Goal: Task Accomplishment & Management: Complete application form

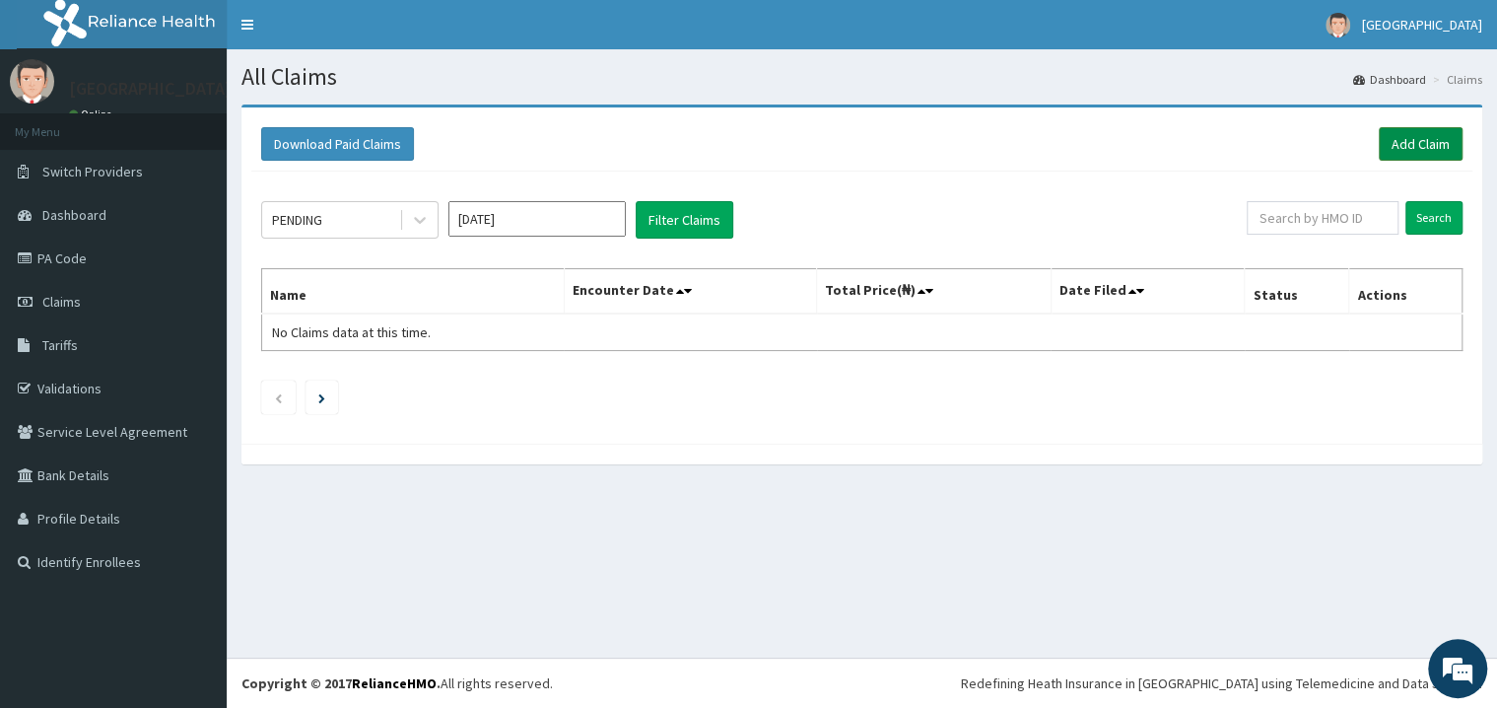
click at [1414, 135] on link "Add Claim" at bounding box center [1421, 144] width 84 height 34
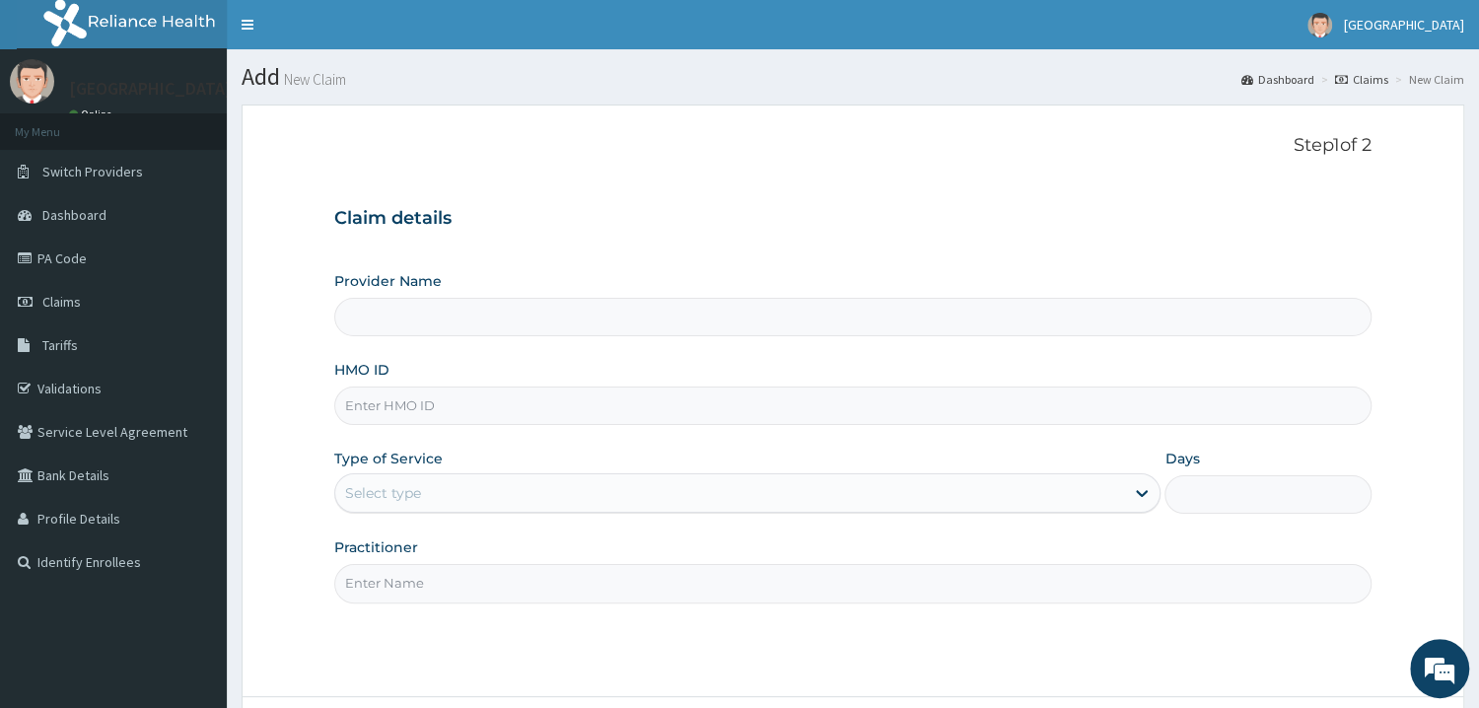
type input "Mother and Child Hospital - [GEOGRAPHIC_DATA]"
click at [399, 404] on input "HMO ID" at bounding box center [852, 405] width 1037 height 38
type input "ISW/10017/C"
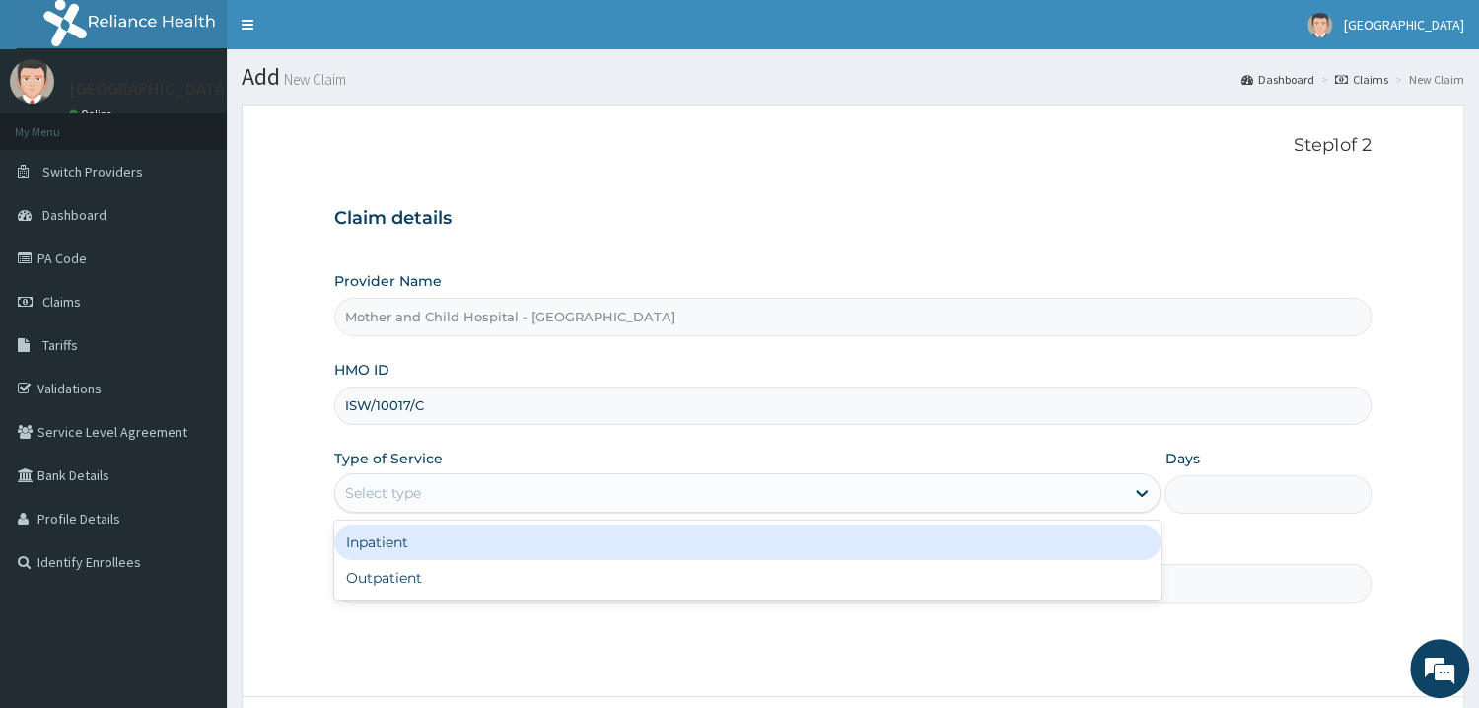
click at [402, 484] on div "Select type" at bounding box center [730, 493] width 790 height 32
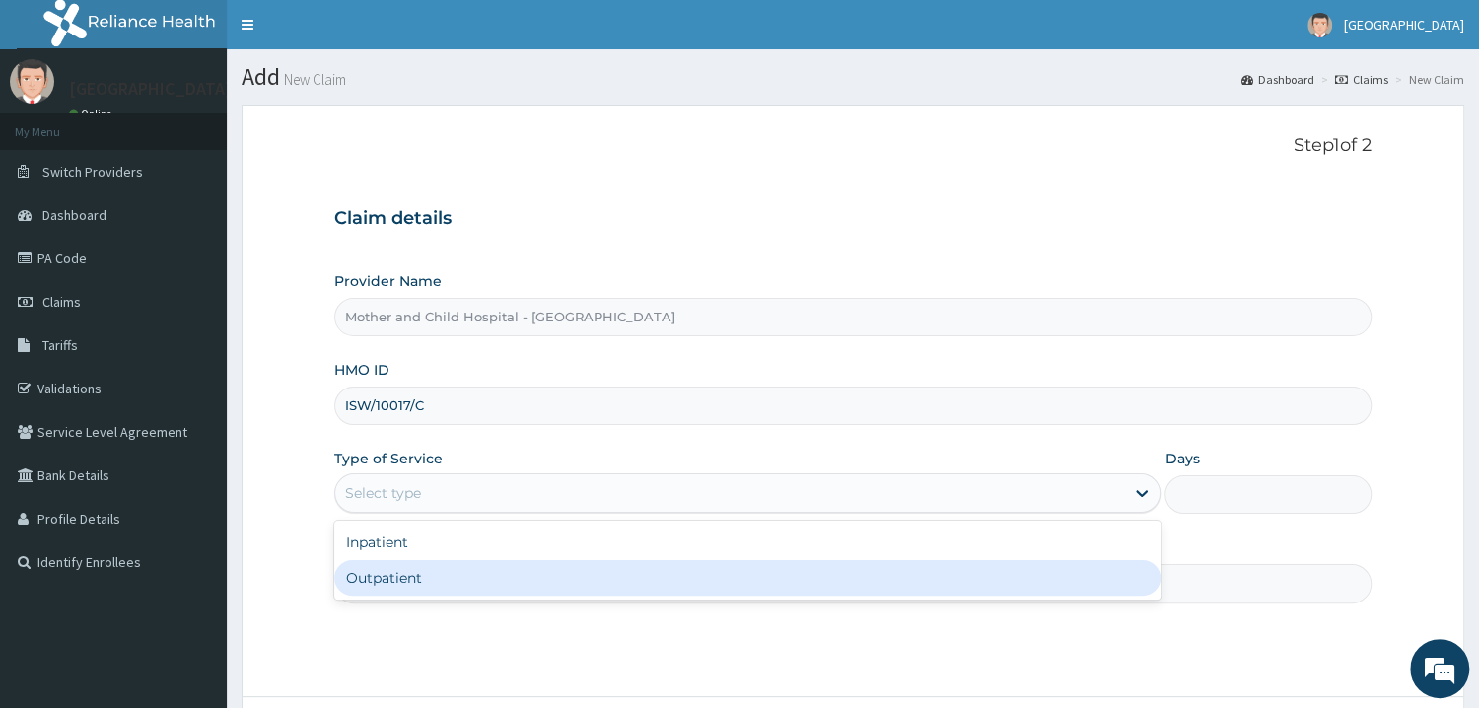
click at [386, 578] on div "Outpatient" at bounding box center [747, 577] width 827 height 35
type input "1"
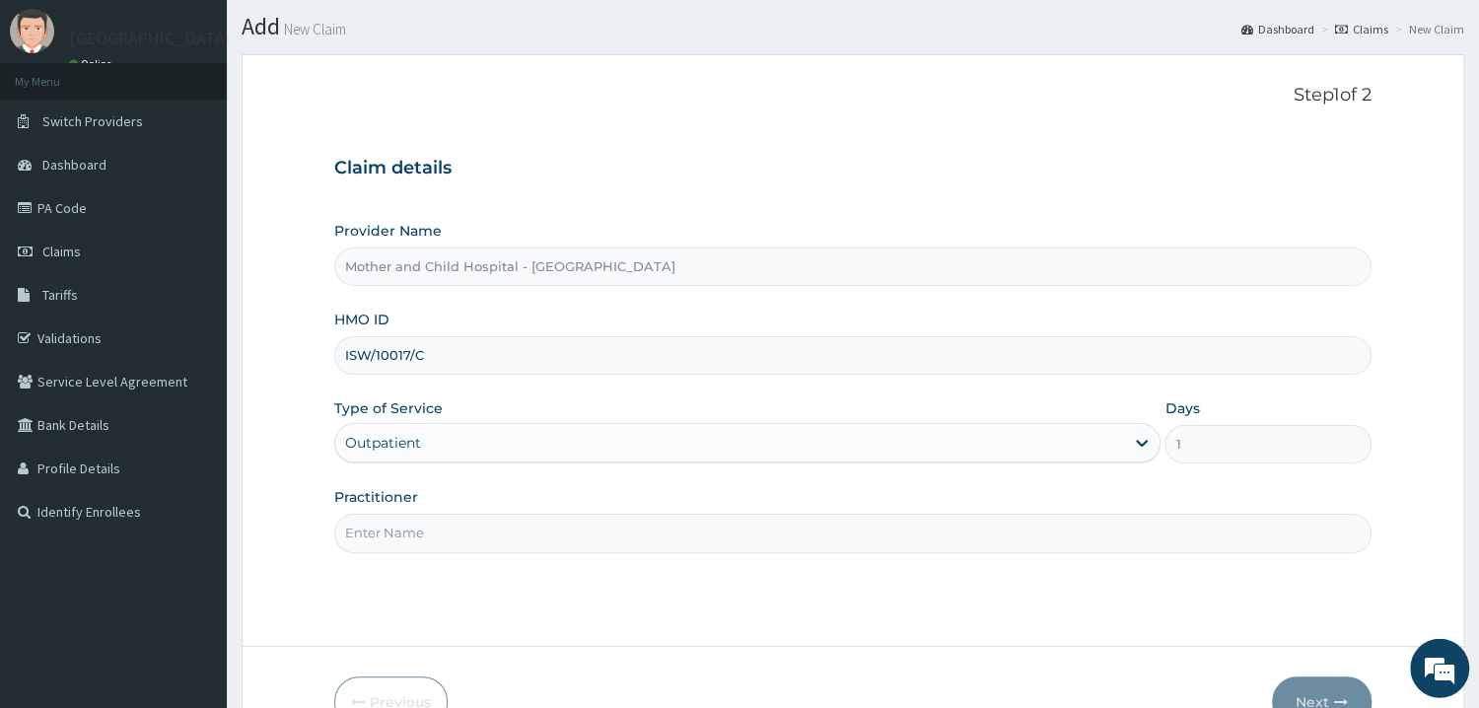
scroll to position [105, 0]
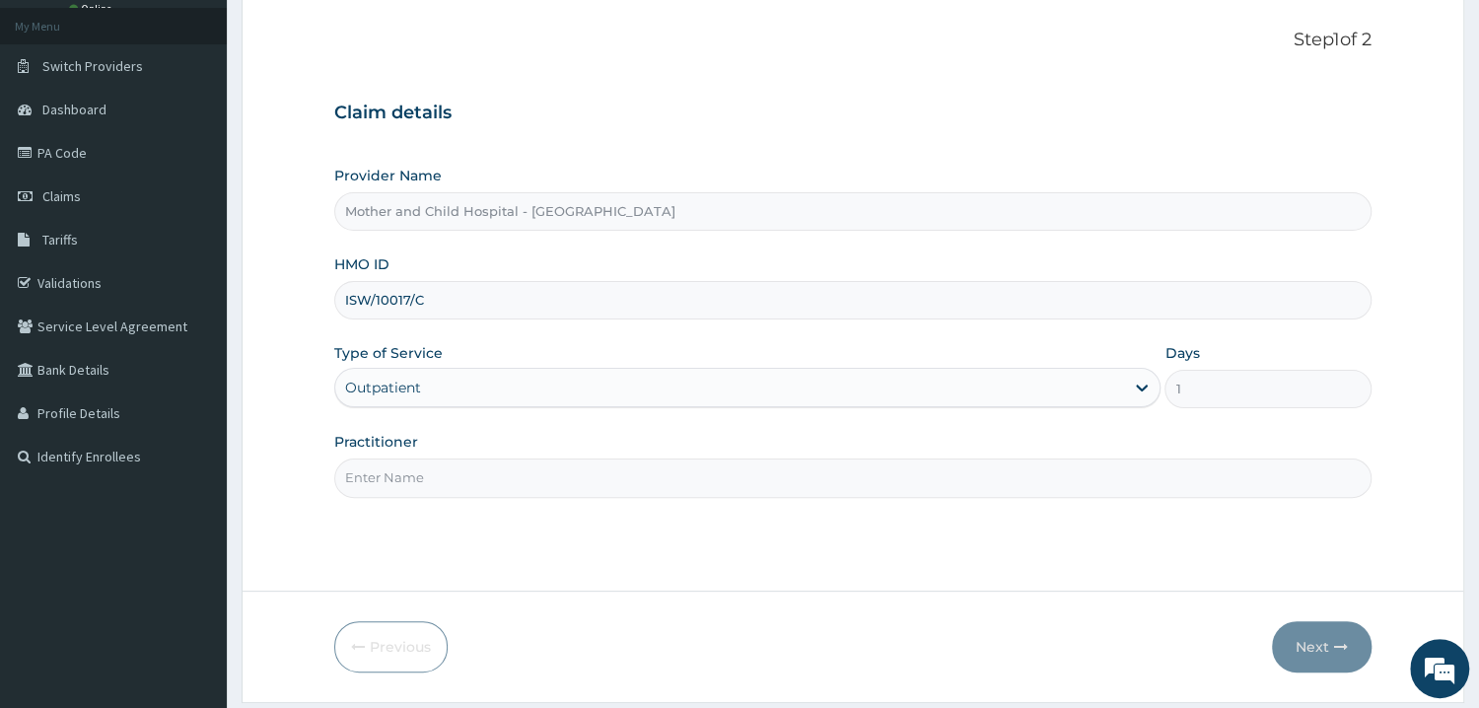
click at [376, 491] on input "Practitioner" at bounding box center [852, 477] width 1037 height 38
type input "[PERSON_NAME]"
click at [1310, 641] on button "Next" at bounding box center [1322, 646] width 100 height 51
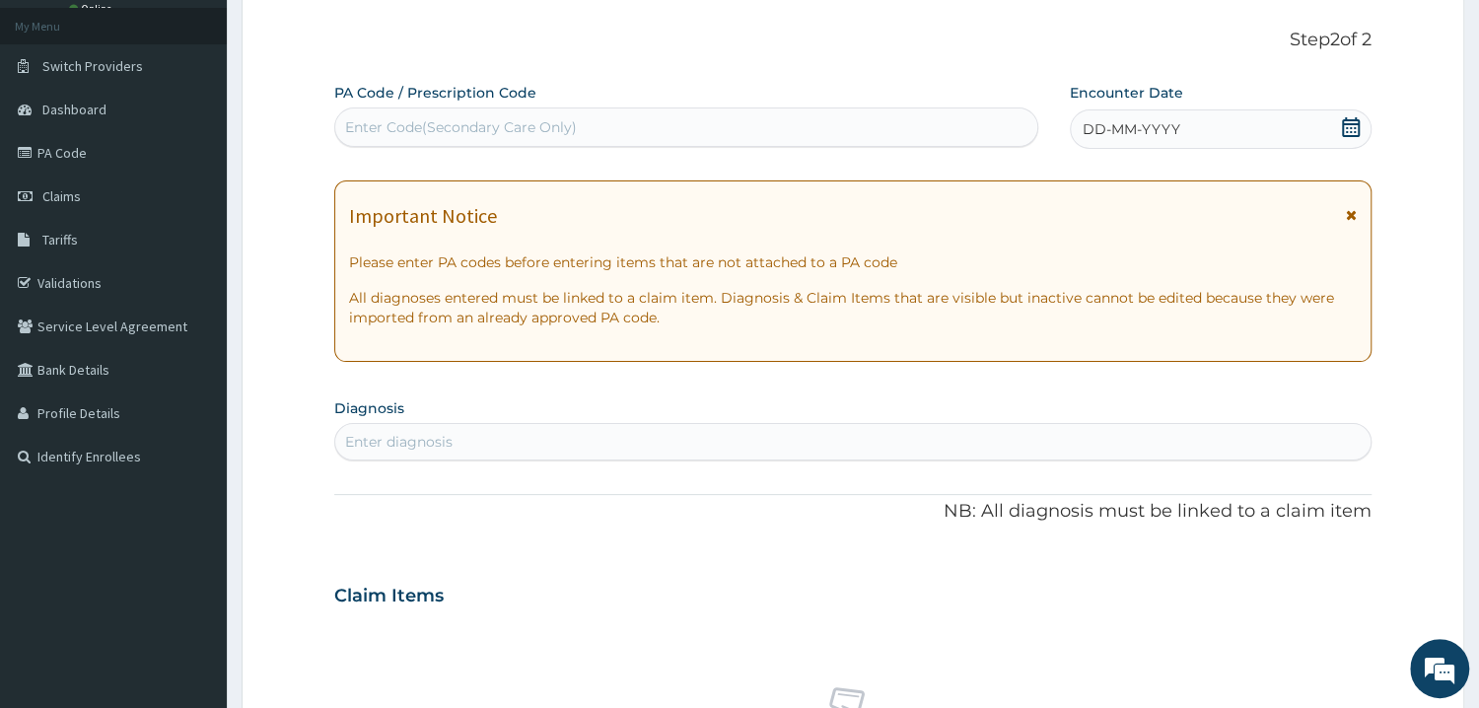
click at [1347, 125] on icon at bounding box center [1351, 127] width 20 height 20
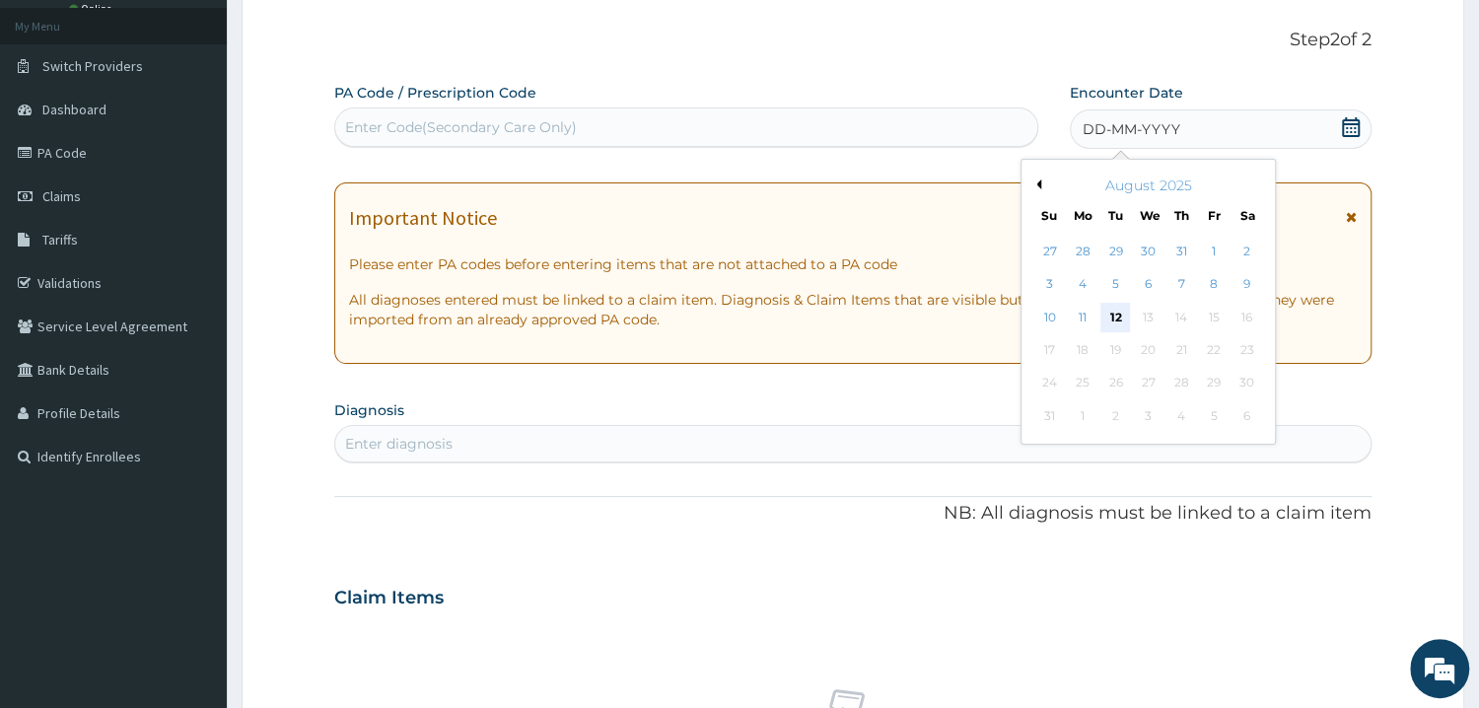
click at [1113, 312] on div "12" at bounding box center [1115, 318] width 30 height 30
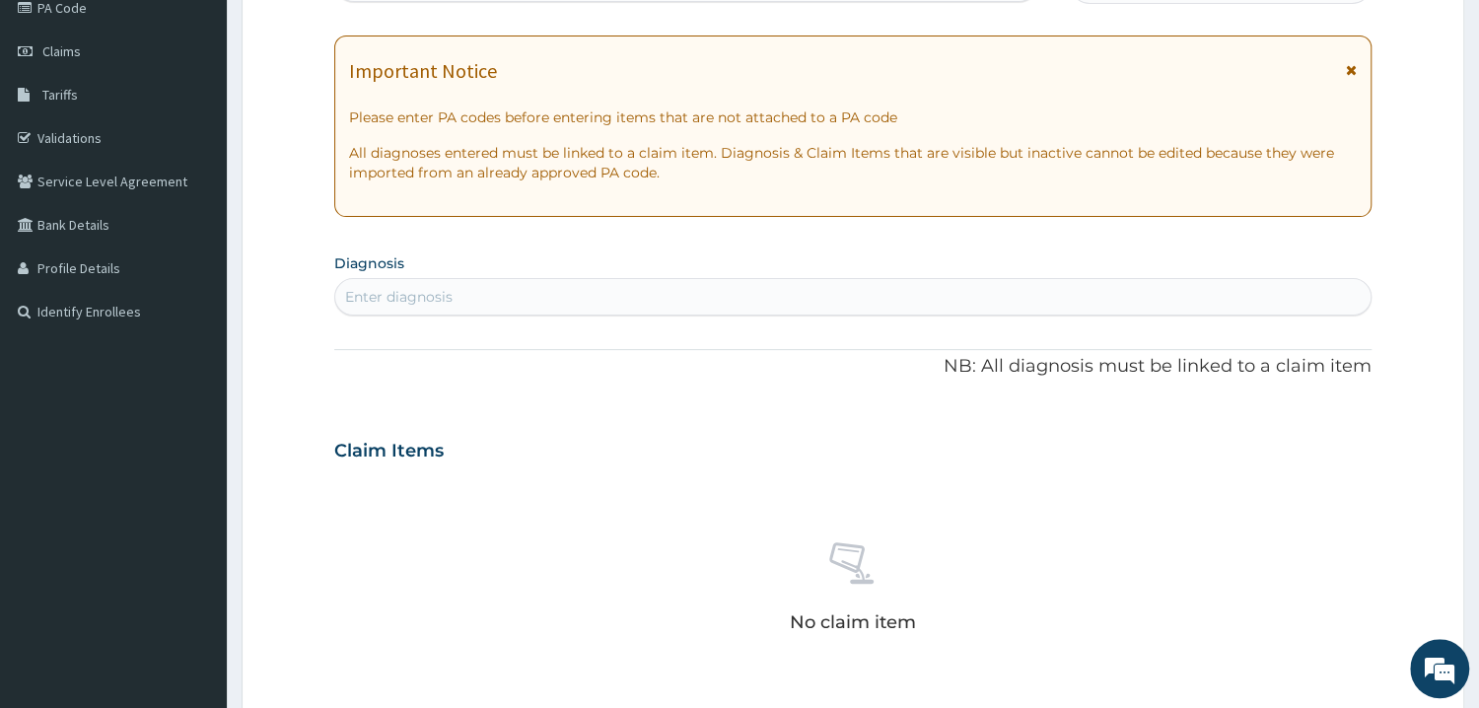
scroll to position [422, 0]
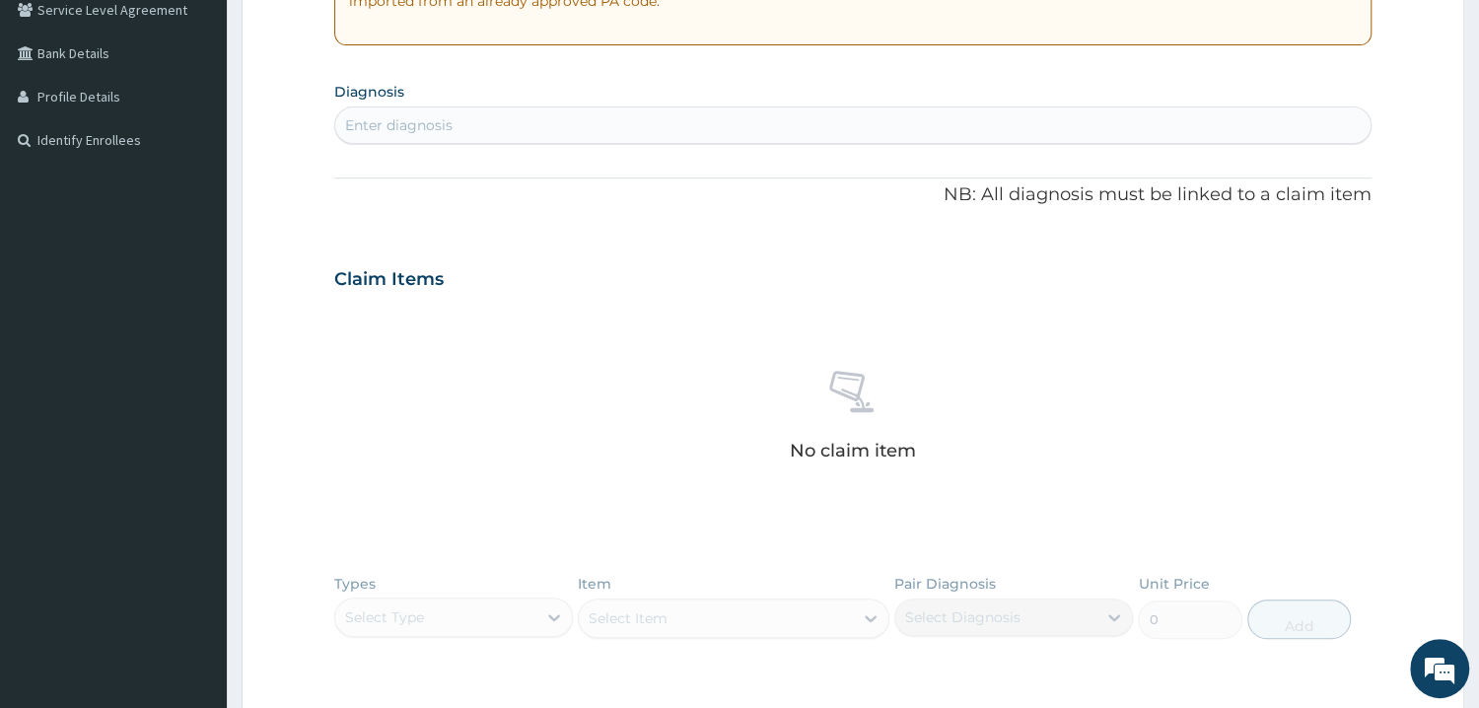
click at [409, 125] on div "Enter diagnosis" at bounding box center [398, 125] width 107 height 20
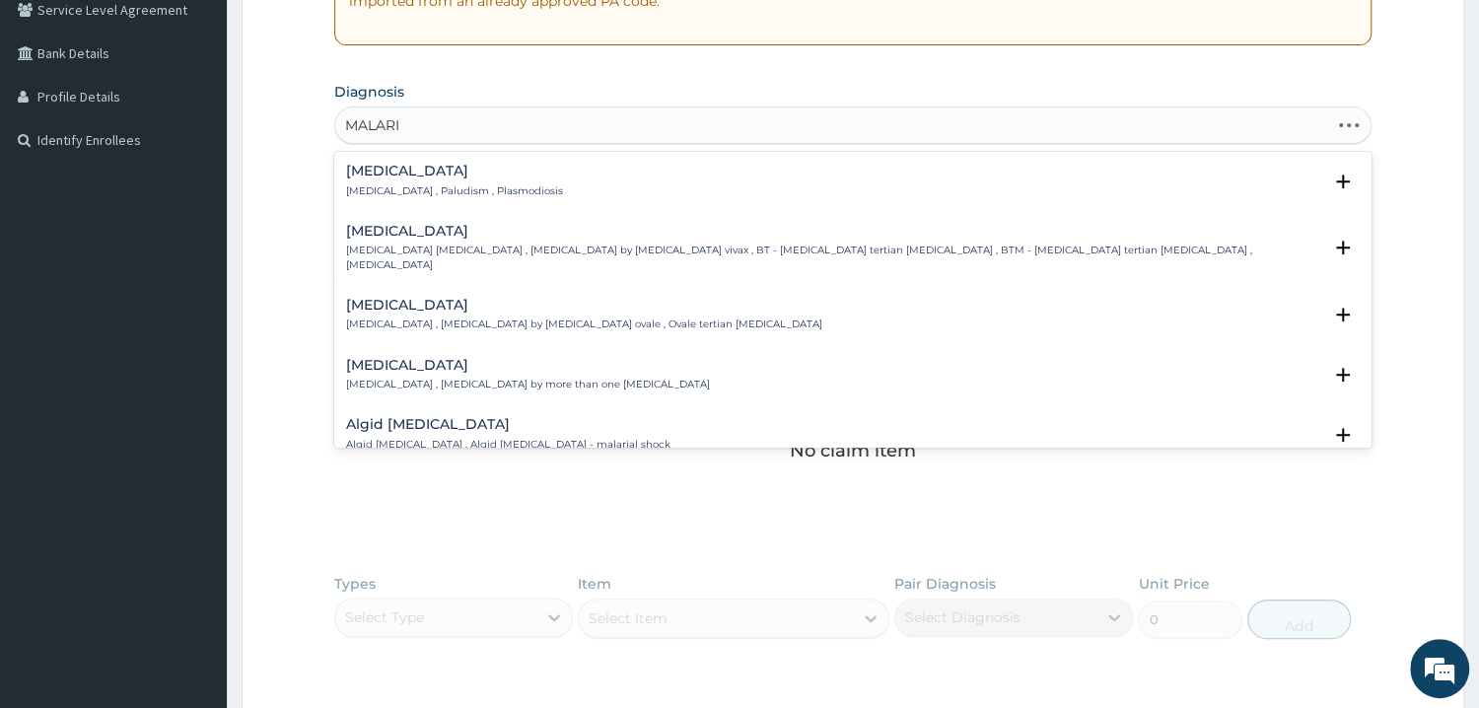
type input "[MEDICAL_DATA]"
click at [389, 186] on p "[MEDICAL_DATA] , Paludism , Plasmodiosis" at bounding box center [454, 191] width 217 height 14
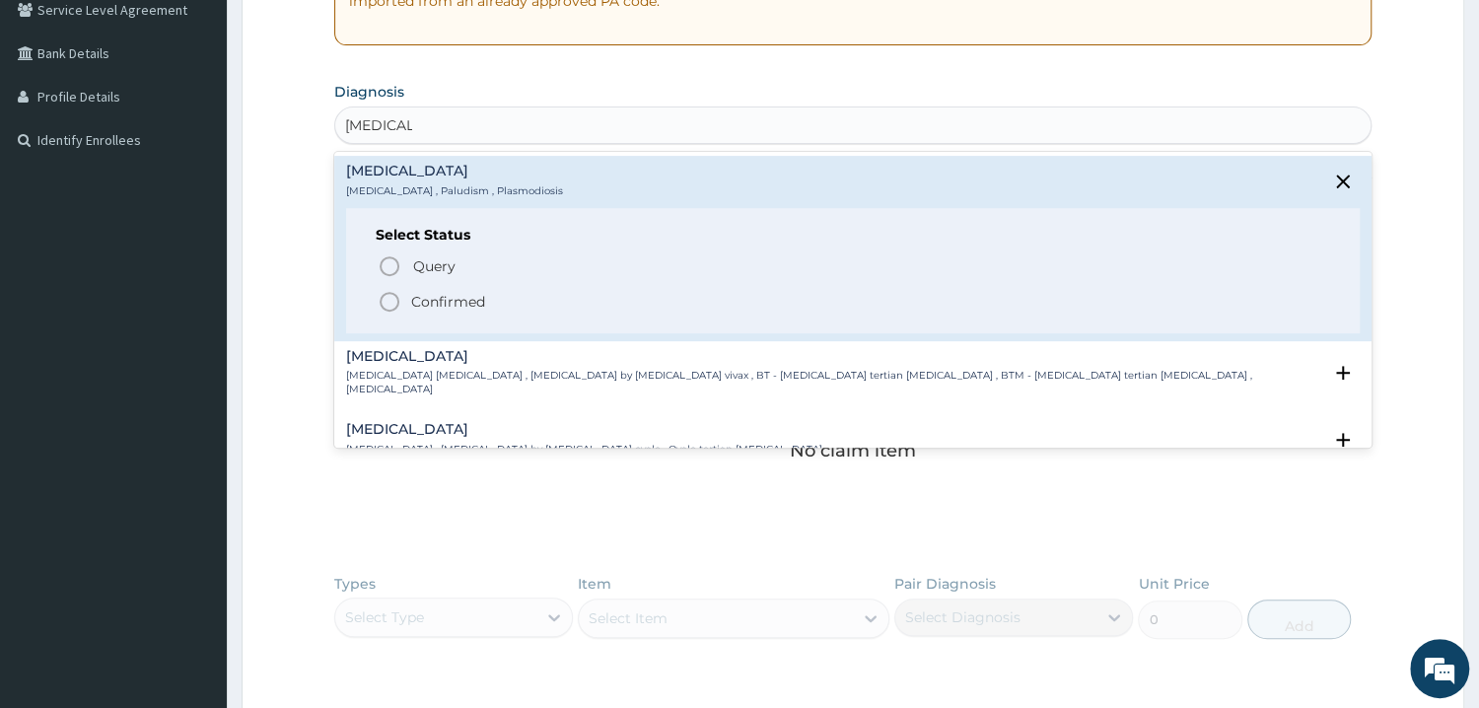
click at [388, 303] on icon "status option filled" at bounding box center [390, 302] width 24 height 24
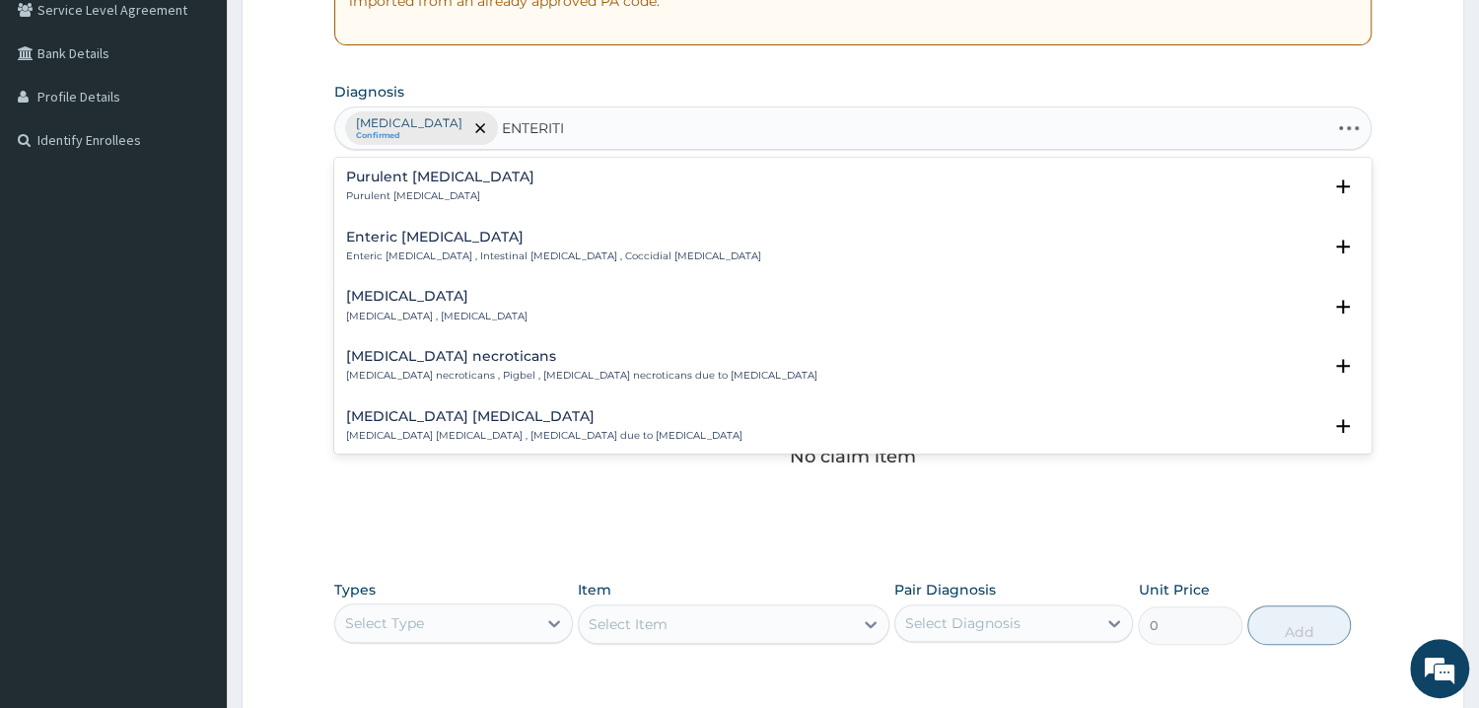
type input "ENTERITIS"
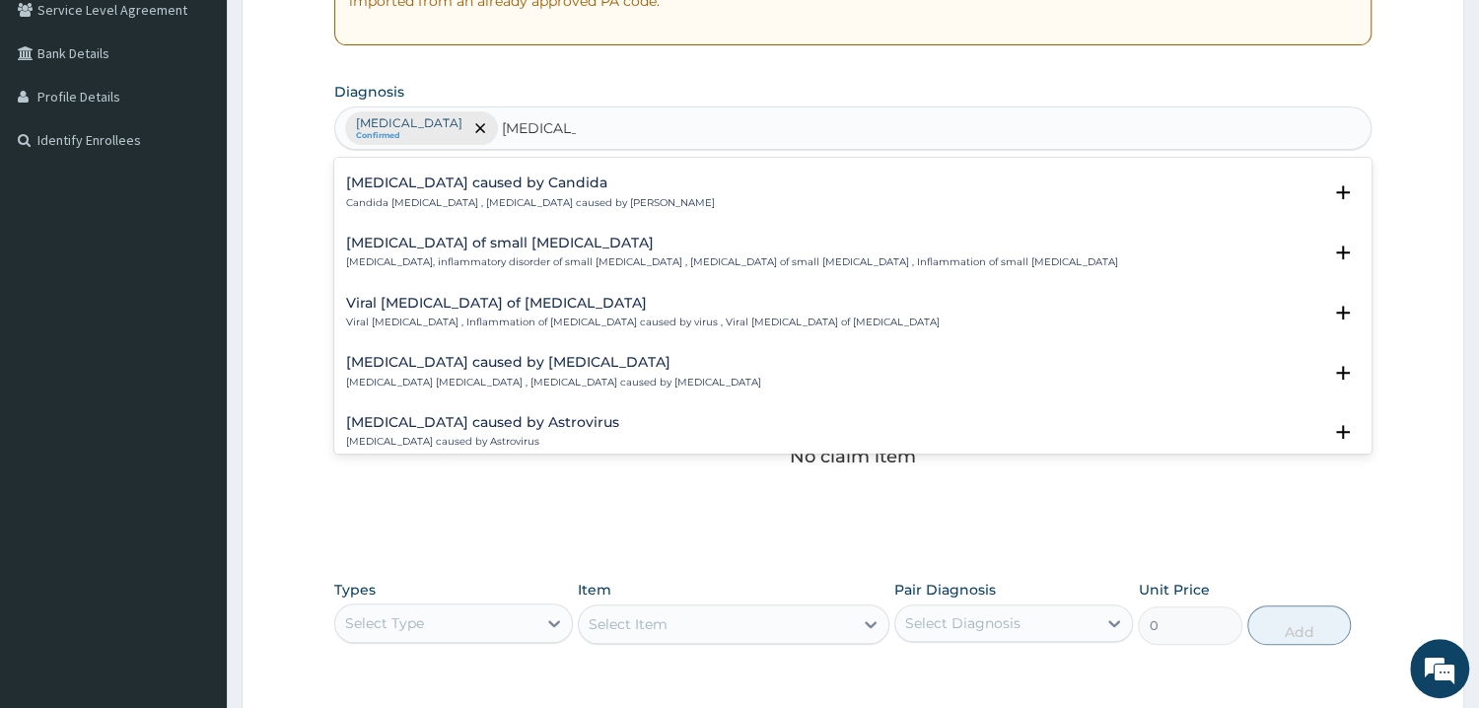
scroll to position [991, 0]
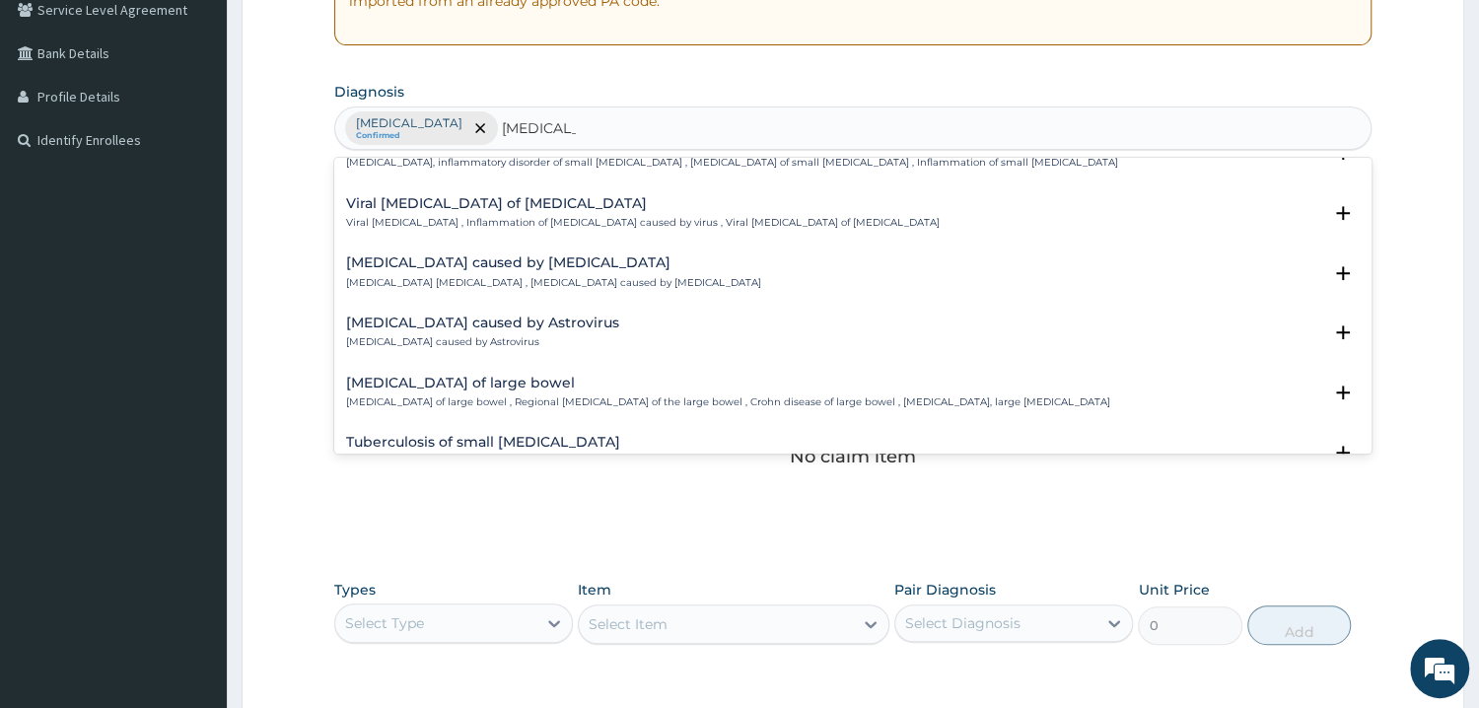
click at [481, 224] on p "Viral enteritis , Inflammation of intestine caused by virus , Viral enteritis o…" at bounding box center [642, 223] width 593 height 14
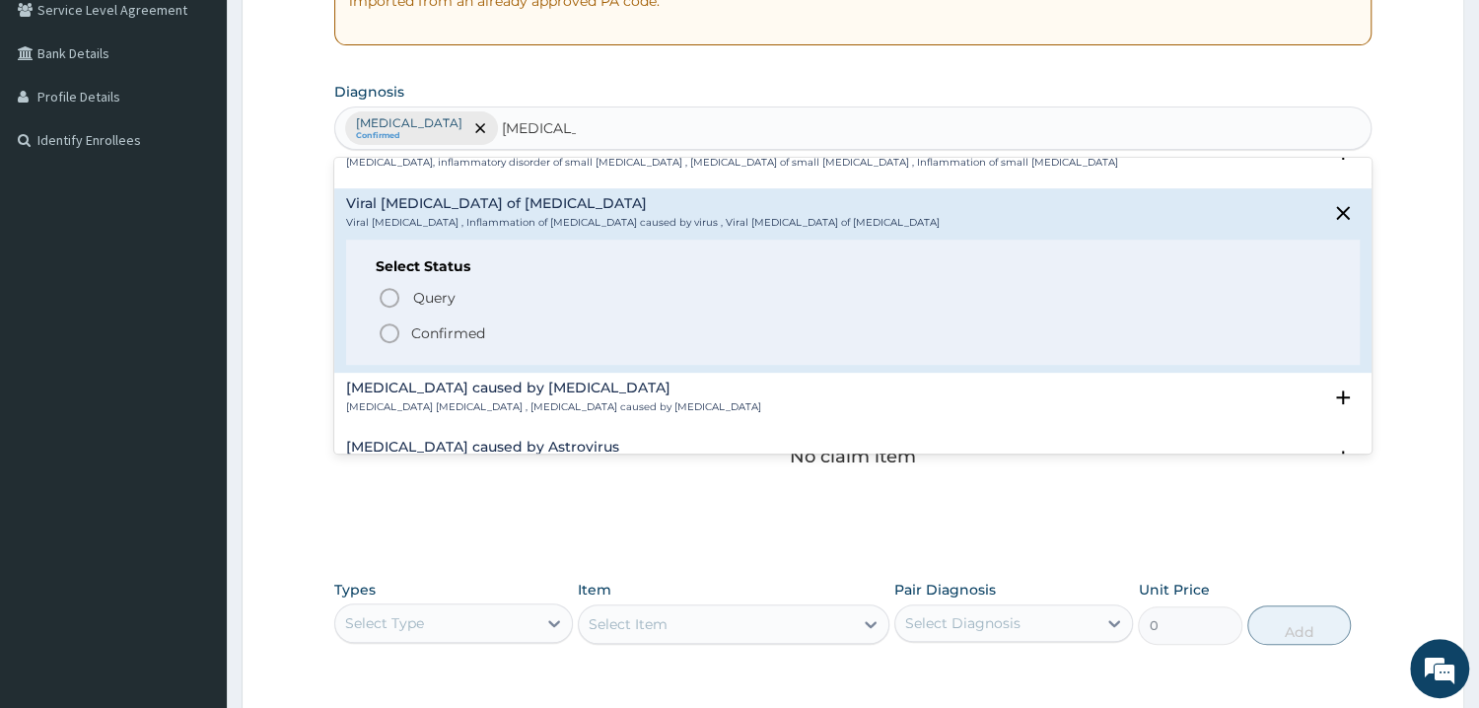
click at [396, 328] on circle "status option filled" at bounding box center [389, 333] width 18 height 18
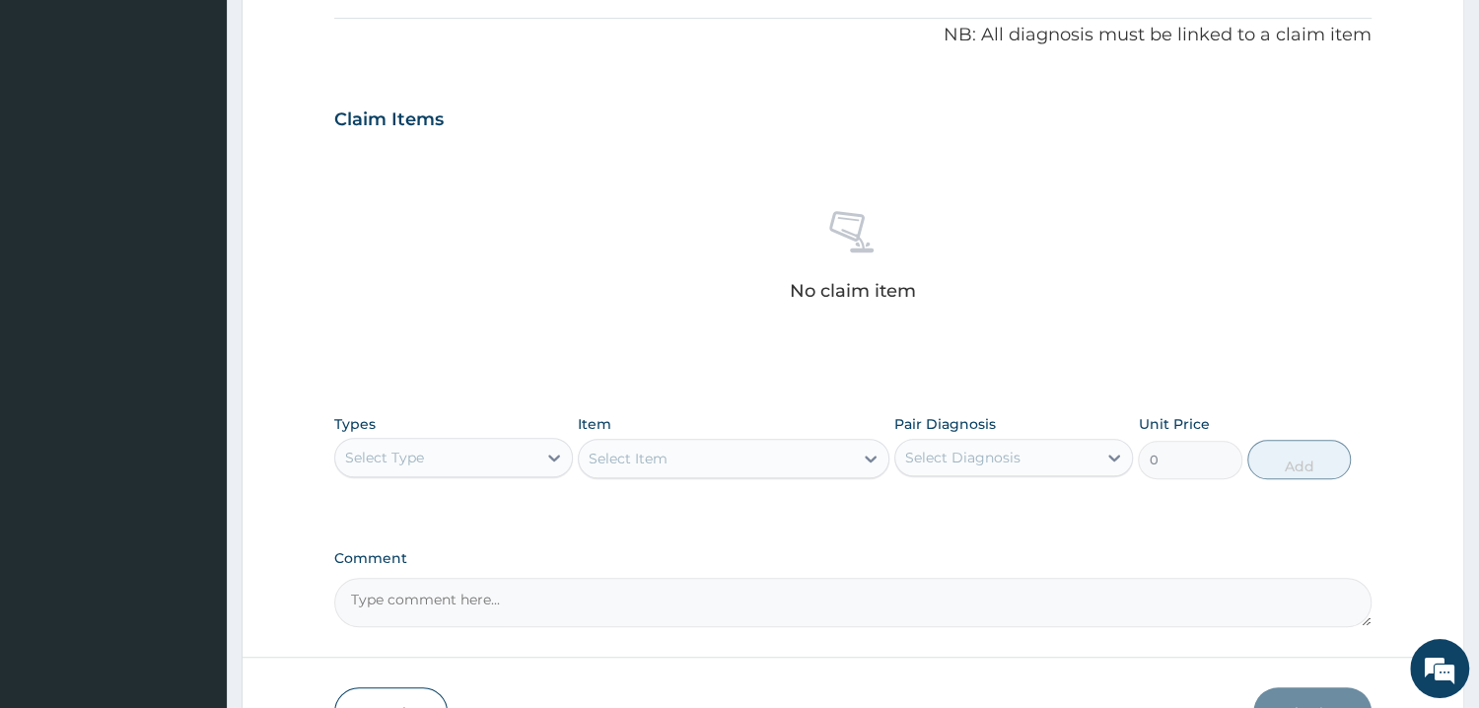
scroll to position [714, 0]
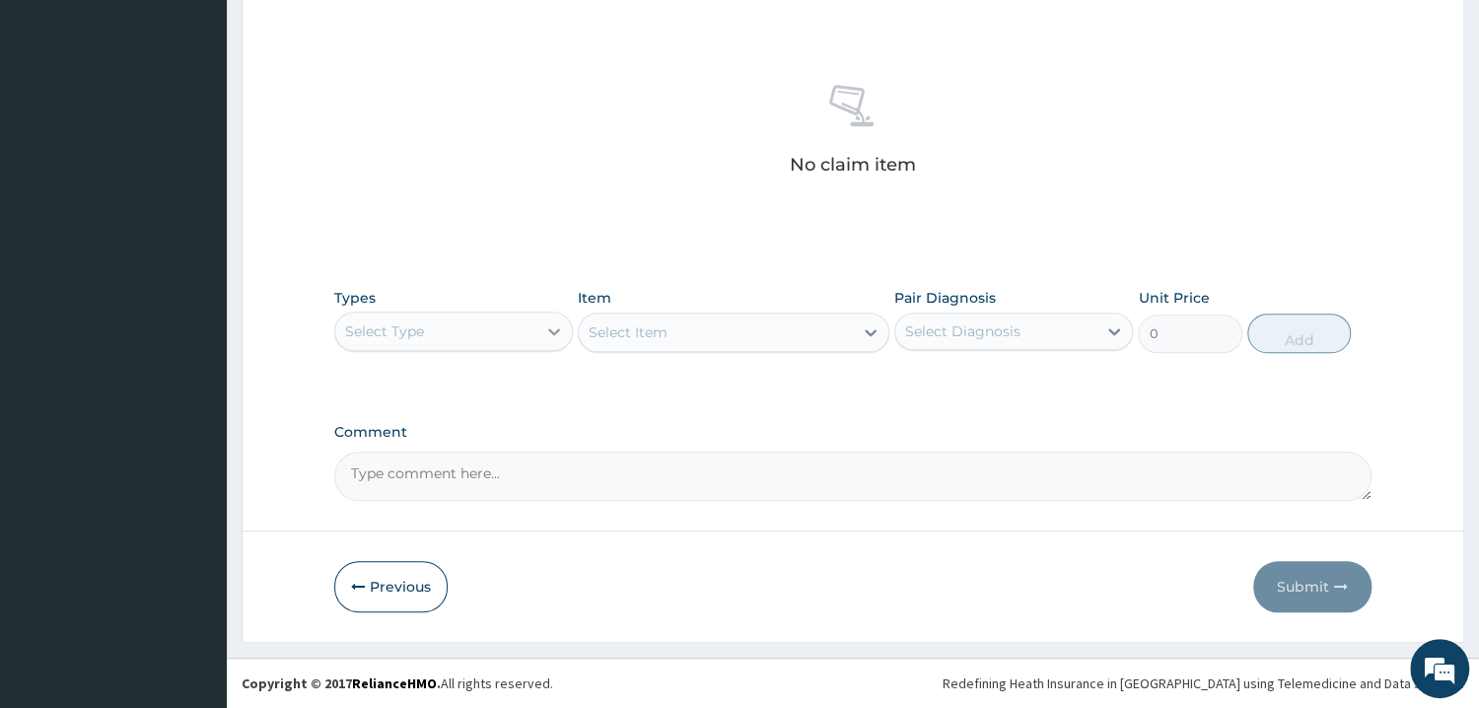
click at [554, 327] on icon at bounding box center [554, 331] width 20 height 20
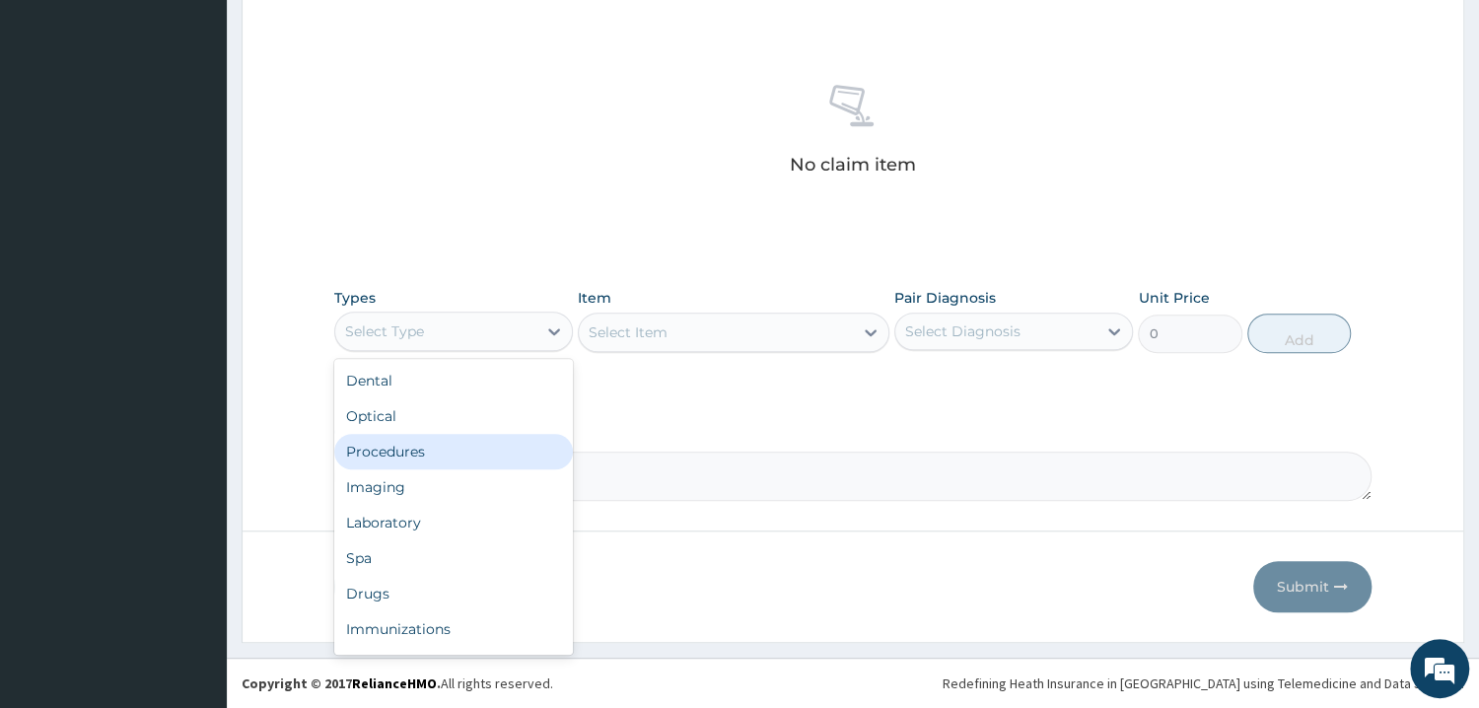
click at [404, 451] on div "Procedures" at bounding box center [453, 451] width 239 height 35
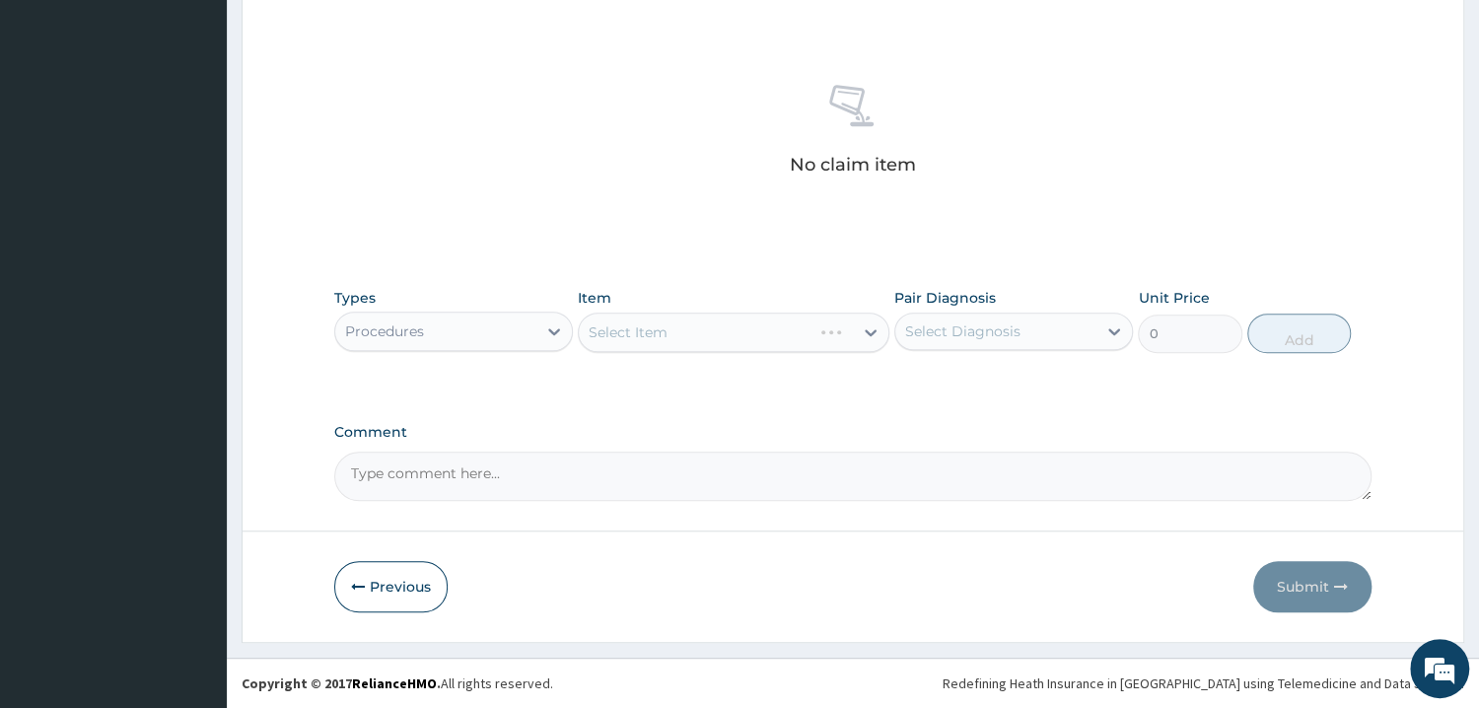
click at [682, 322] on div "Select Item" at bounding box center [733, 331] width 311 height 39
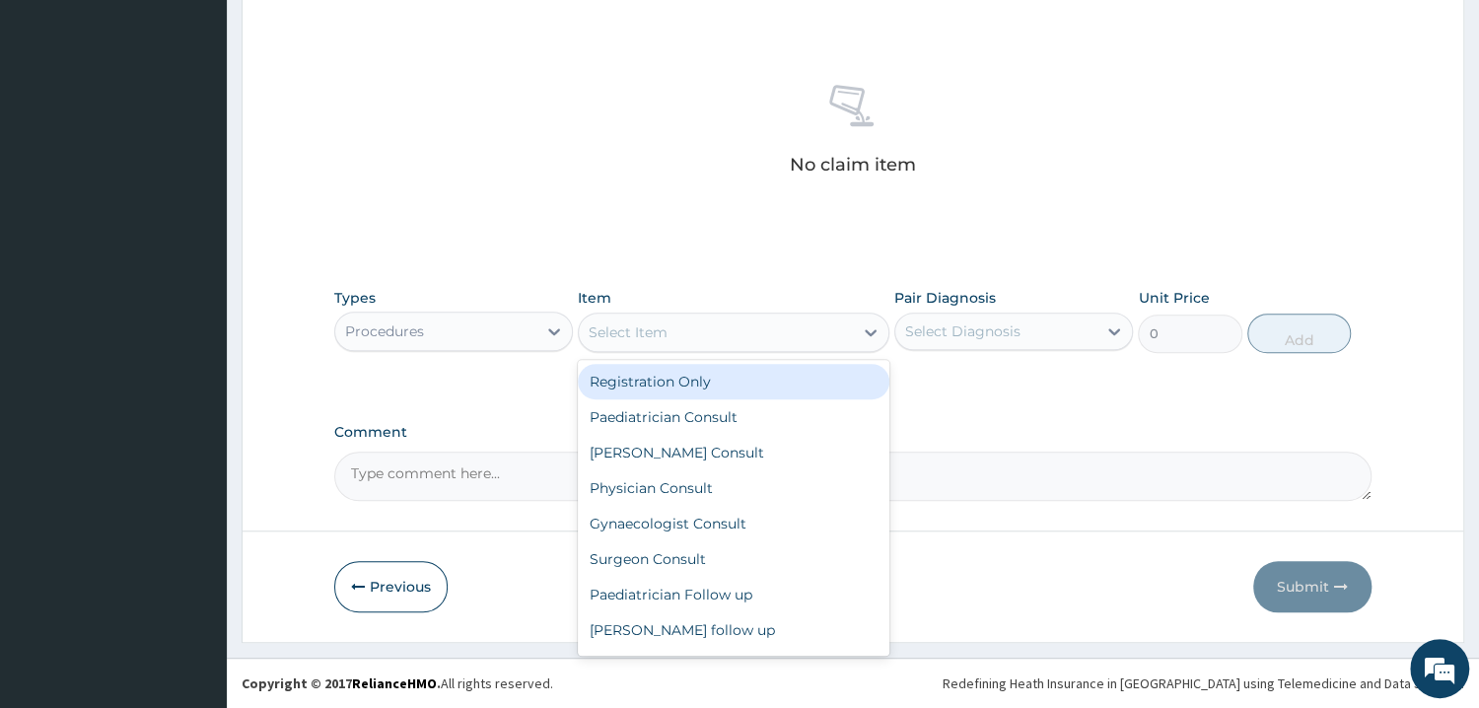
click at [746, 328] on div "Select Item" at bounding box center [716, 332] width 274 height 32
type input "GP"
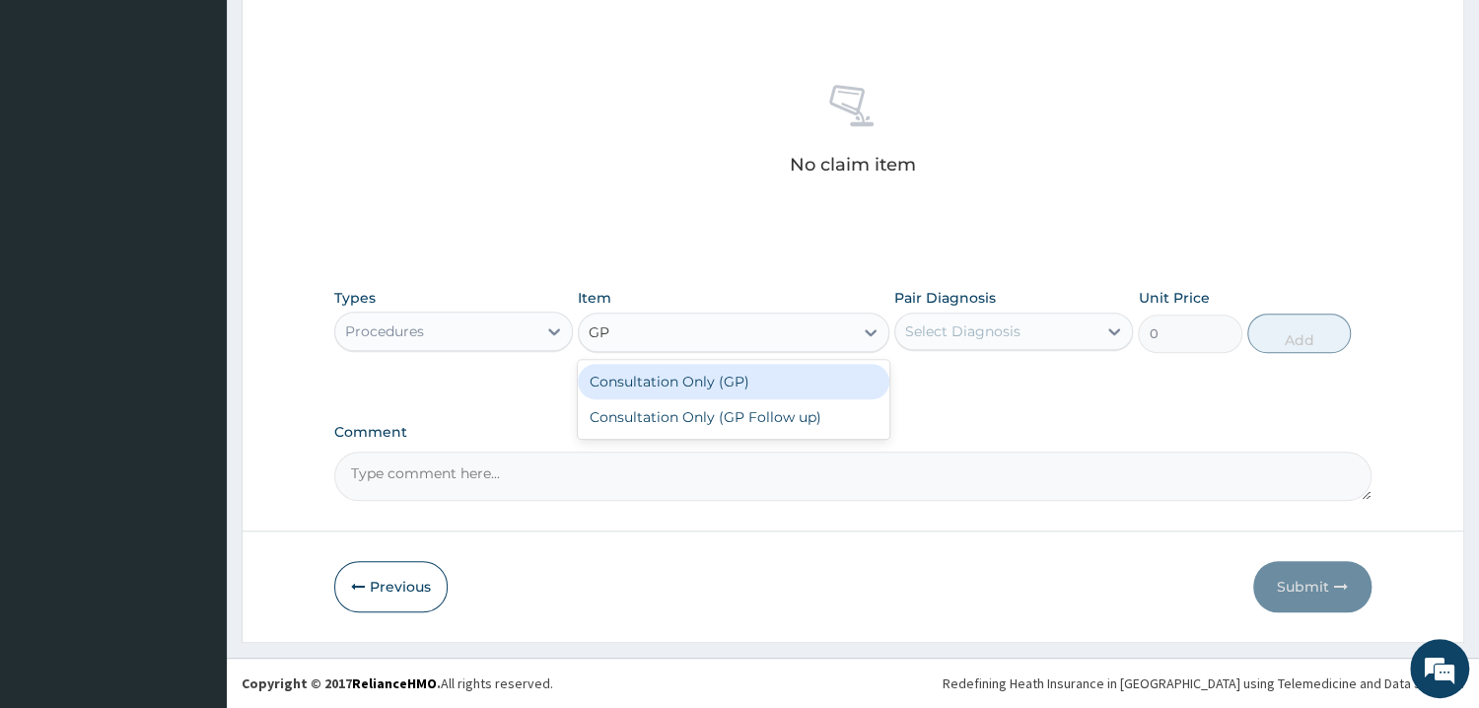
click at [685, 378] on div "Consultation Only (GP)" at bounding box center [733, 381] width 311 height 35
type input "6250"
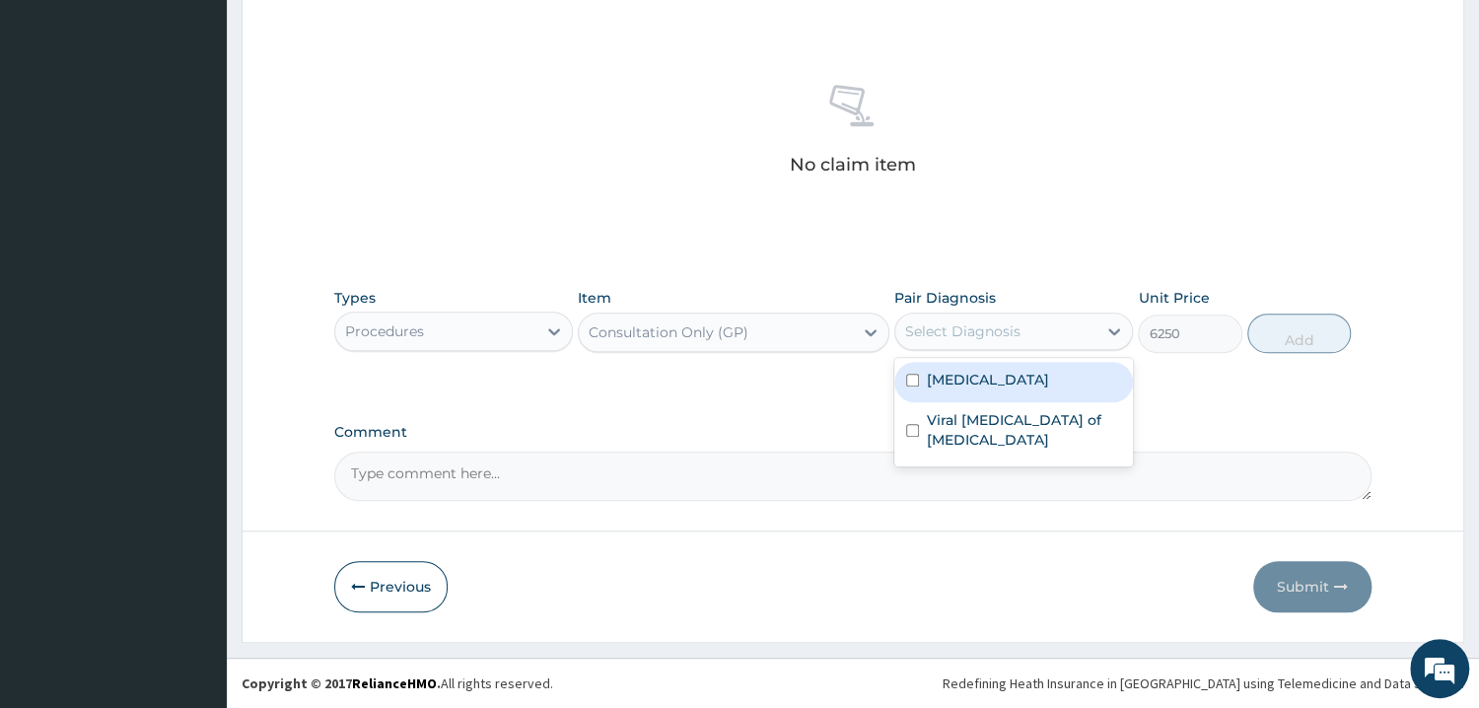
click at [964, 329] on div "Select Diagnosis" at bounding box center [962, 331] width 115 height 20
click at [912, 384] on input "checkbox" at bounding box center [912, 380] width 13 height 13
checkbox input "true"
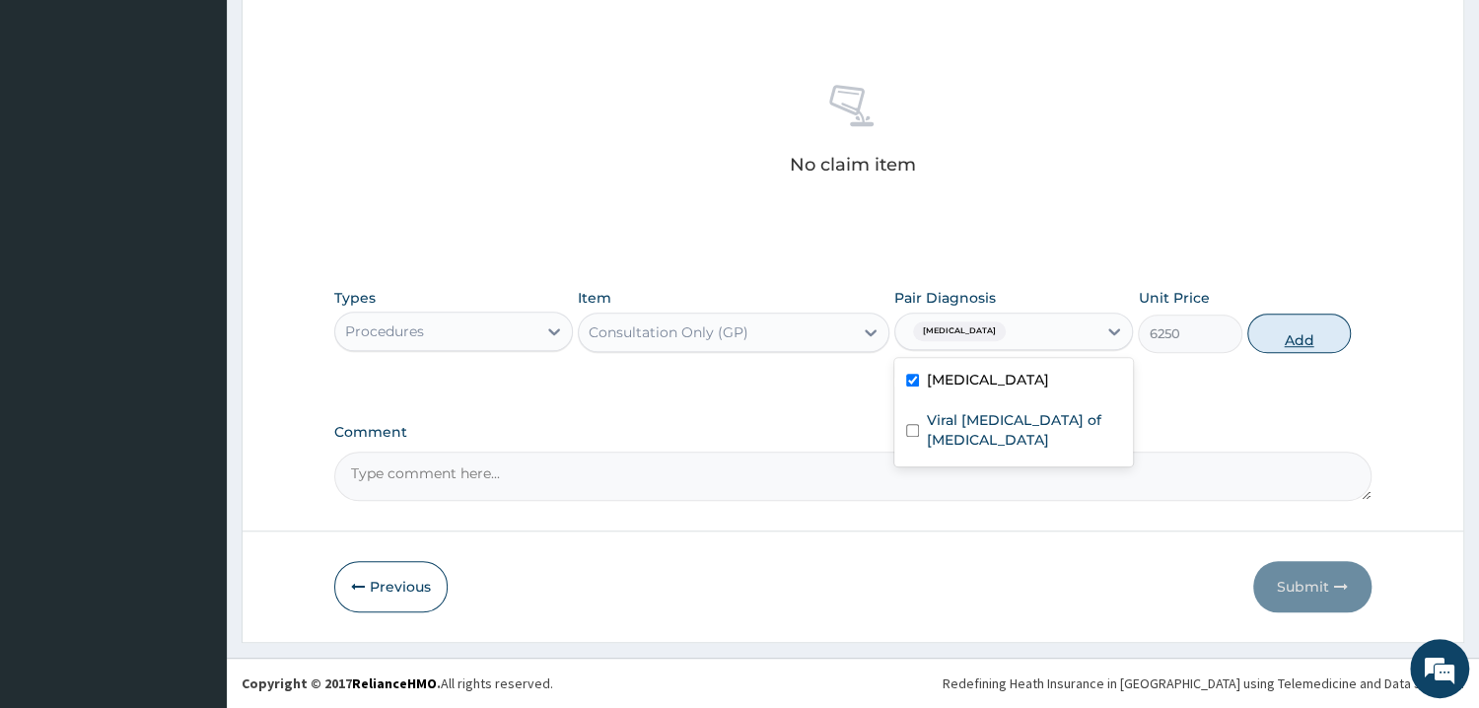
click at [1291, 334] on button "Add" at bounding box center [1299, 332] width 104 height 39
type input "0"
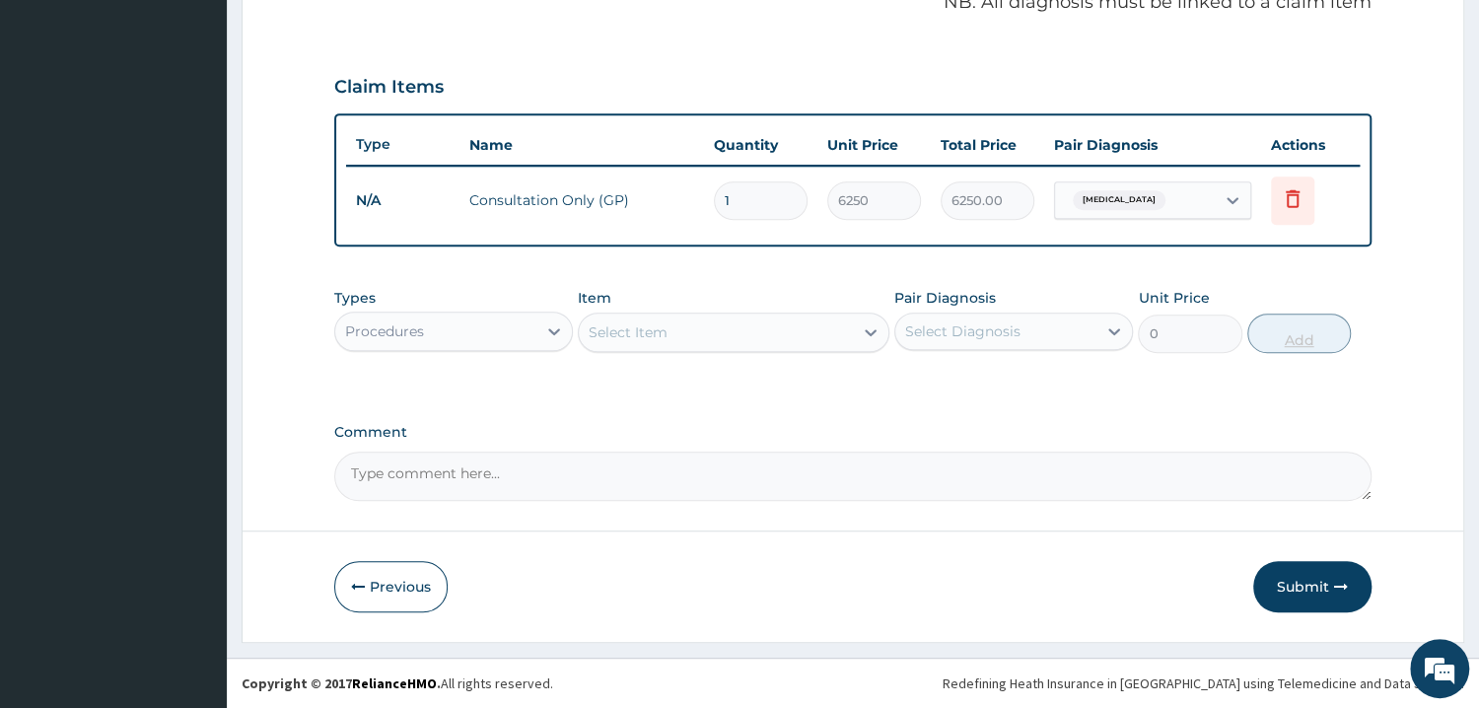
scroll to position [618, 0]
click at [448, 327] on div "Procedures" at bounding box center [435, 333] width 201 height 32
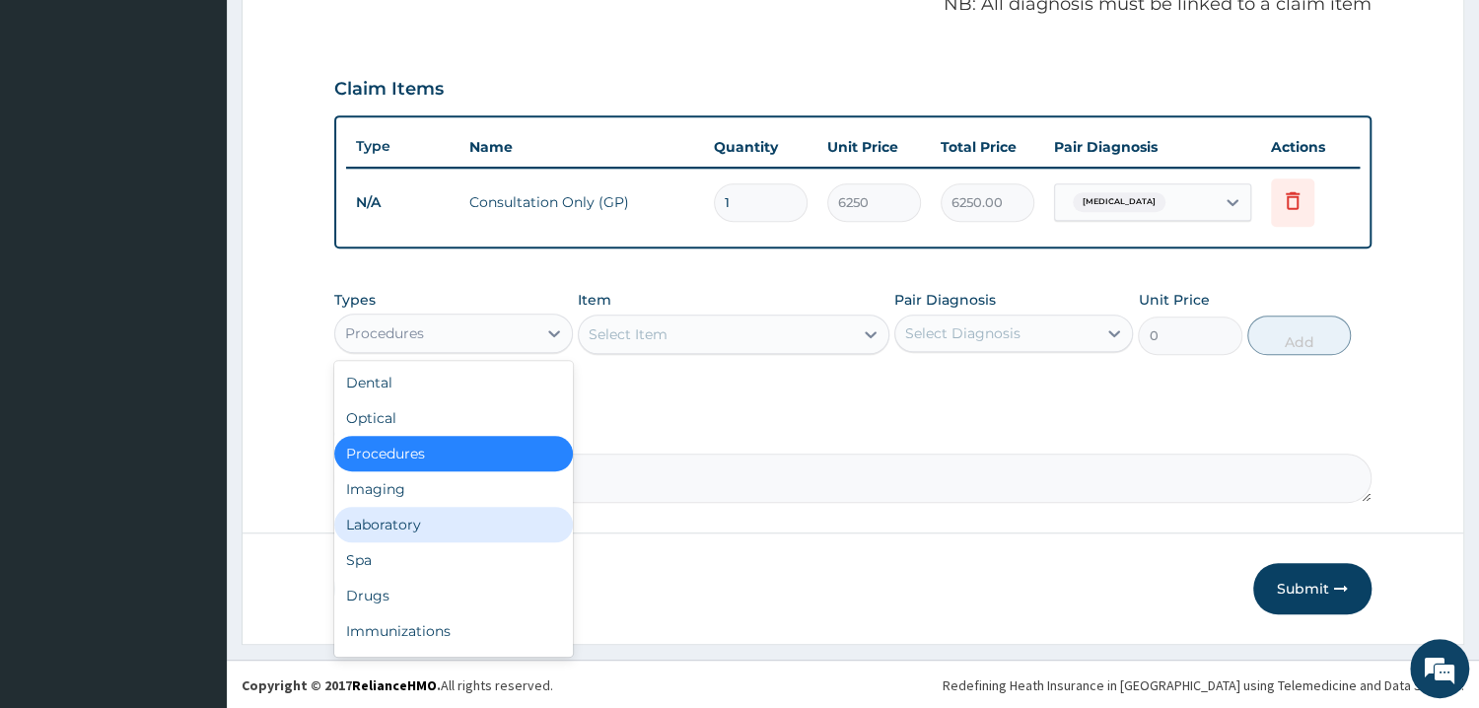
drag, startPoint x: 353, startPoint y: 519, endPoint x: 565, endPoint y: 449, distance: 223.2
click at [365, 516] on div "Laboratory" at bounding box center [453, 524] width 239 height 35
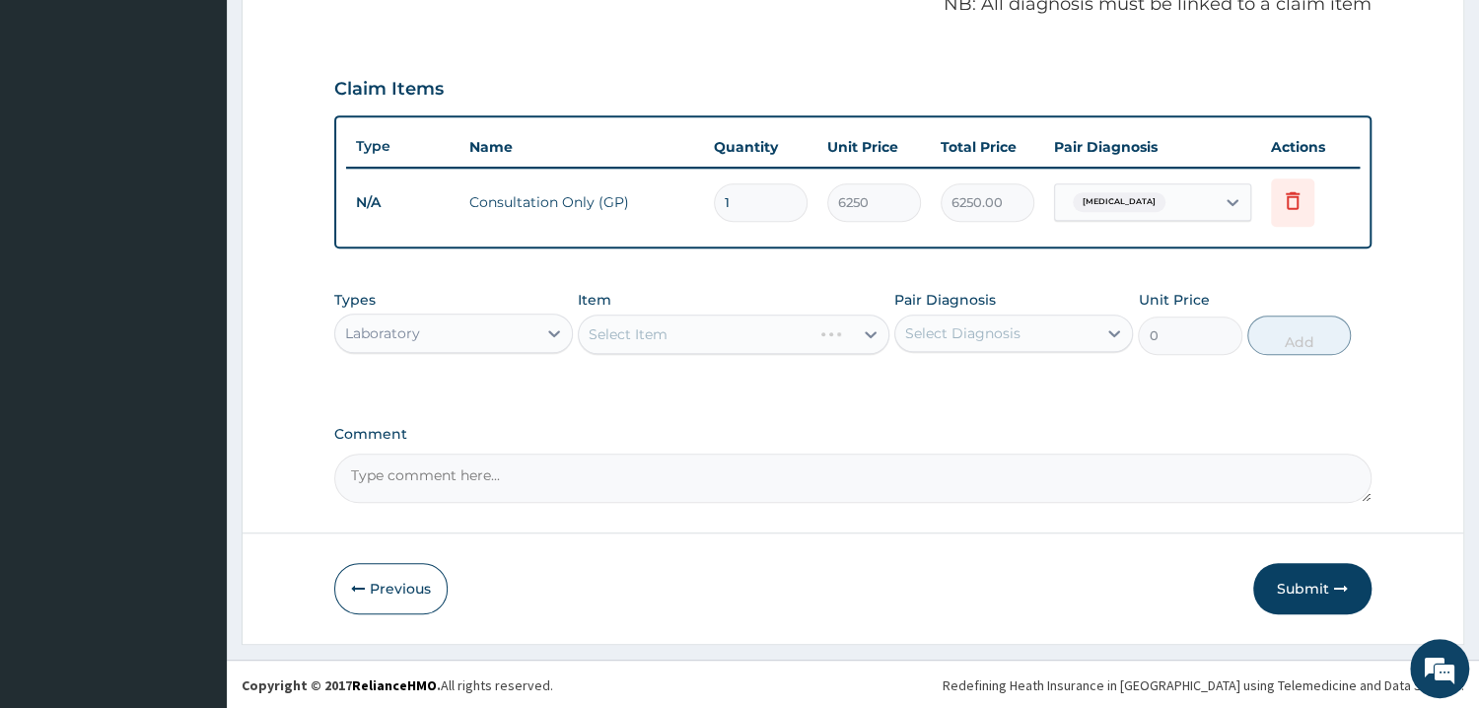
click at [646, 336] on div "Select Item" at bounding box center [733, 333] width 311 height 39
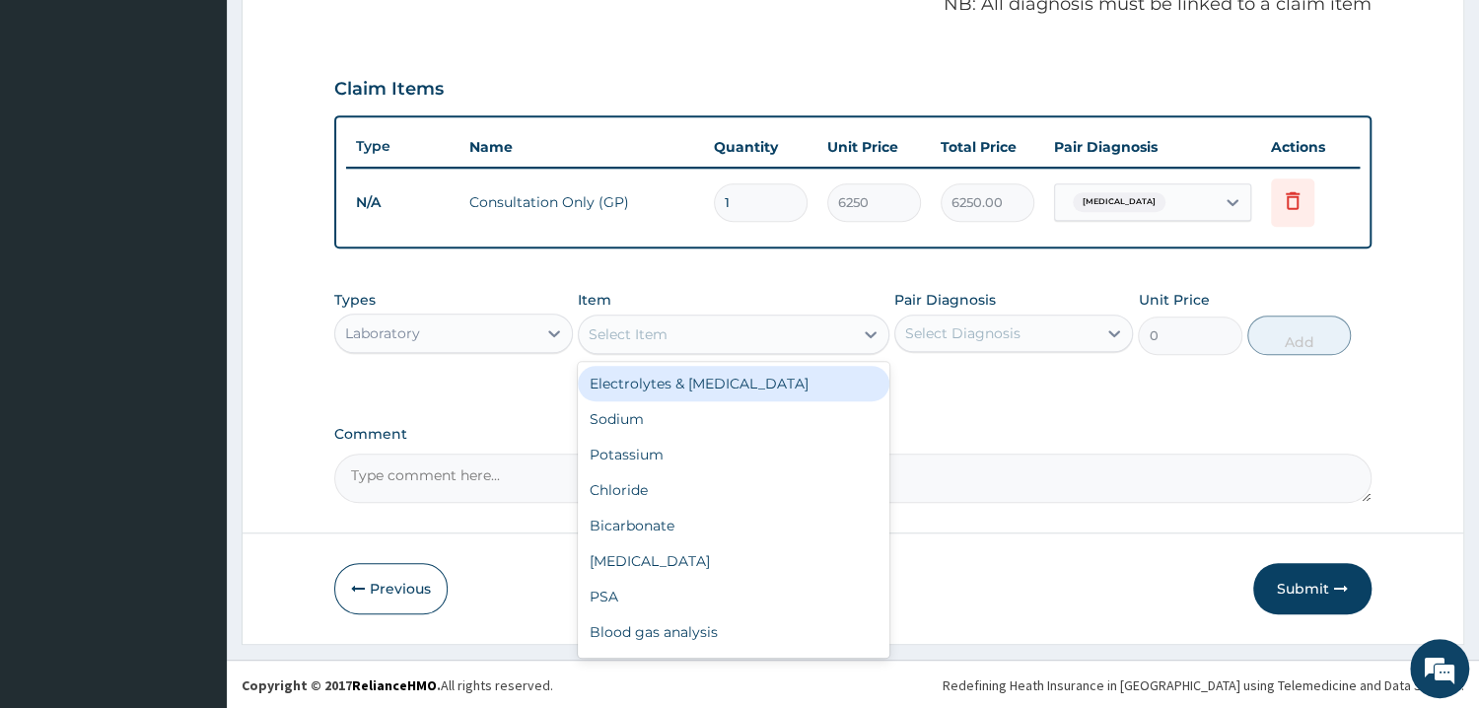
click at [653, 329] on div "Select Item" at bounding box center [627, 334] width 79 height 20
type input "FBC"
click at [649, 372] on div "[MEDICAL_DATA](FBC)" at bounding box center [733, 383] width 311 height 35
type input "4675"
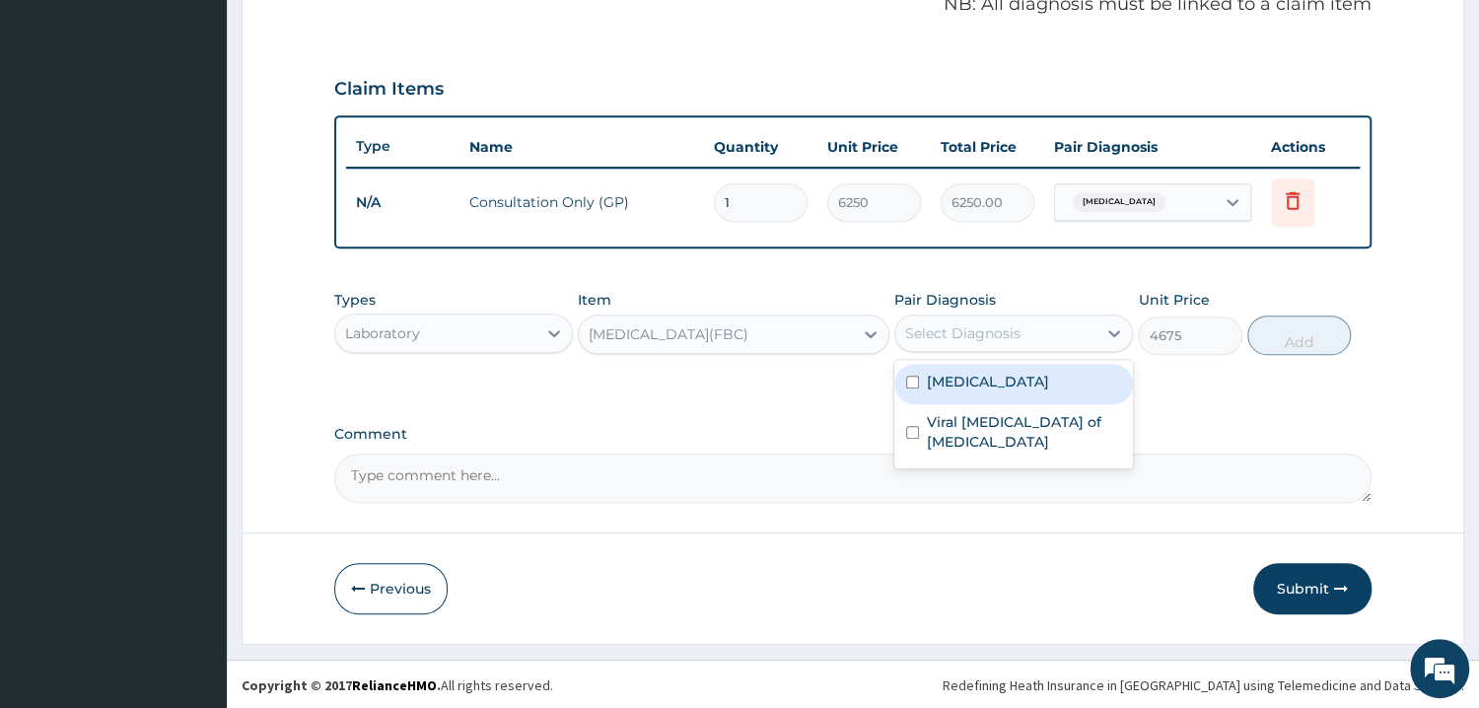
click at [931, 326] on div "Select Diagnosis" at bounding box center [962, 333] width 115 height 20
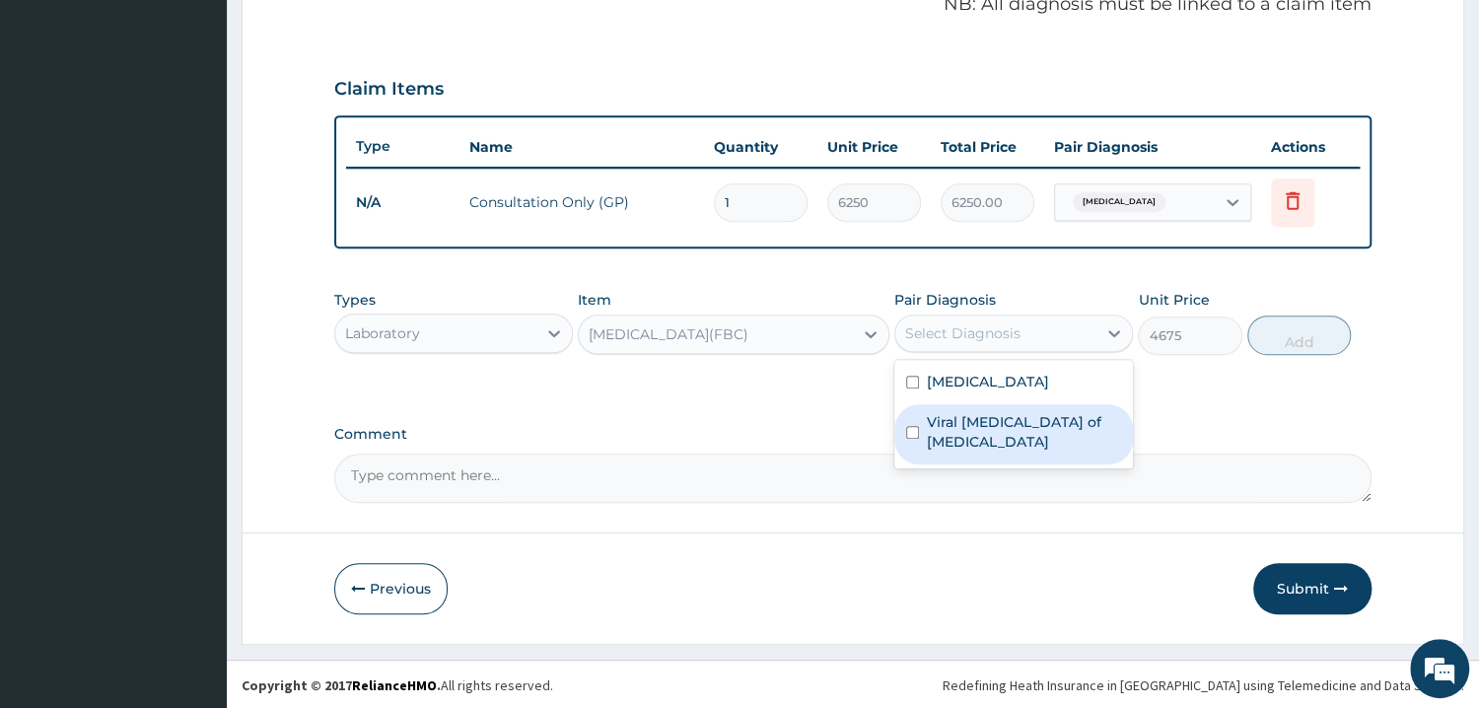
drag, startPoint x: 916, startPoint y: 422, endPoint x: 1207, endPoint y: 371, distance: 295.3
click at [919, 426] on input "checkbox" at bounding box center [912, 432] width 13 height 13
checkbox input "true"
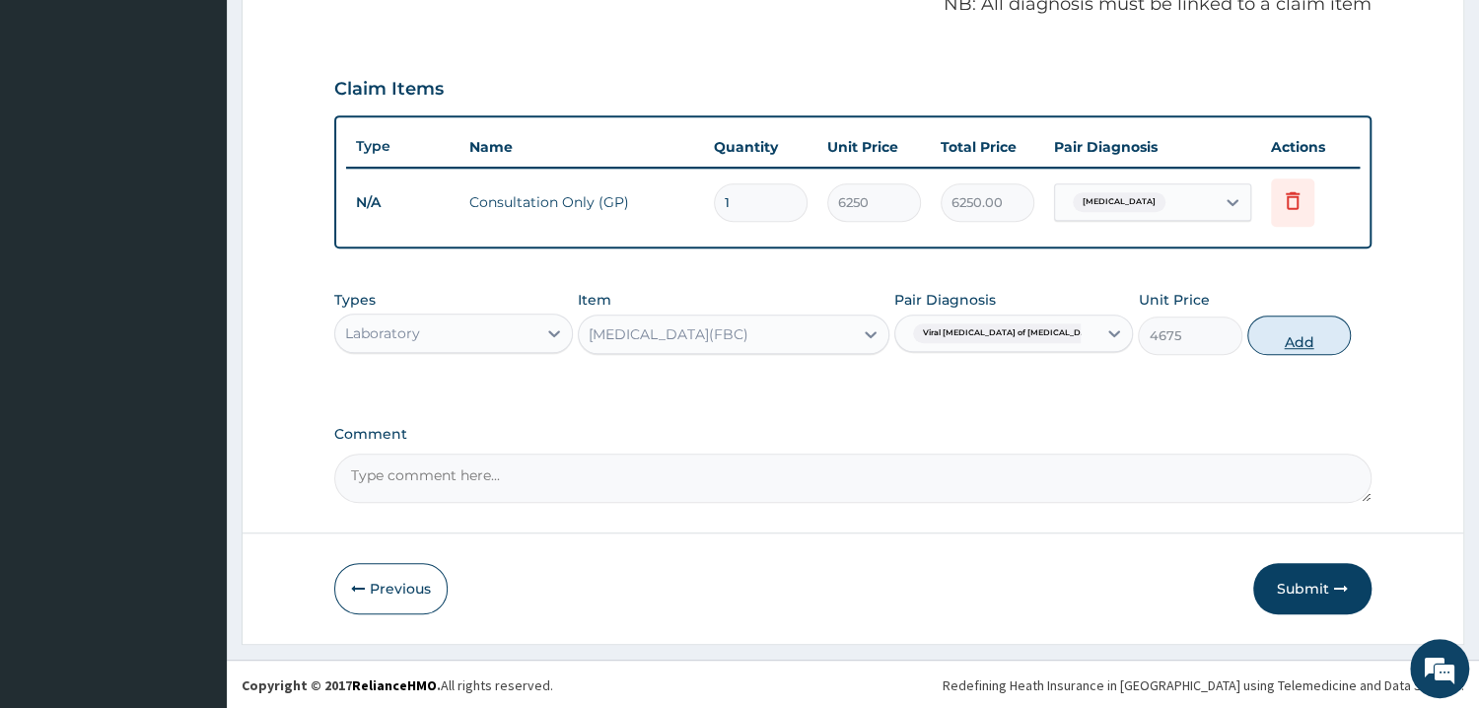
click at [1298, 330] on button "Add" at bounding box center [1299, 334] width 104 height 39
type input "0"
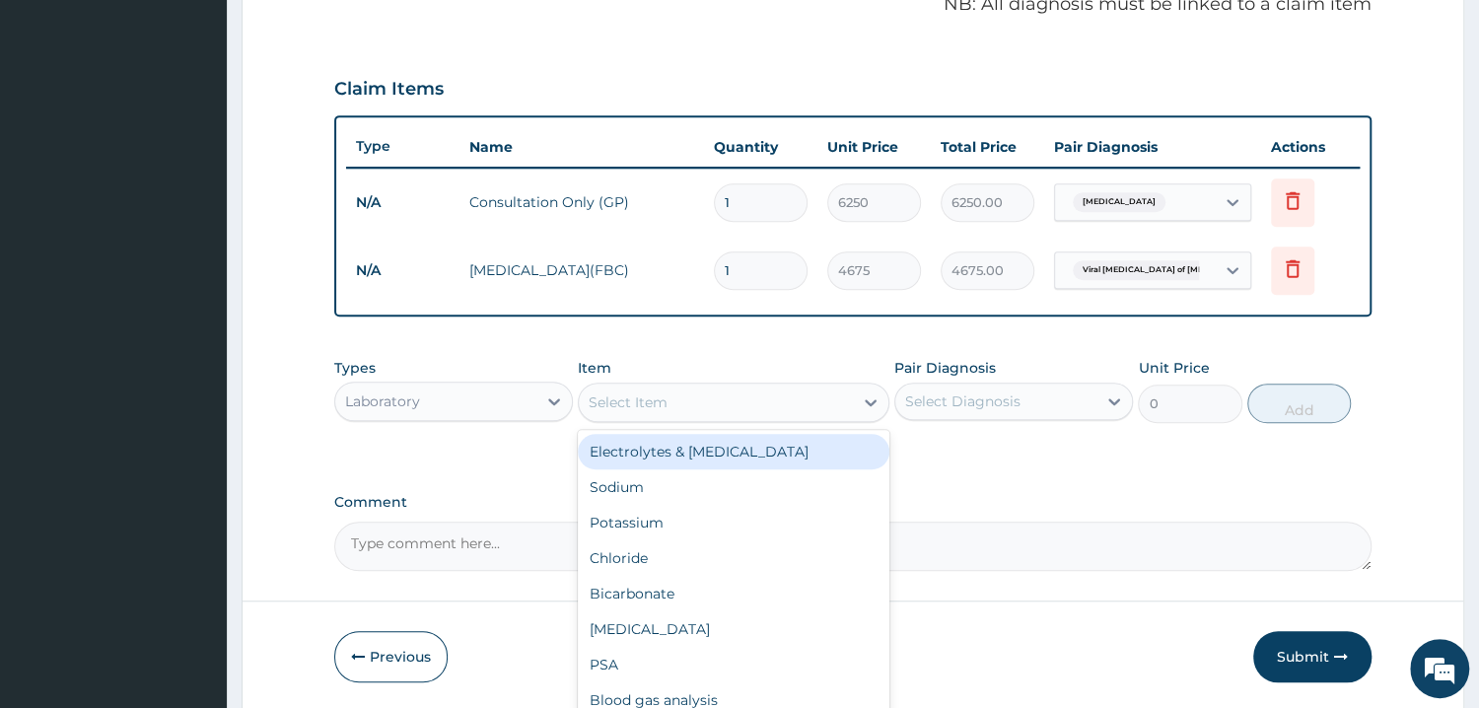
click at [625, 400] on div "Select Item" at bounding box center [627, 402] width 79 height 20
type input "MP"
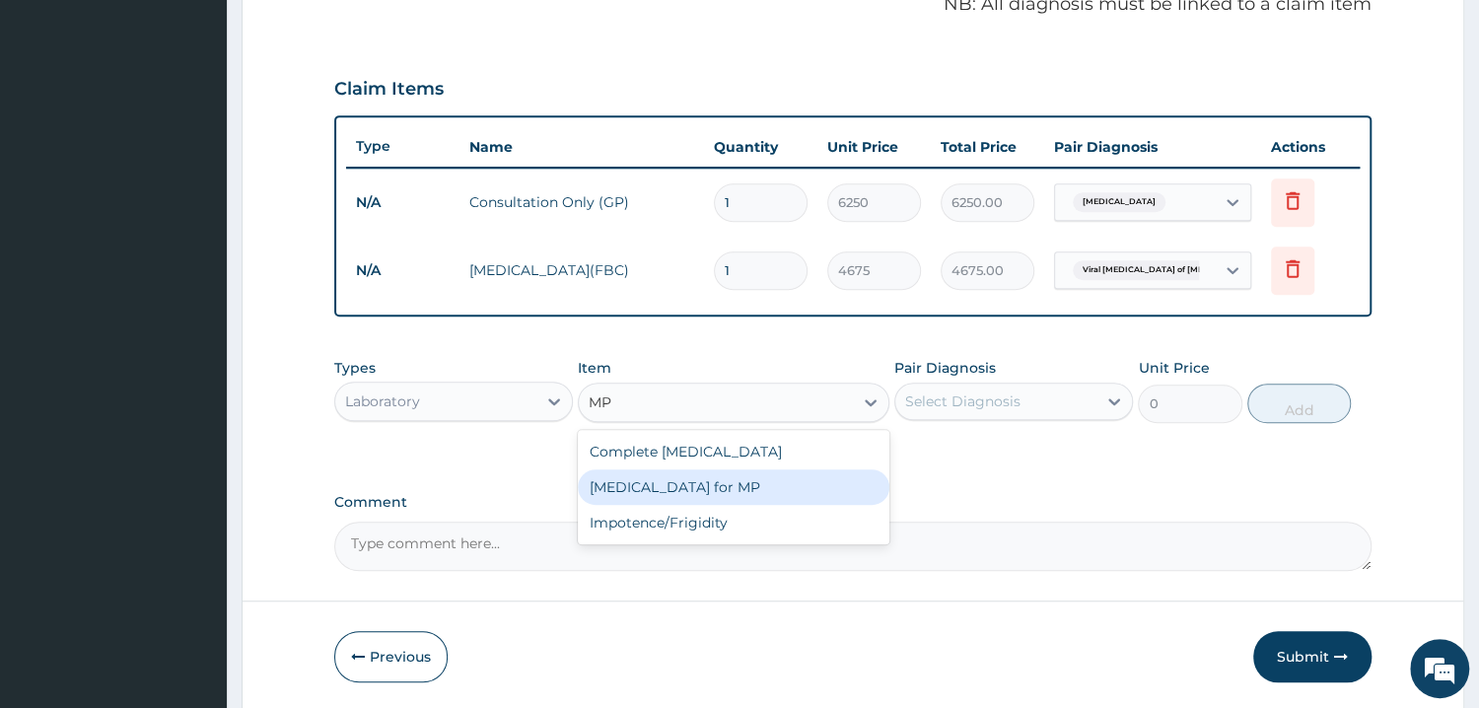
click at [638, 478] on div "[MEDICAL_DATA] for MP" at bounding box center [733, 486] width 311 height 35
type input "1870"
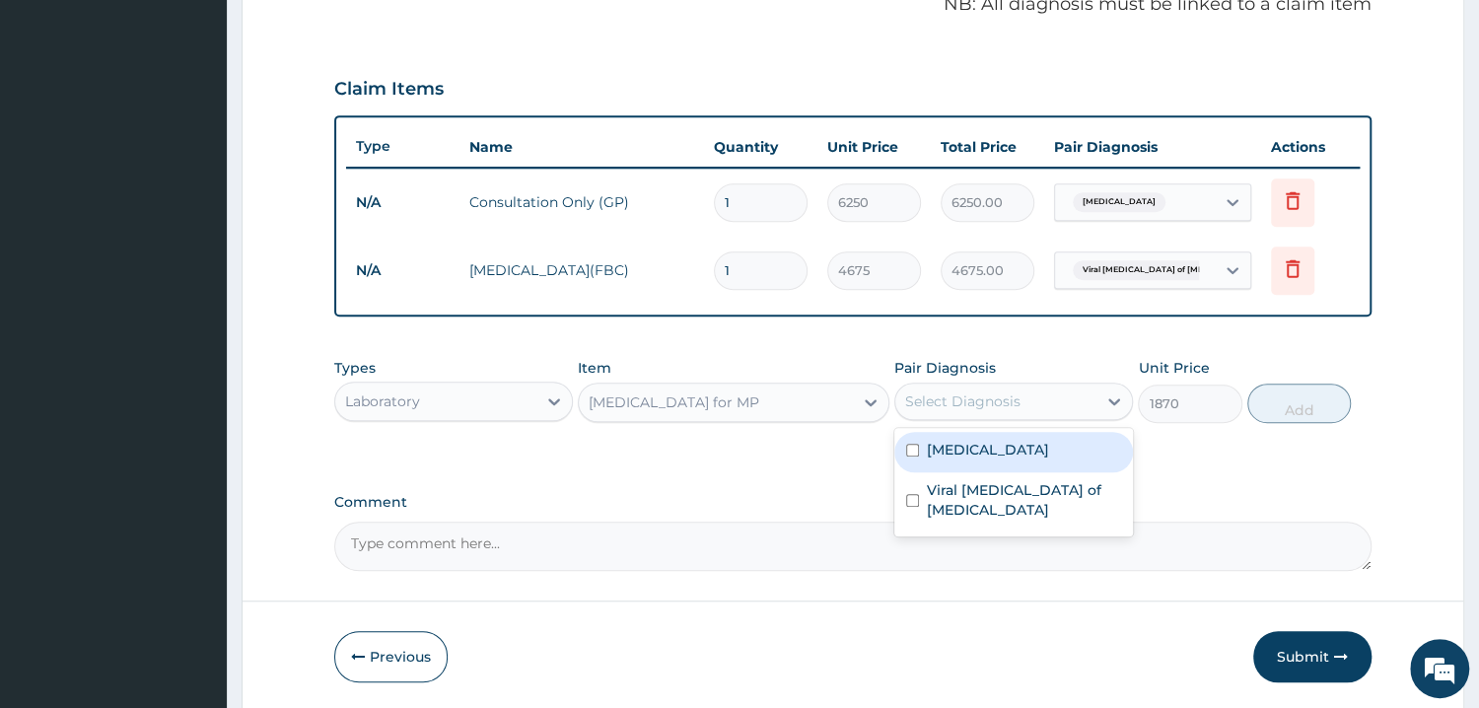
drag, startPoint x: 961, startPoint y: 386, endPoint x: 917, endPoint y: 436, distance: 66.3
click at [961, 385] on div "Select Diagnosis" at bounding box center [995, 401] width 201 height 32
click at [912, 448] on input "checkbox" at bounding box center [912, 450] width 13 height 13
checkbox input "true"
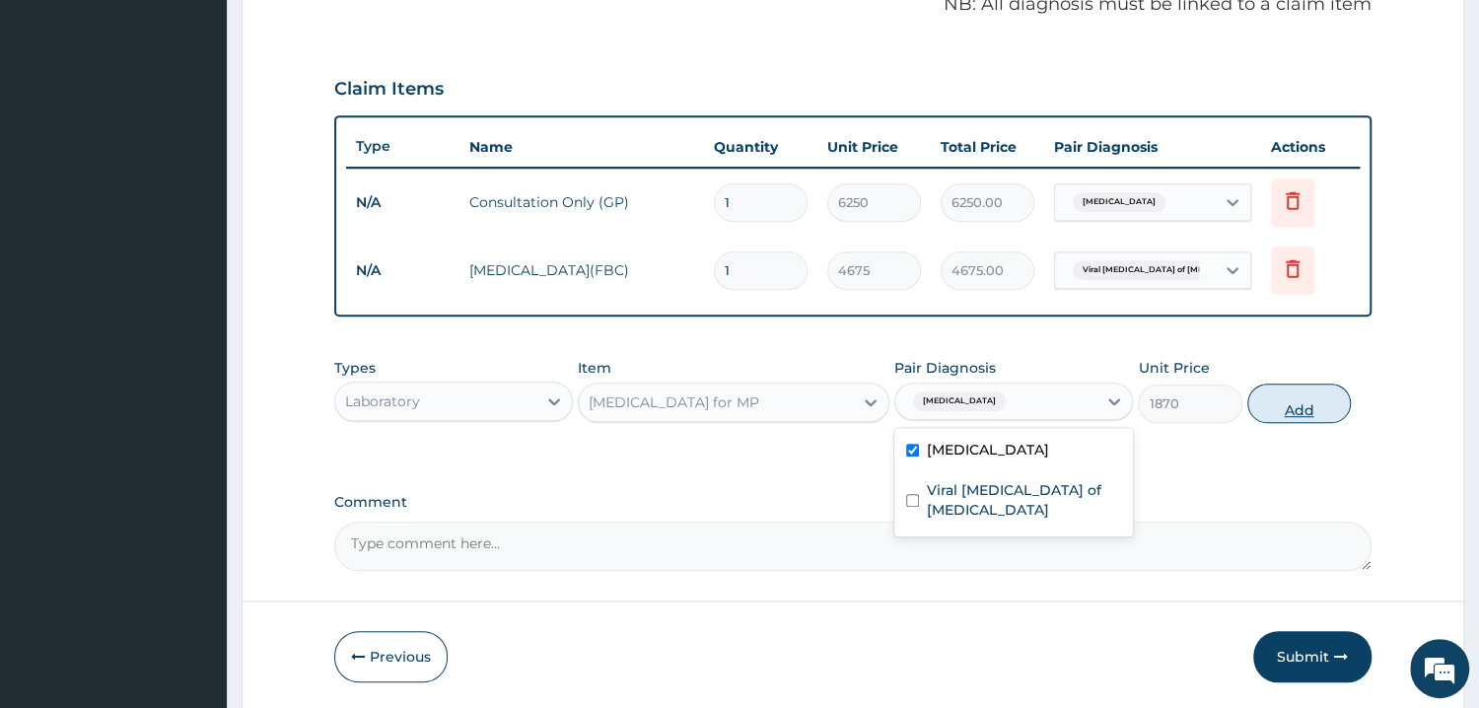
click at [1300, 399] on button "Add" at bounding box center [1299, 402] width 104 height 39
type input "0"
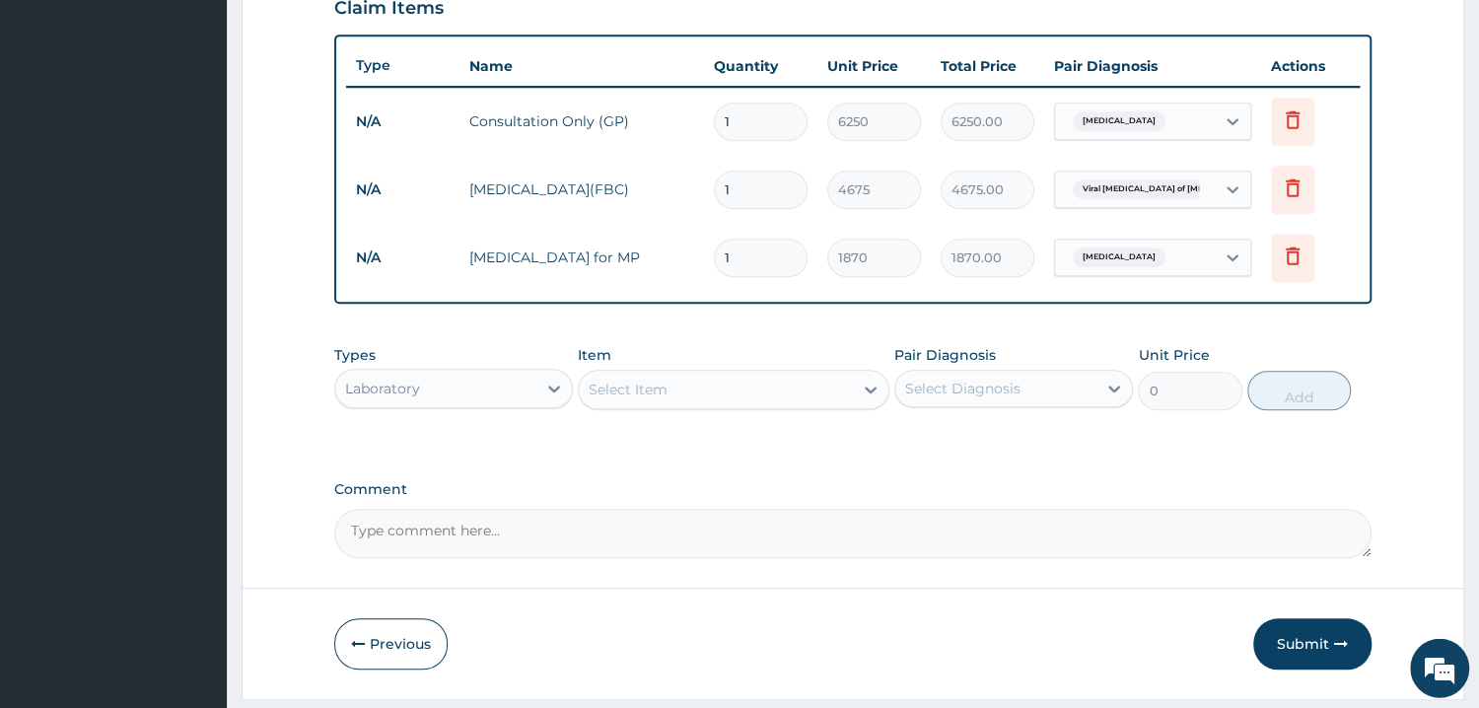
scroll to position [753, 0]
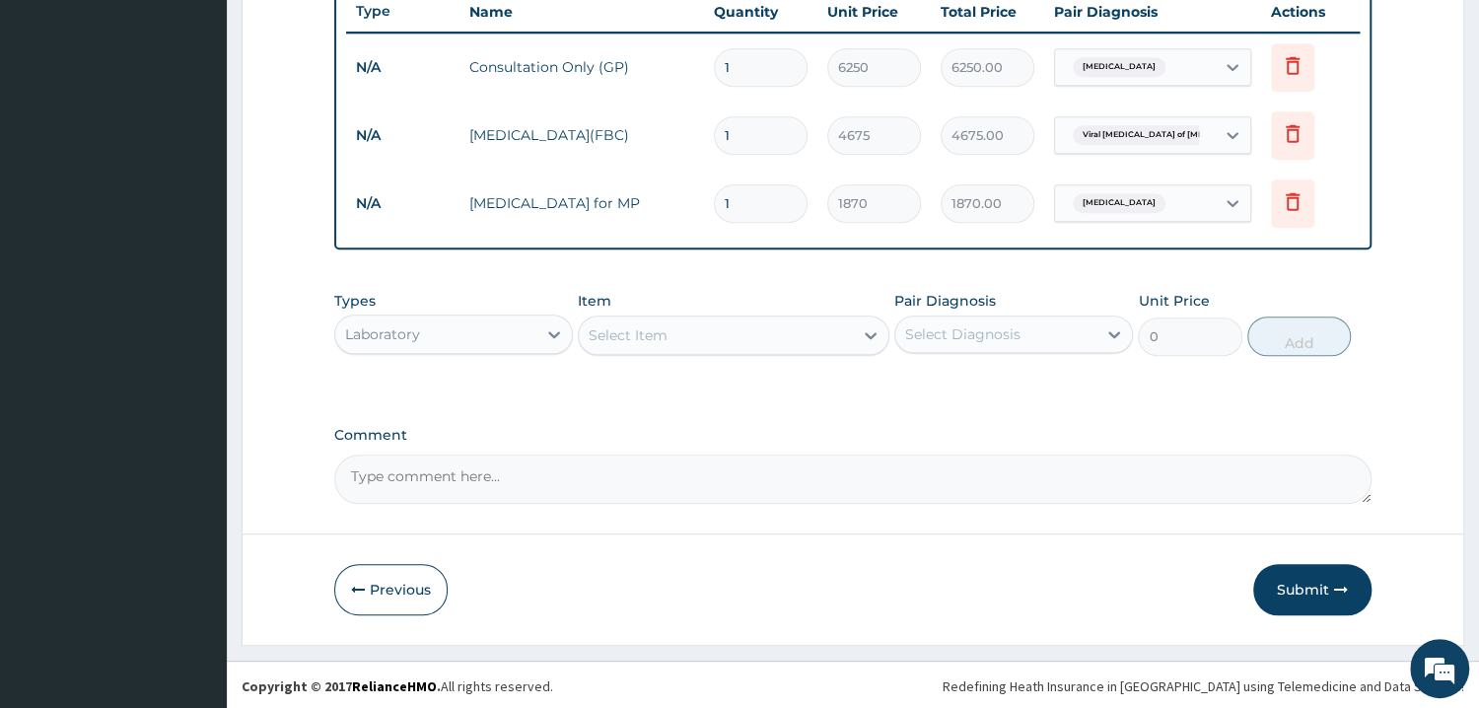
click at [430, 318] on div "Laboratory" at bounding box center [435, 334] width 201 height 32
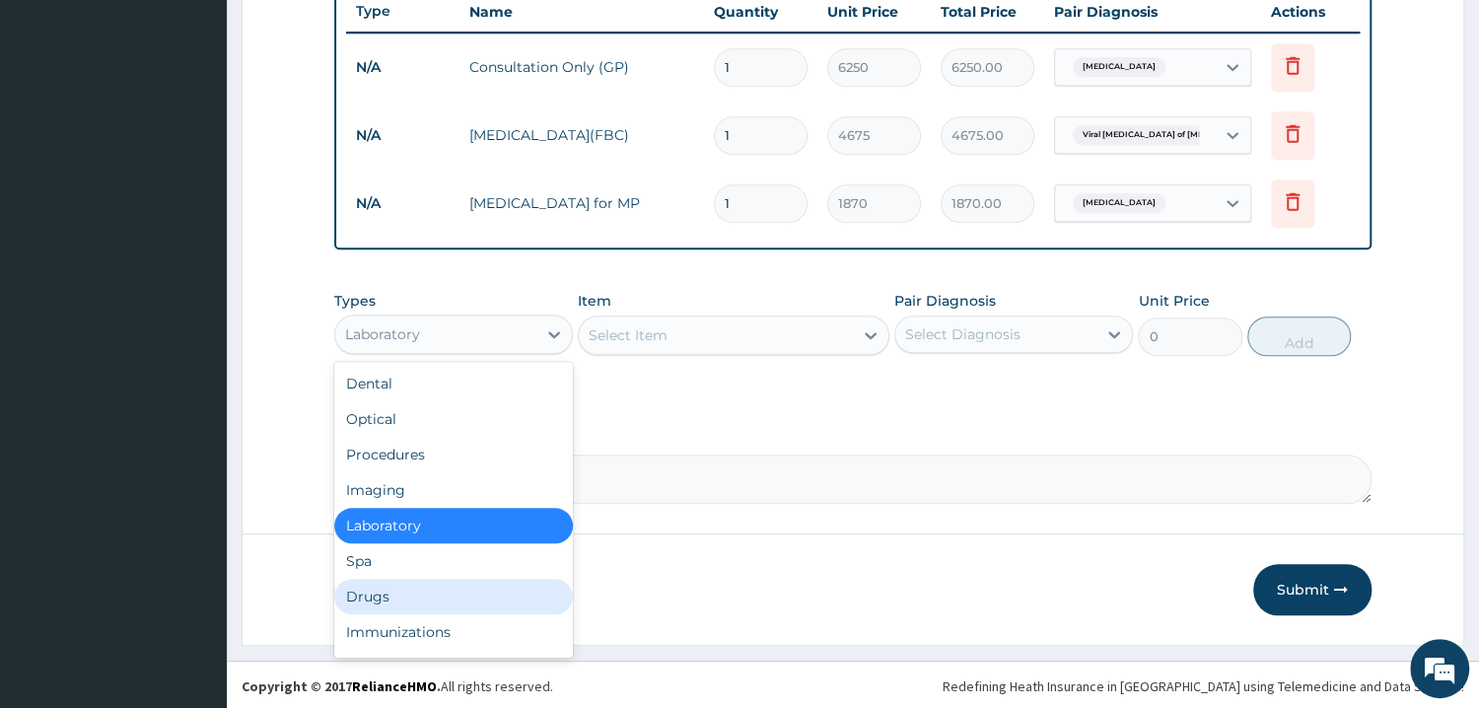
click at [389, 602] on div "Drugs" at bounding box center [453, 596] width 239 height 35
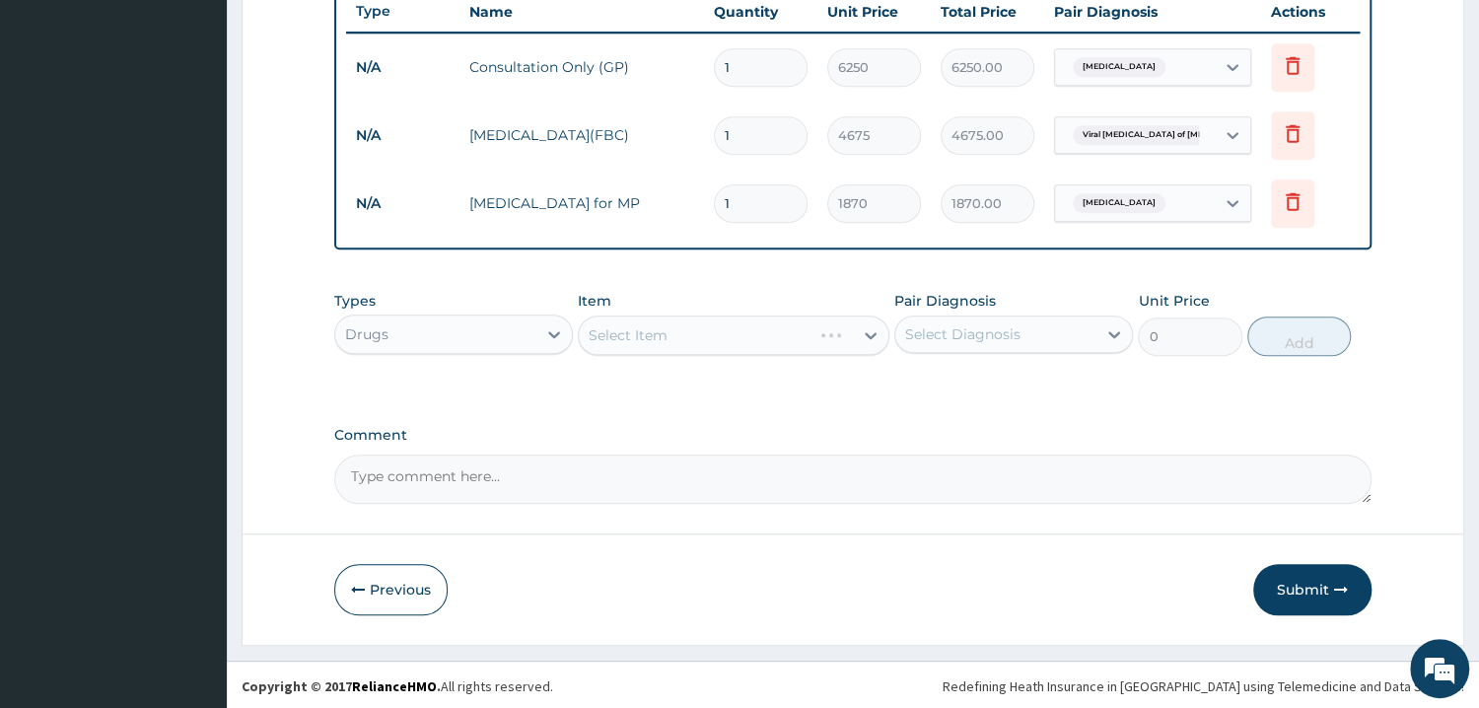
click at [638, 334] on div "Select Item" at bounding box center [733, 334] width 311 height 39
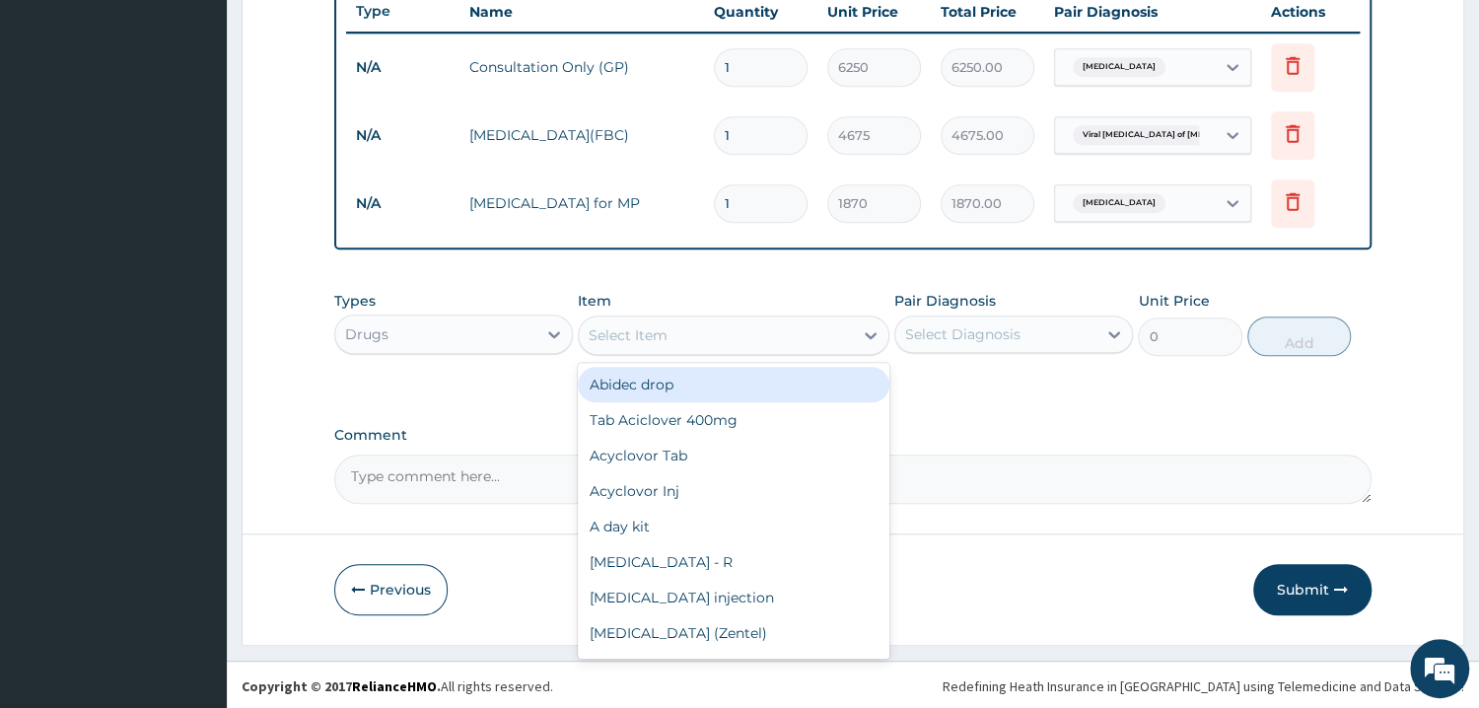
click at [641, 326] on div "Select Item" at bounding box center [627, 335] width 79 height 20
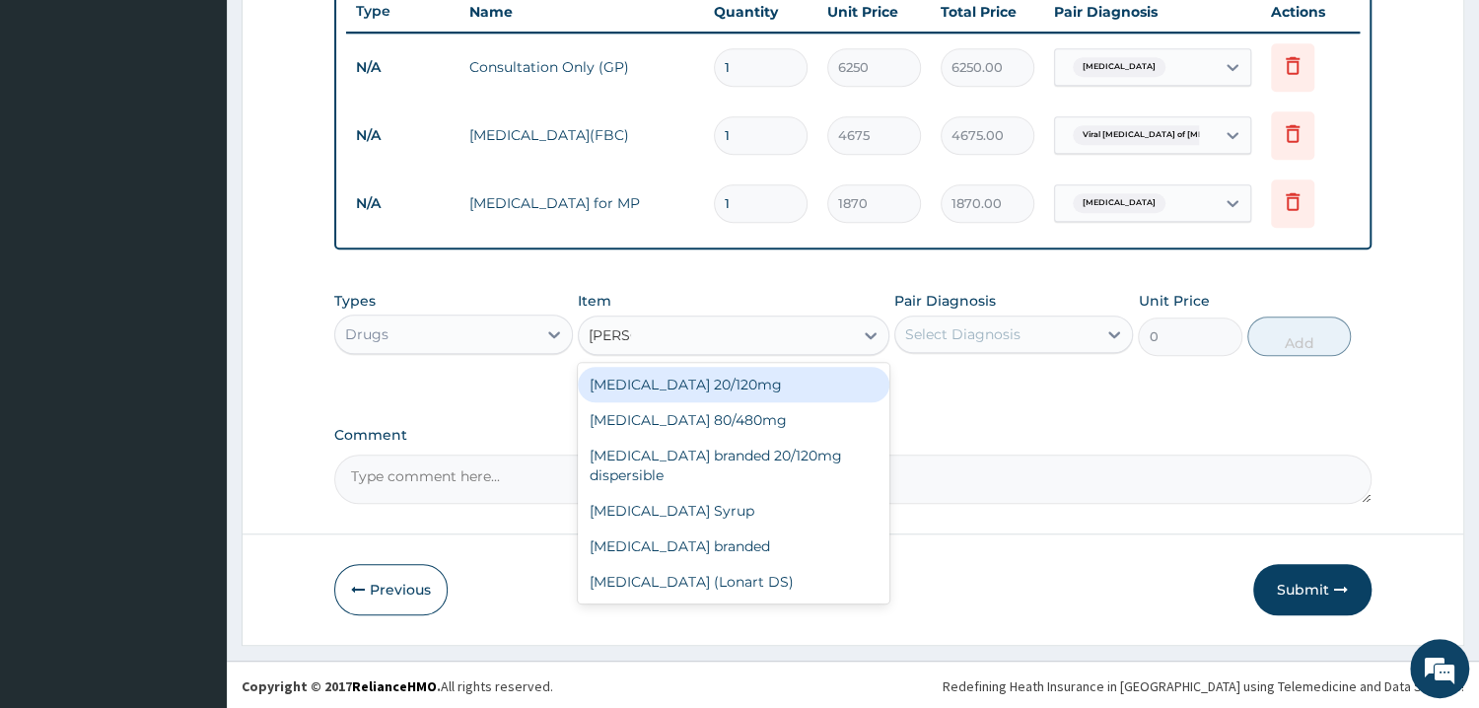
type input "COART"
click at [631, 375] on div "[MEDICAL_DATA] 20/120mg" at bounding box center [733, 384] width 311 height 35
type input "121.55"
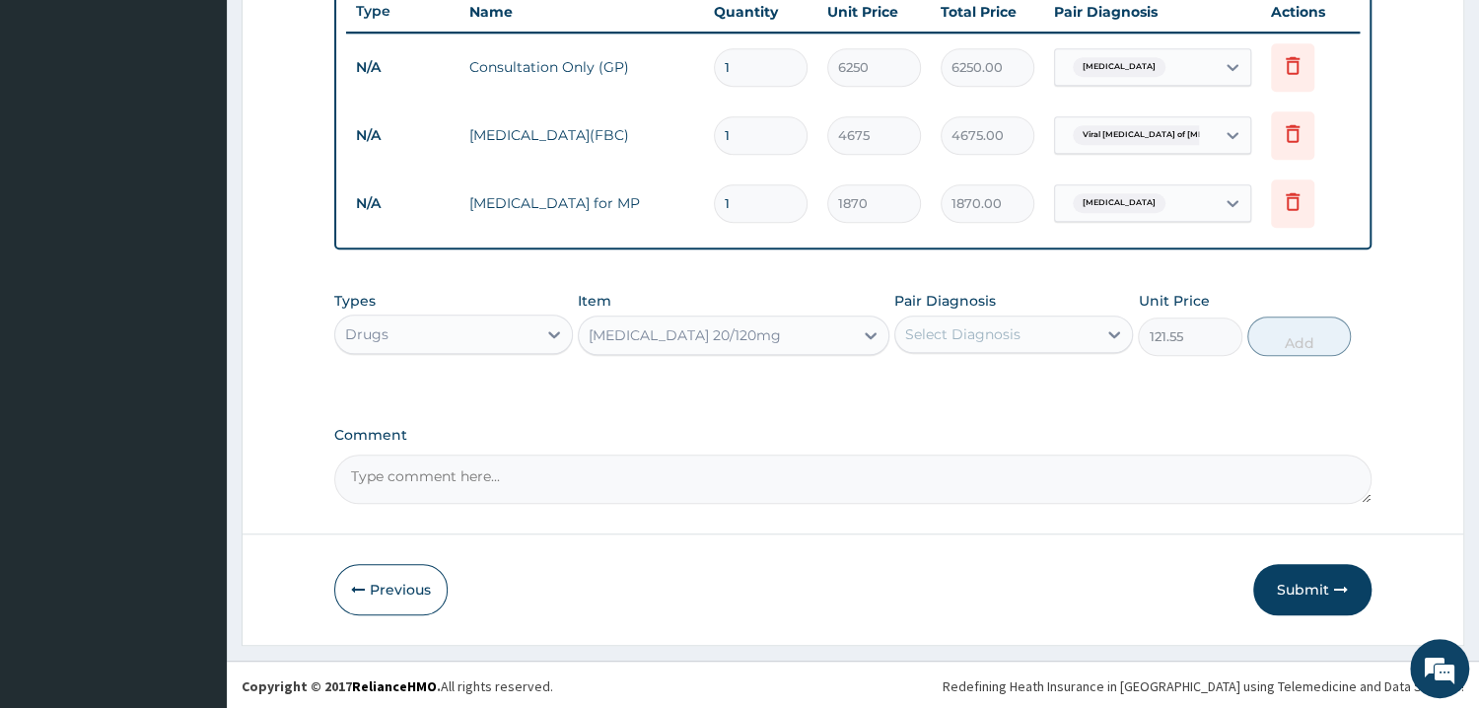
click at [963, 324] on div "Select Diagnosis" at bounding box center [962, 334] width 115 height 20
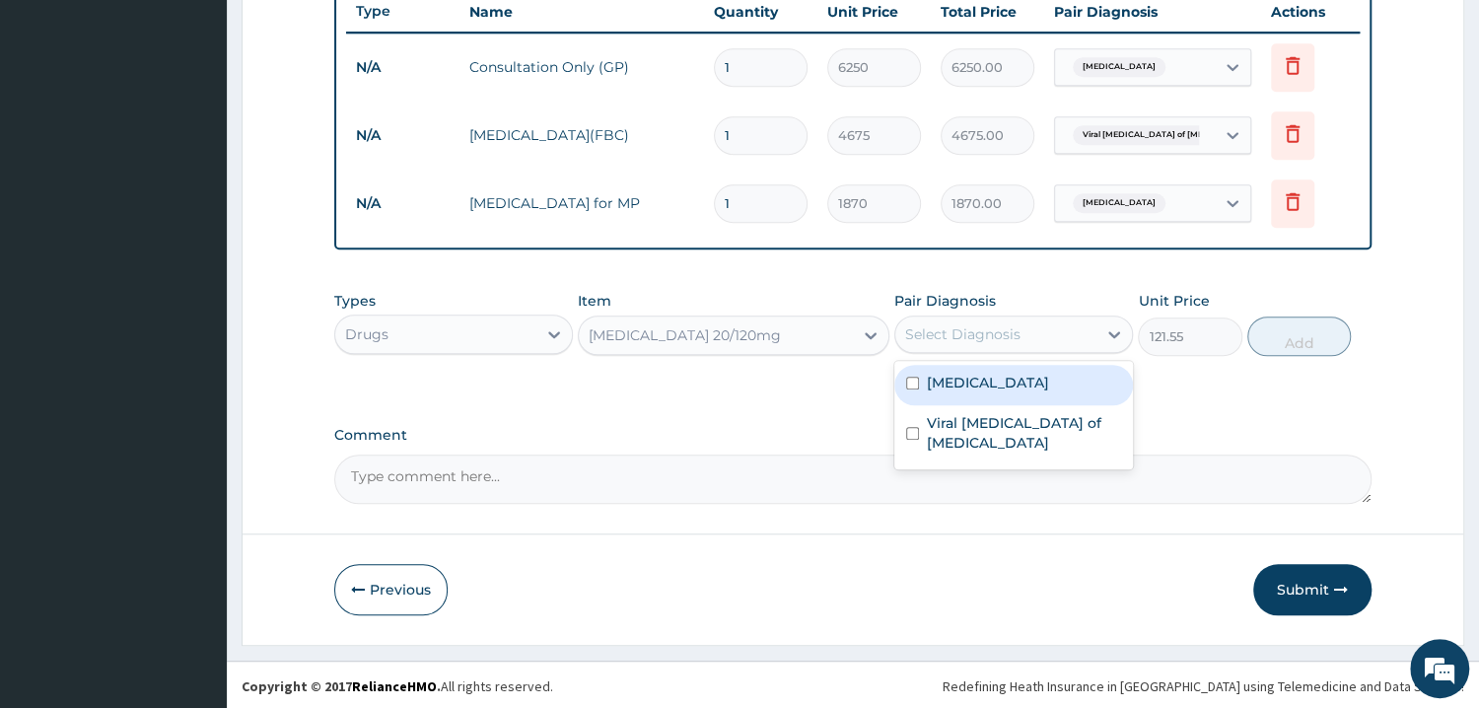
click at [910, 377] on input "checkbox" at bounding box center [912, 383] width 13 height 13
checkbox input "true"
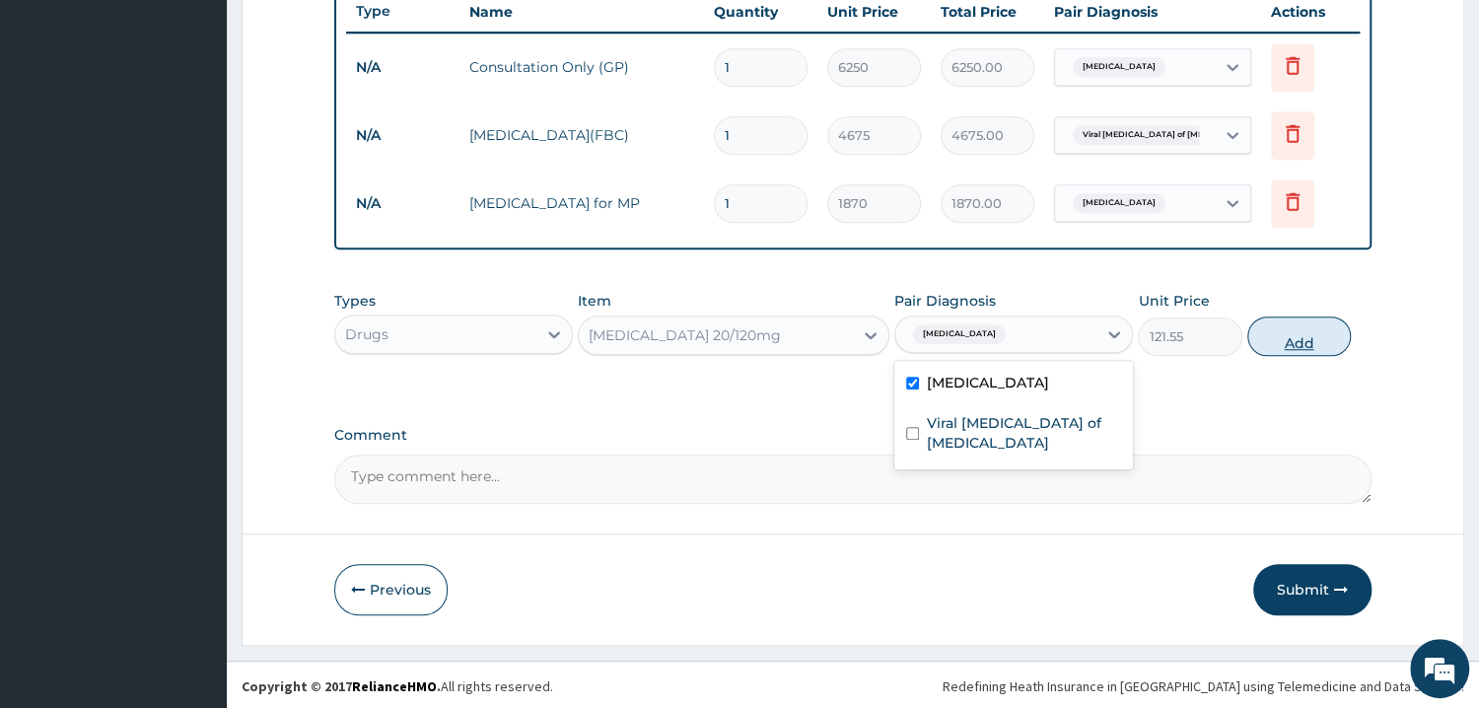
click at [1262, 331] on button "Add" at bounding box center [1299, 335] width 104 height 39
type input "0"
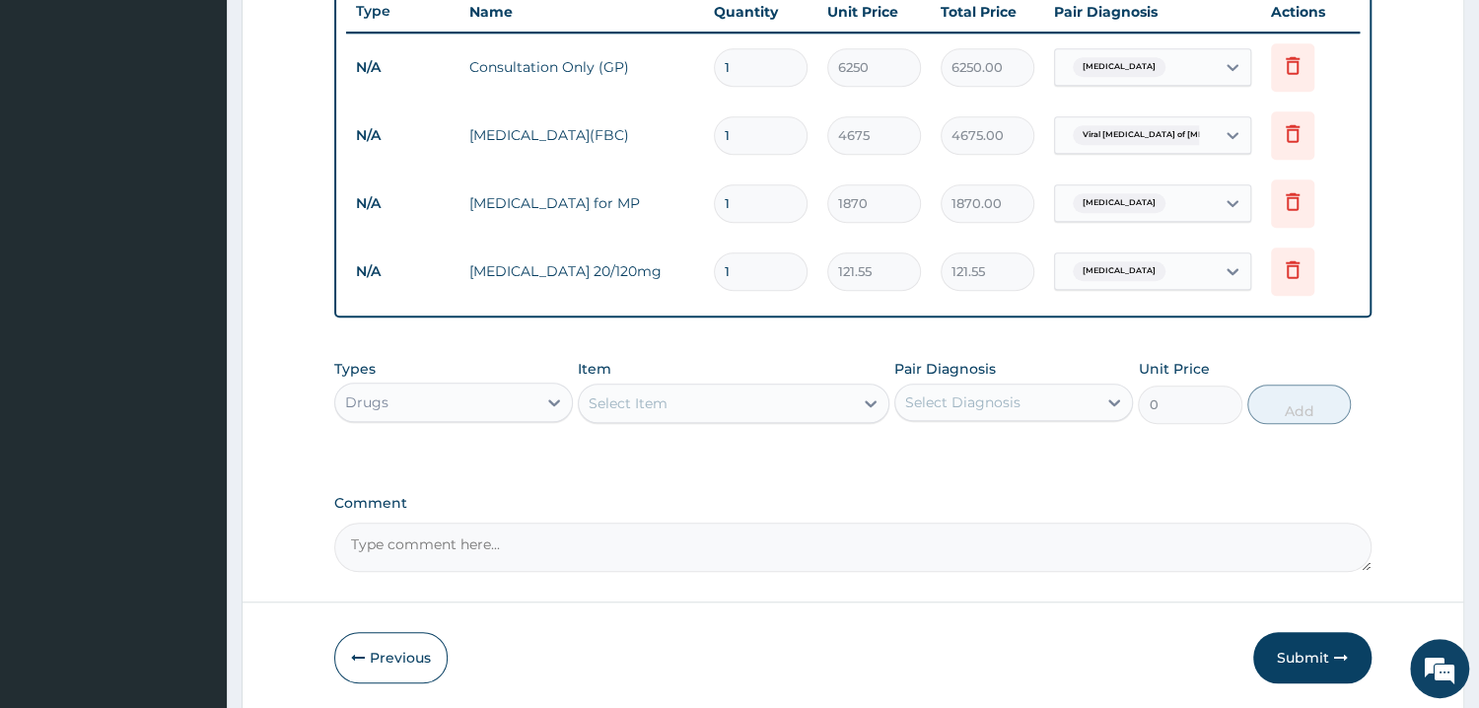
type input "0.00"
type input "6"
type input "729.30"
type input "6"
click at [616, 395] on div "Select Item" at bounding box center [627, 403] width 79 height 20
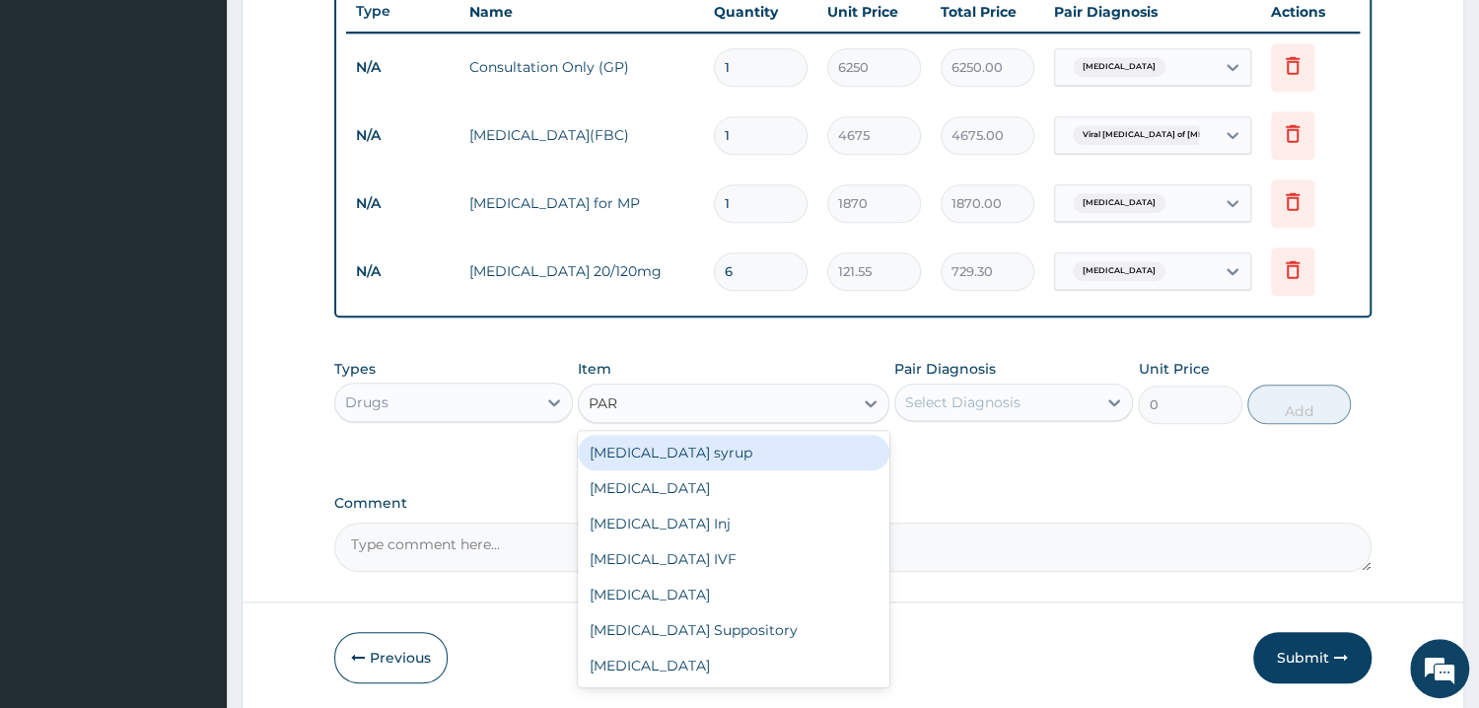
type input "PARA"
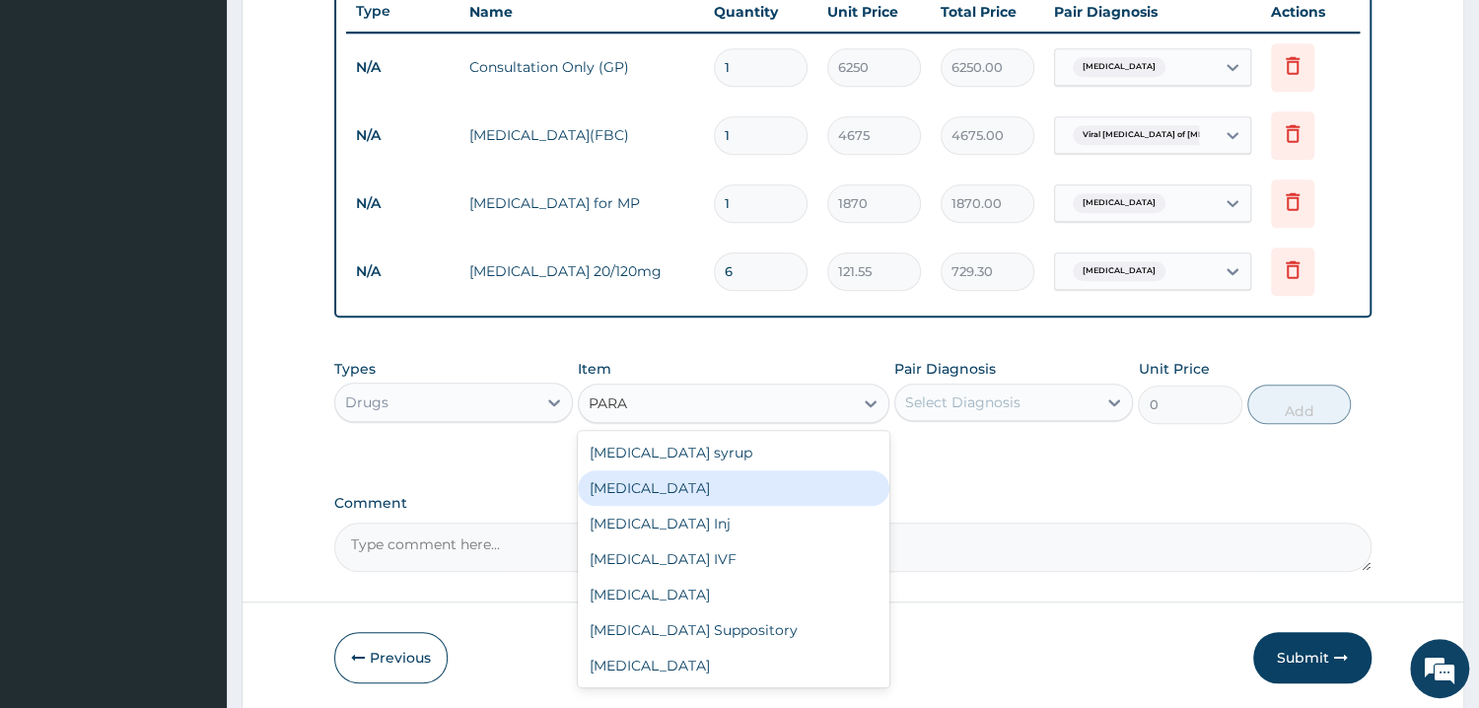
click at [636, 481] on div "[MEDICAL_DATA]" at bounding box center [733, 487] width 311 height 35
type input "584.375"
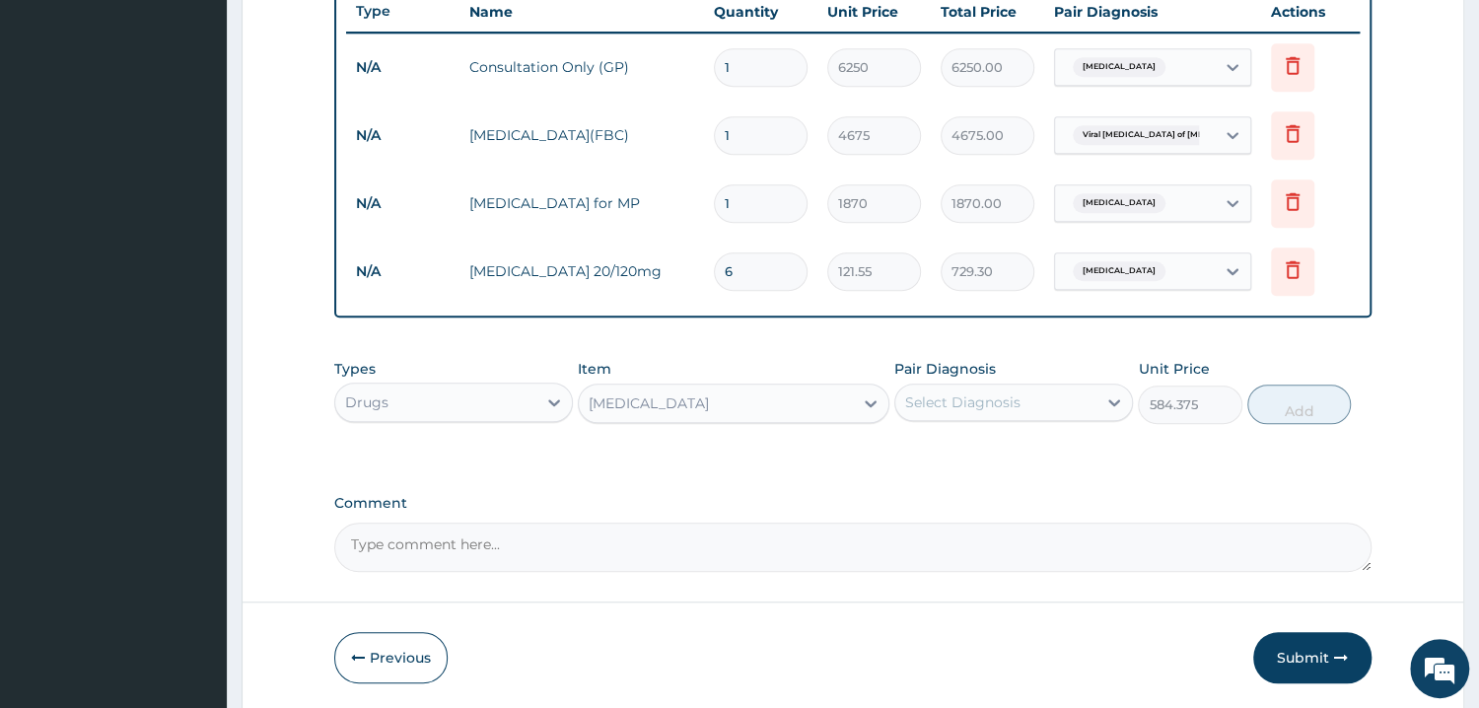
click at [929, 393] on div "Select Diagnosis" at bounding box center [962, 402] width 115 height 20
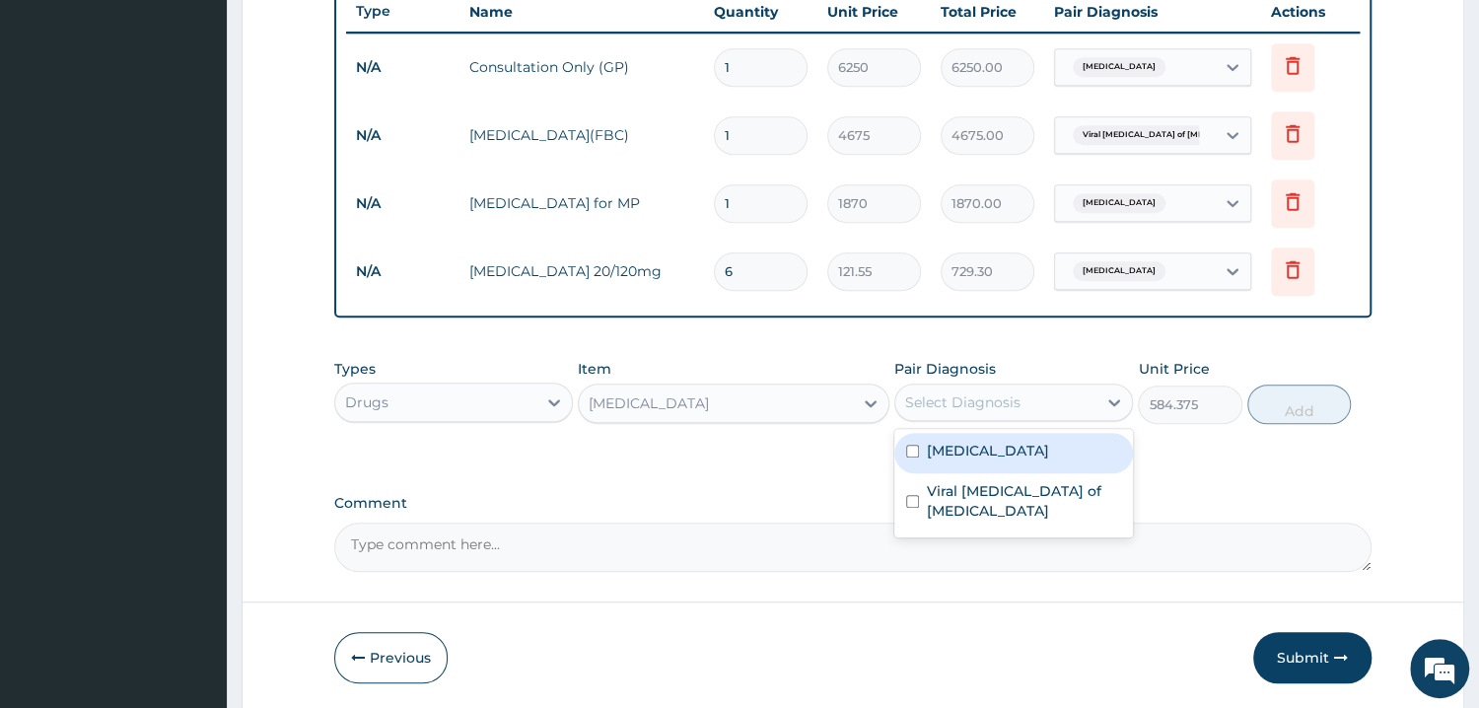
click at [913, 446] on input "checkbox" at bounding box center [912, 451] width 13 height 13
checkbox input "true"
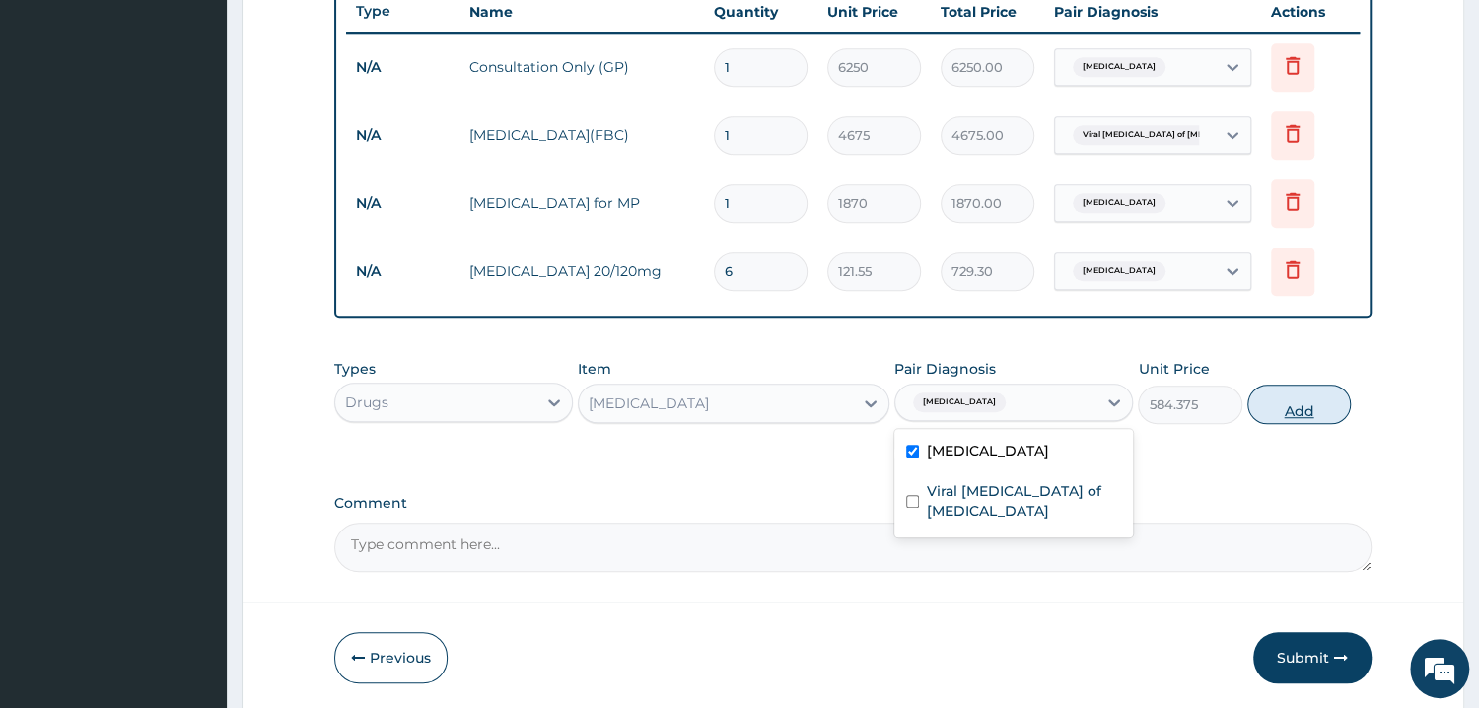
click at [1282, 405] on button "Add" at bounding box center [1299, 403] width 104 height 39
type input "0"
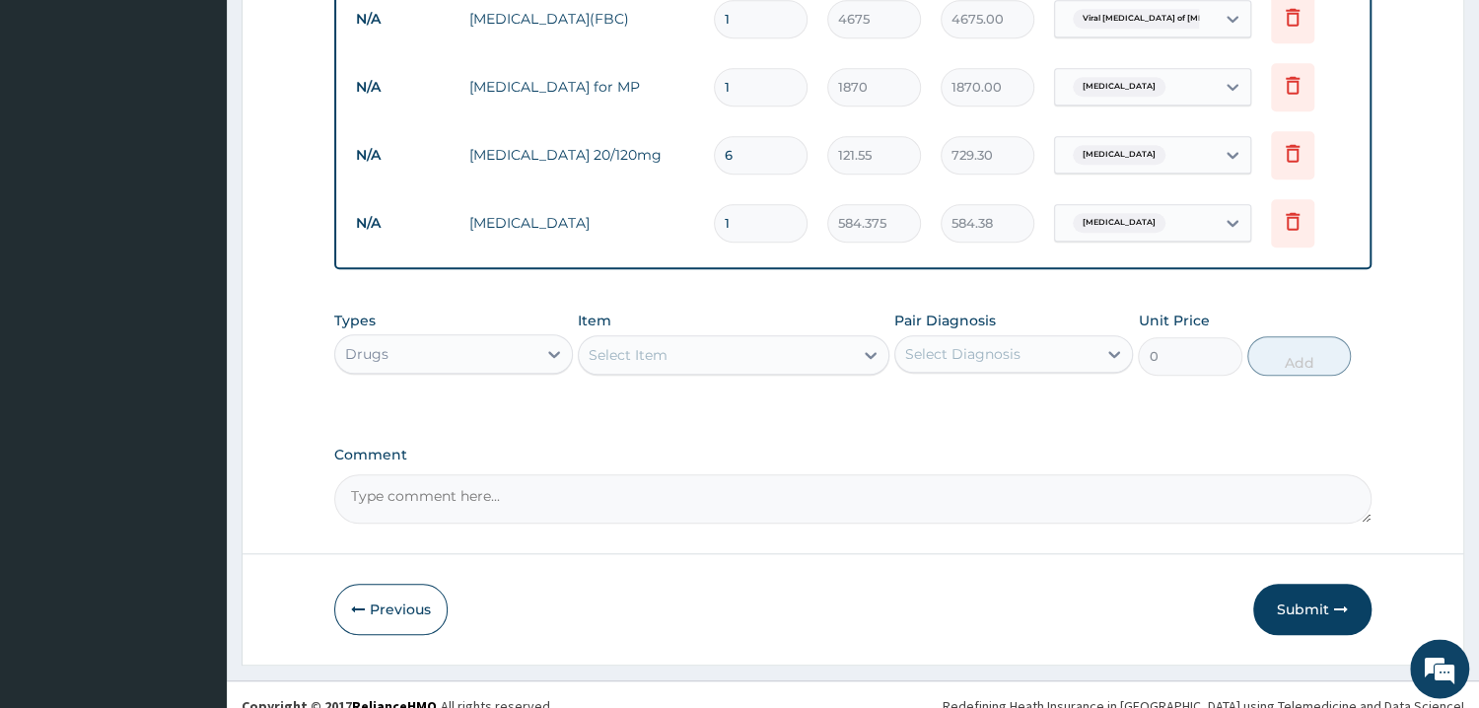
scroll to position [890, 0]
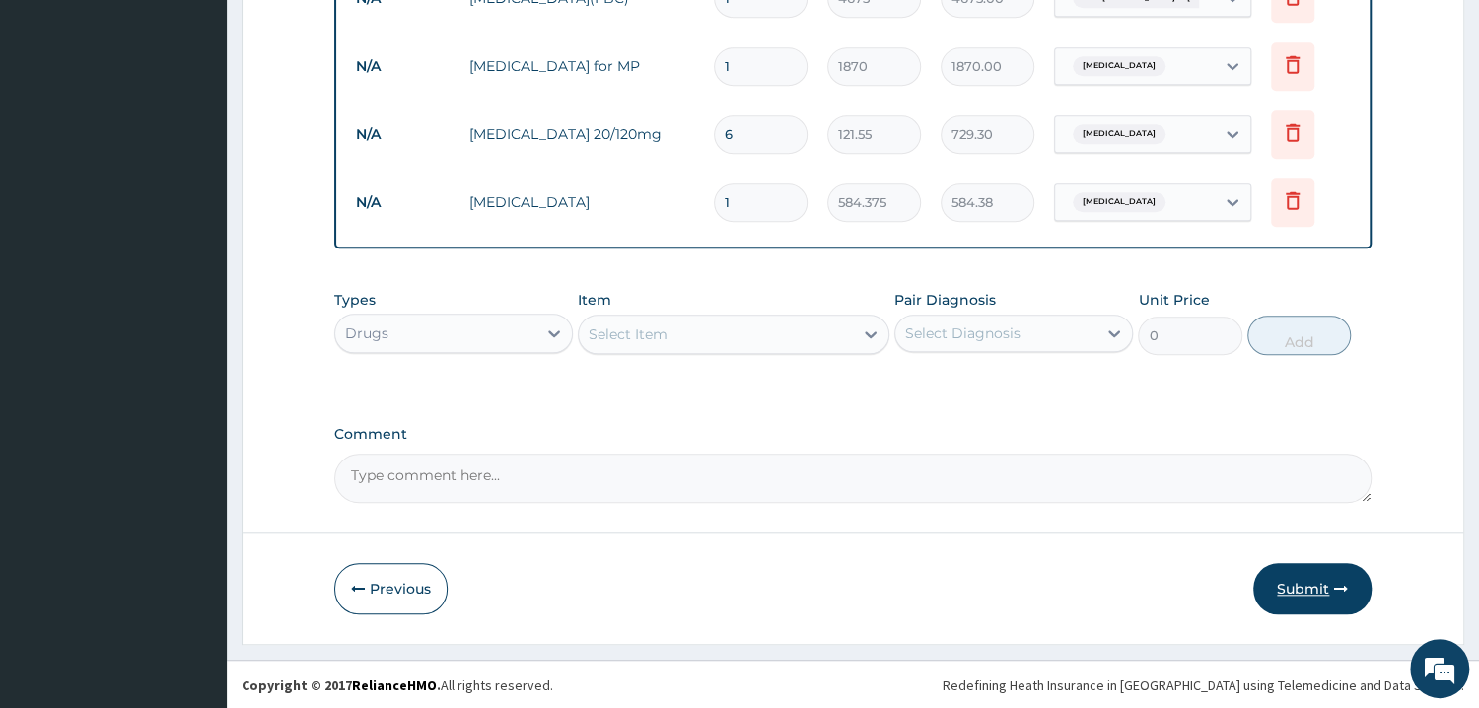
click at [1298, 580] on button "Submit" at bounding box center [1312, 588] width 118 height 51
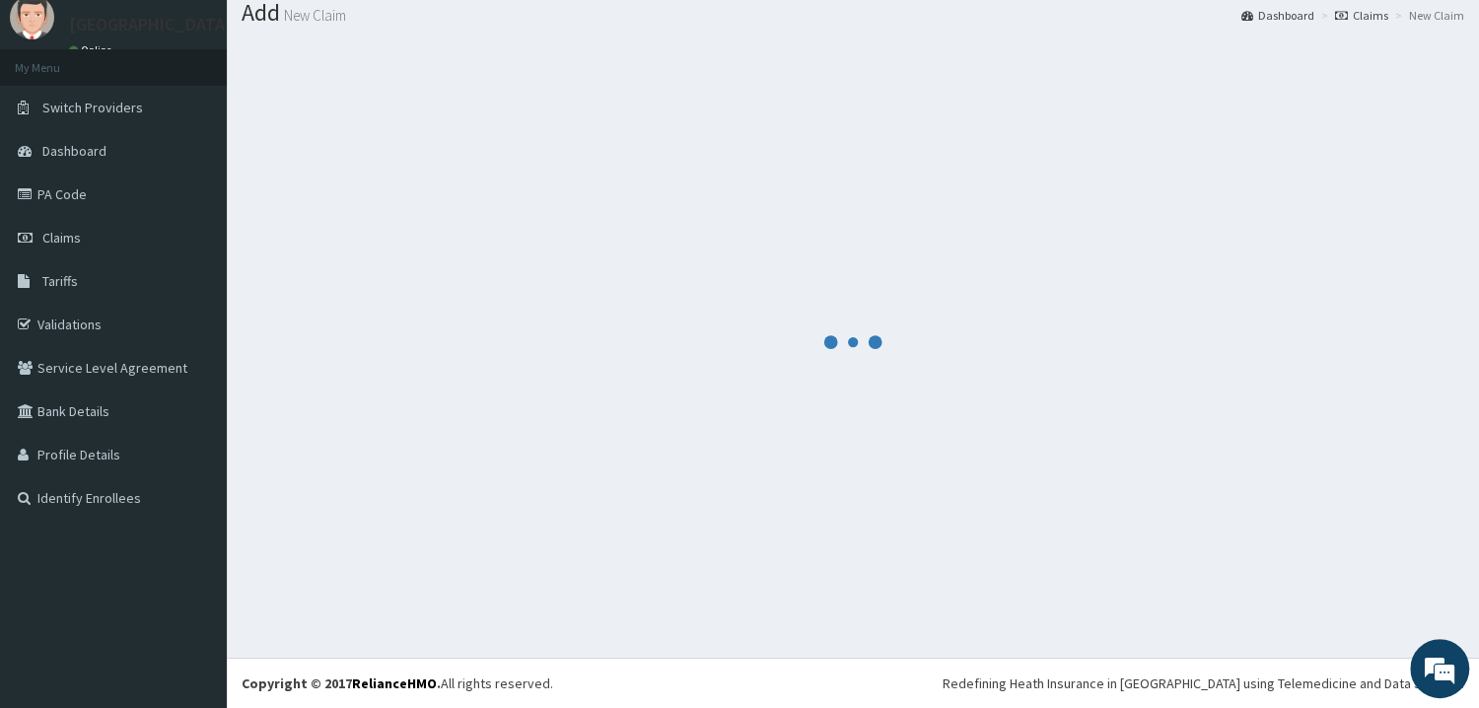
scroll to position [63, 0]
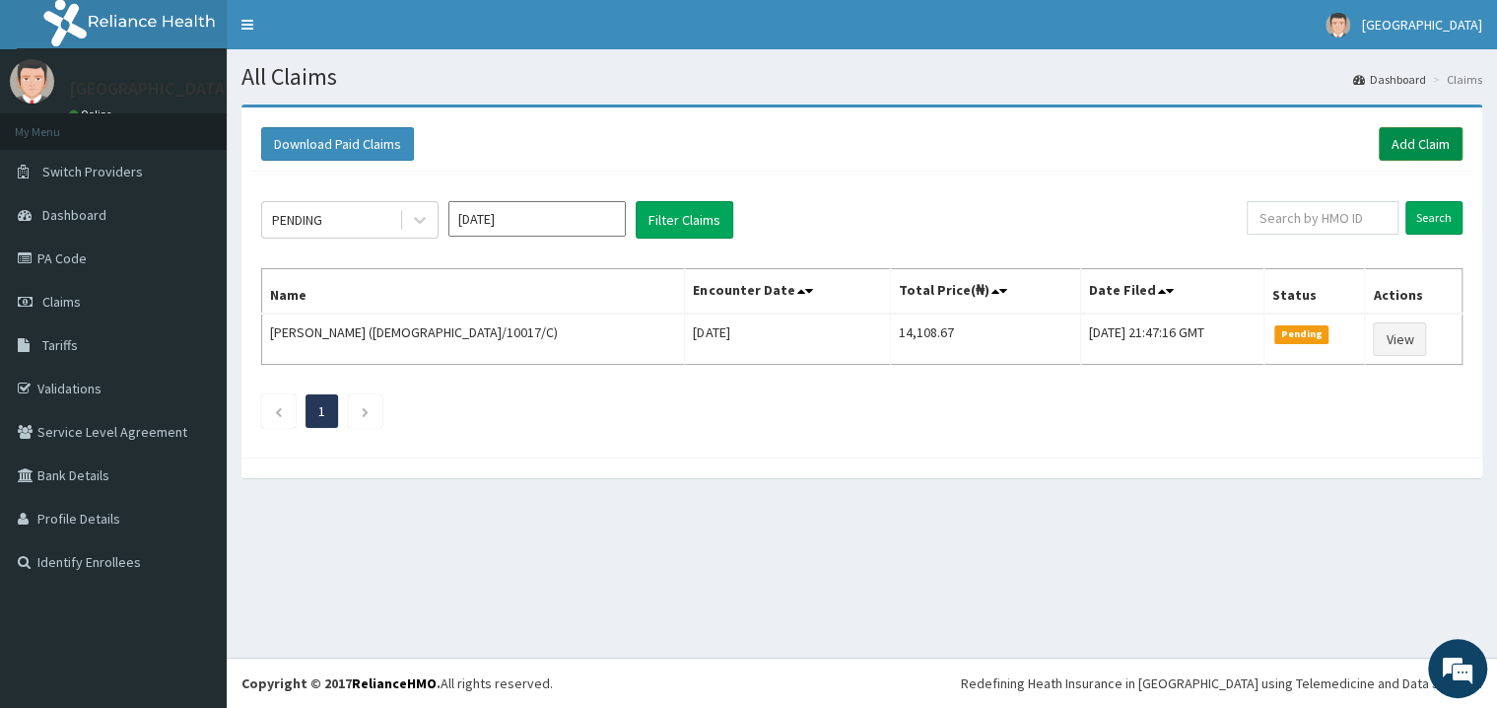
click at [1406, 150] on link "Add Claim" at bounding box center [1421, 144] width 84 height 34
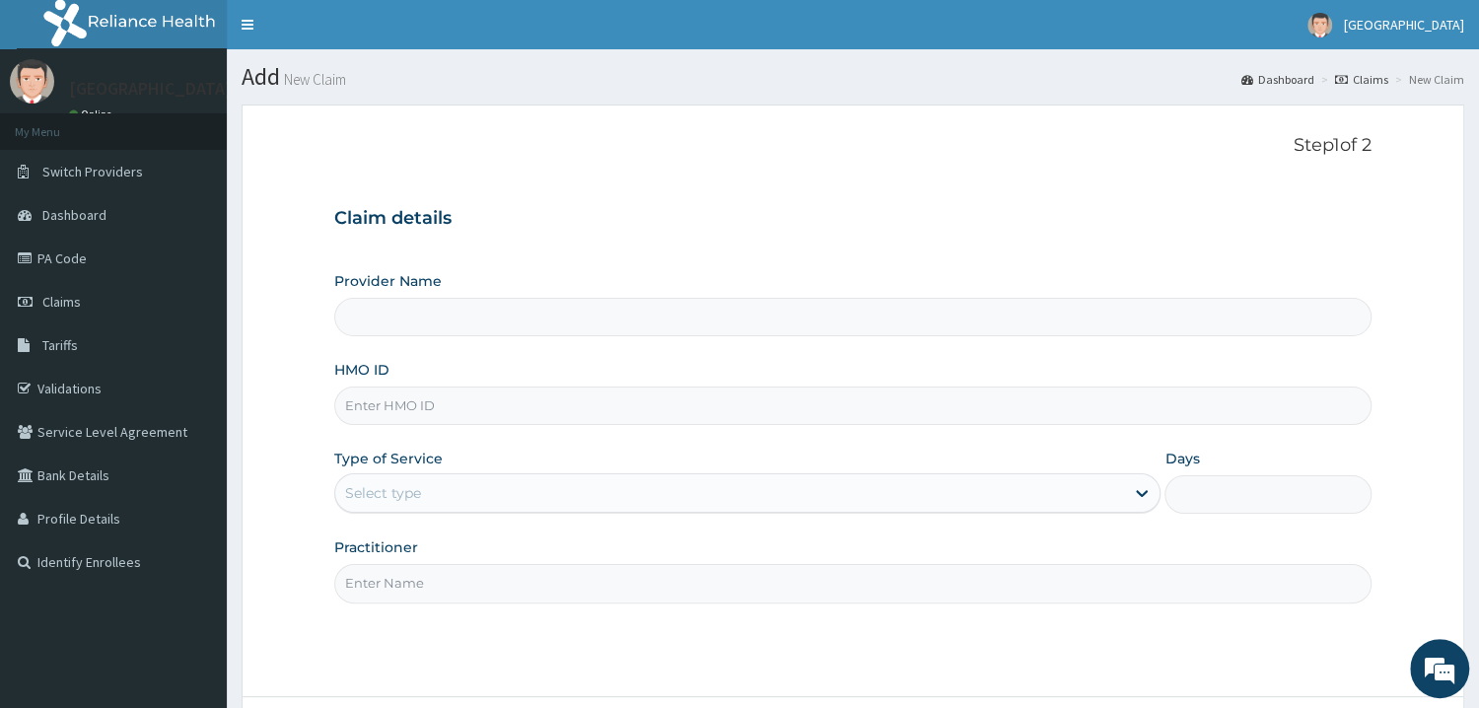
type input "Mother and Child Hospital - [GEOGRAPHIC_DATA]"
click at [400, 415] on input "HMO ID" at bounding box center [852, 405] width 1037 height 38
type input "RNC/10075/B"
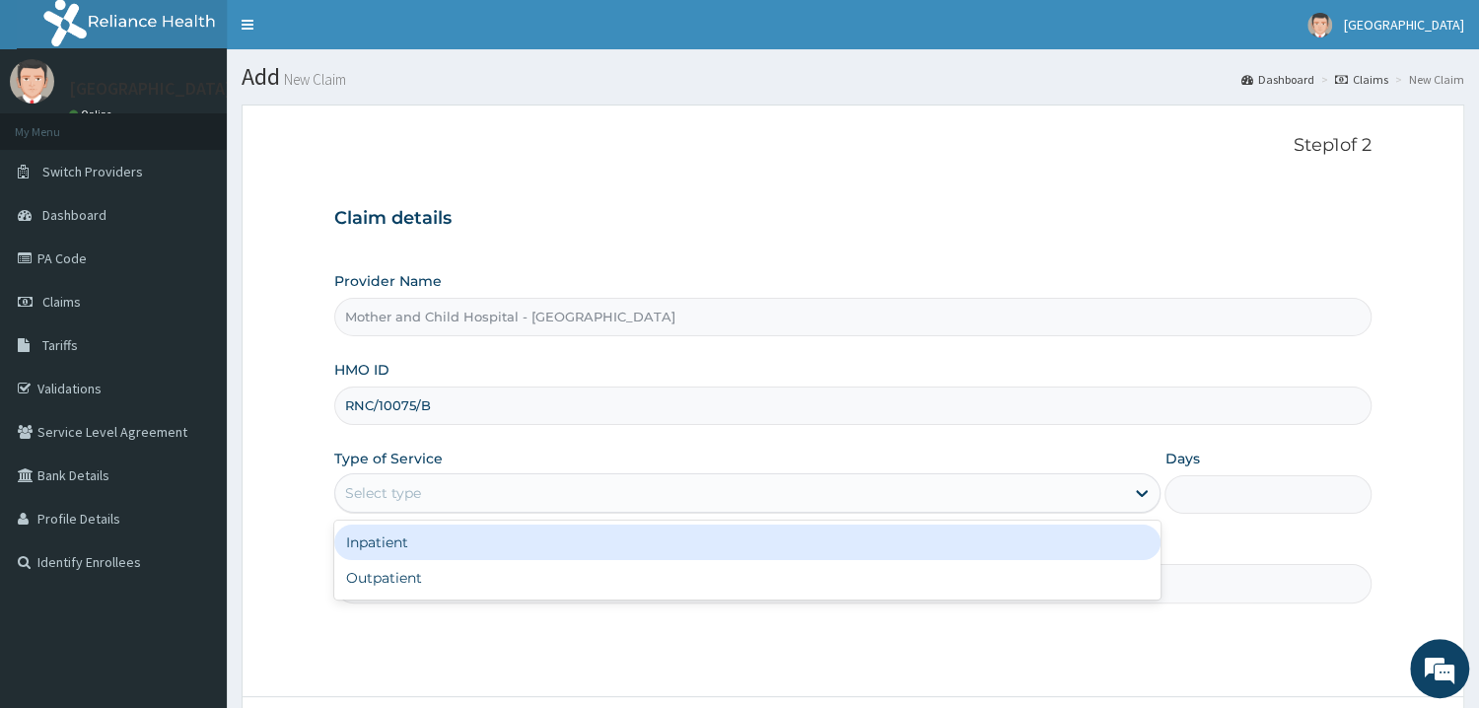
click at [383, 508] on div "Select type" at bounding box center [730, 493] width 790 height 32
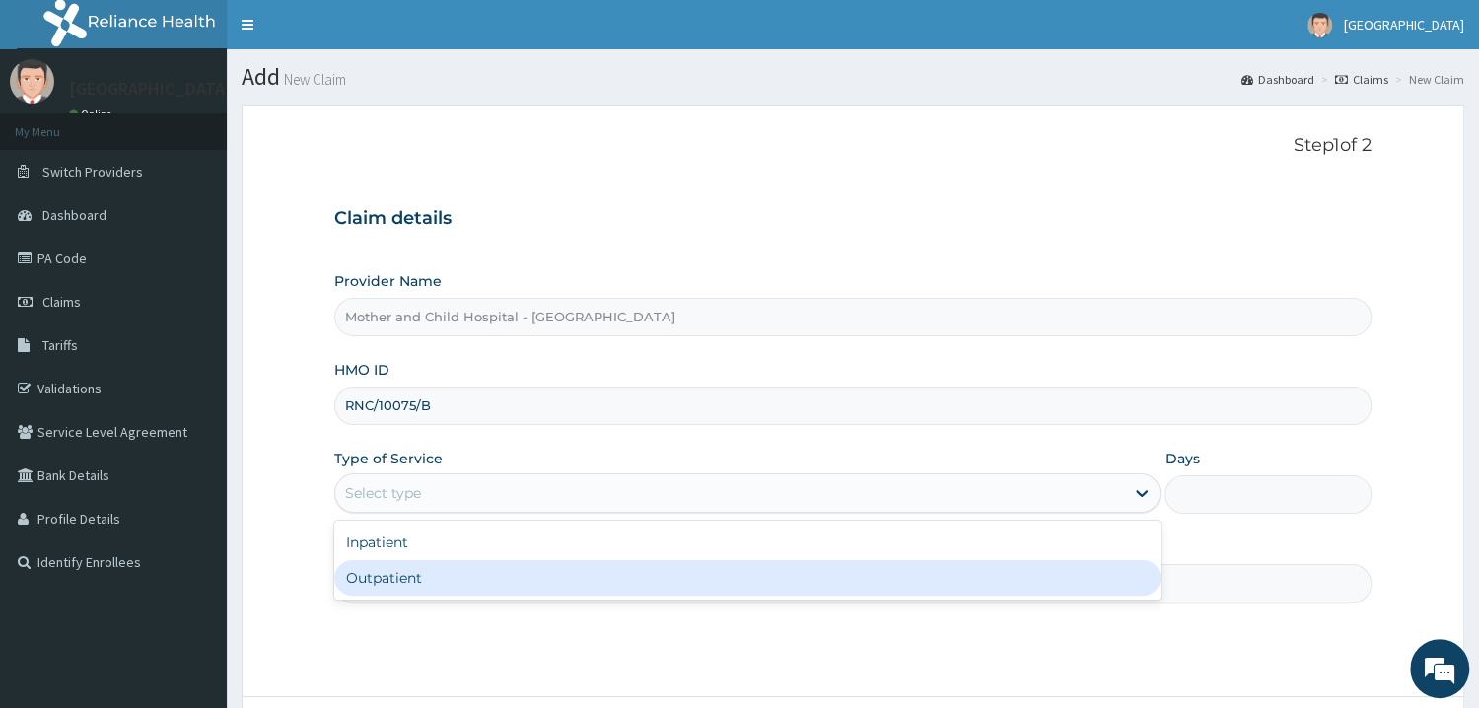
click at [380, 592] on div "Outpatient" at bounding box center [747, 577] width 827 height 35
type input "1"
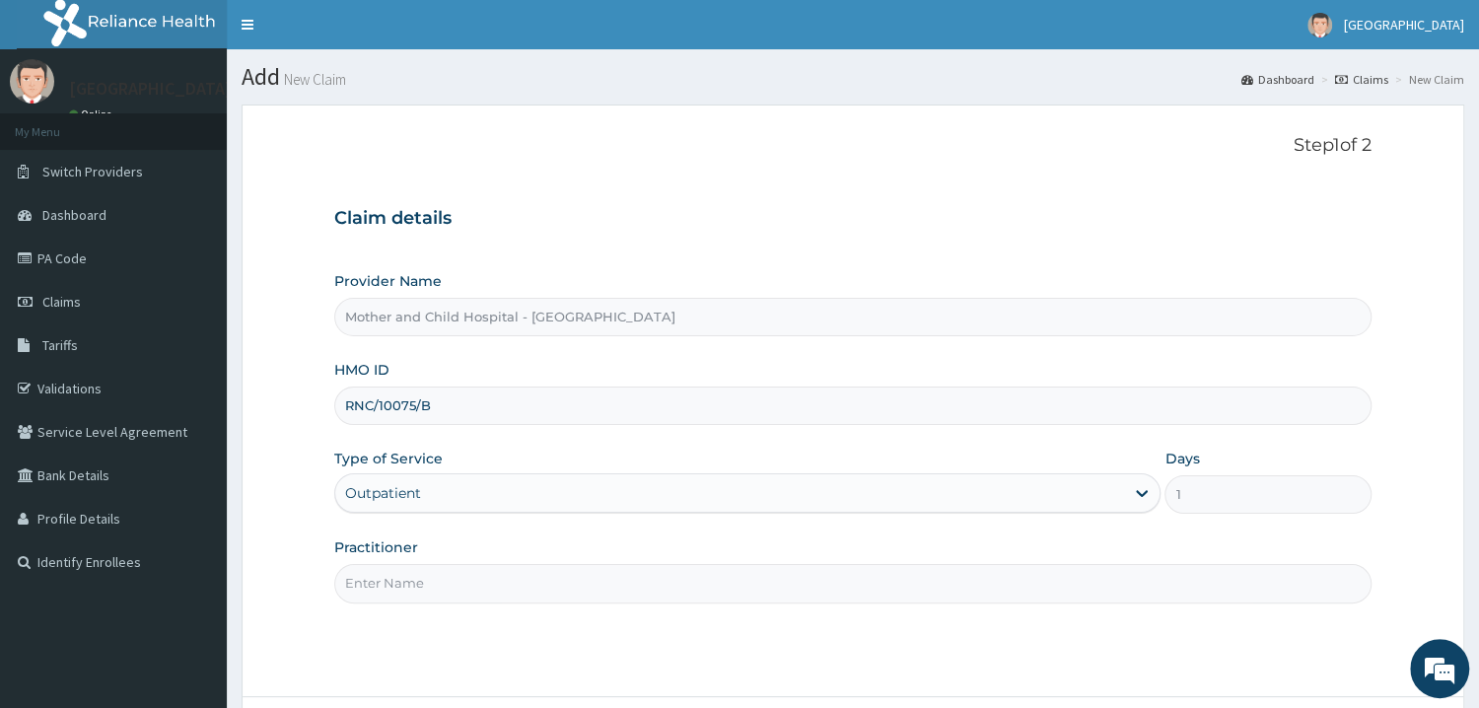
click at [379, 584] on input "Practitioner" at bounding box center [852, 583] width 1037 height 38
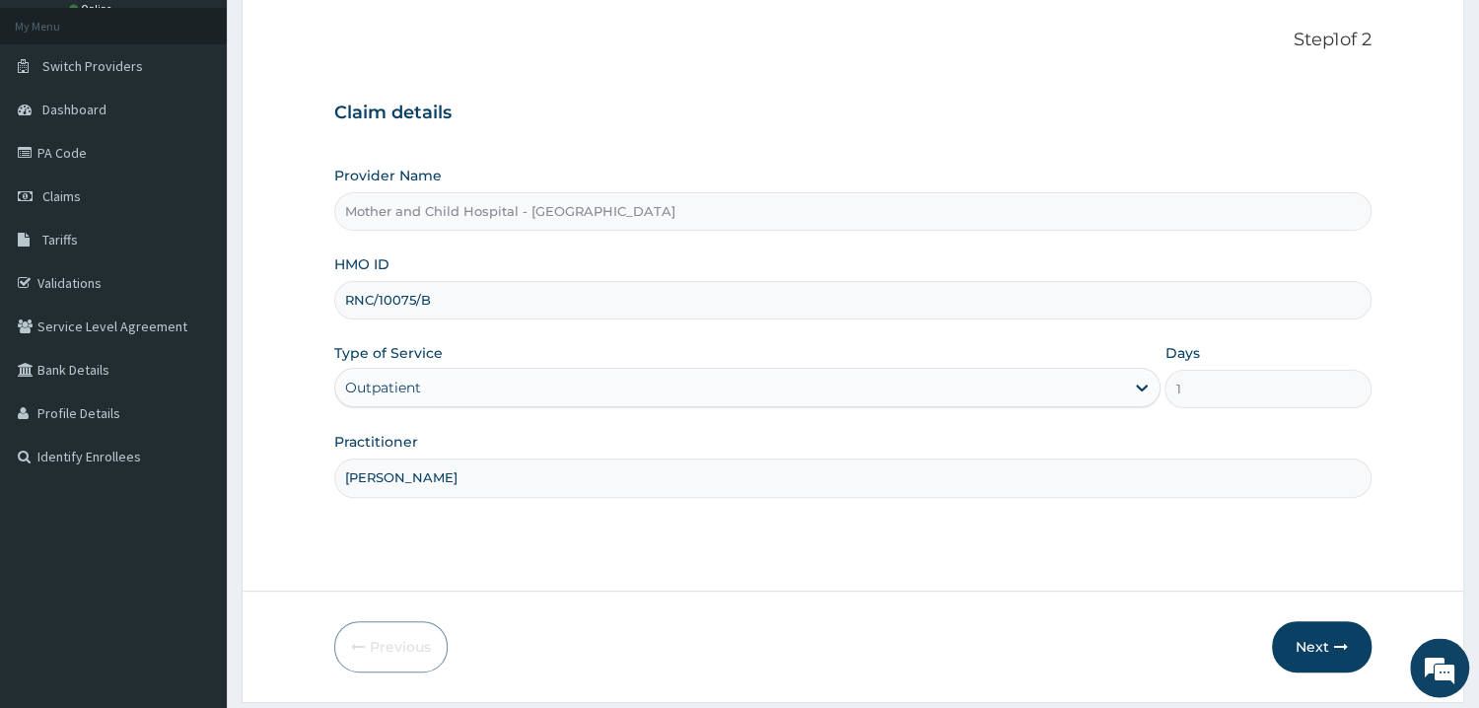
scroll to position [105, 0]
type input "[PERSON_NAME]"
click at [1296, 642] on button "Next" at bounding box center [1322, 646] width 100 height 51
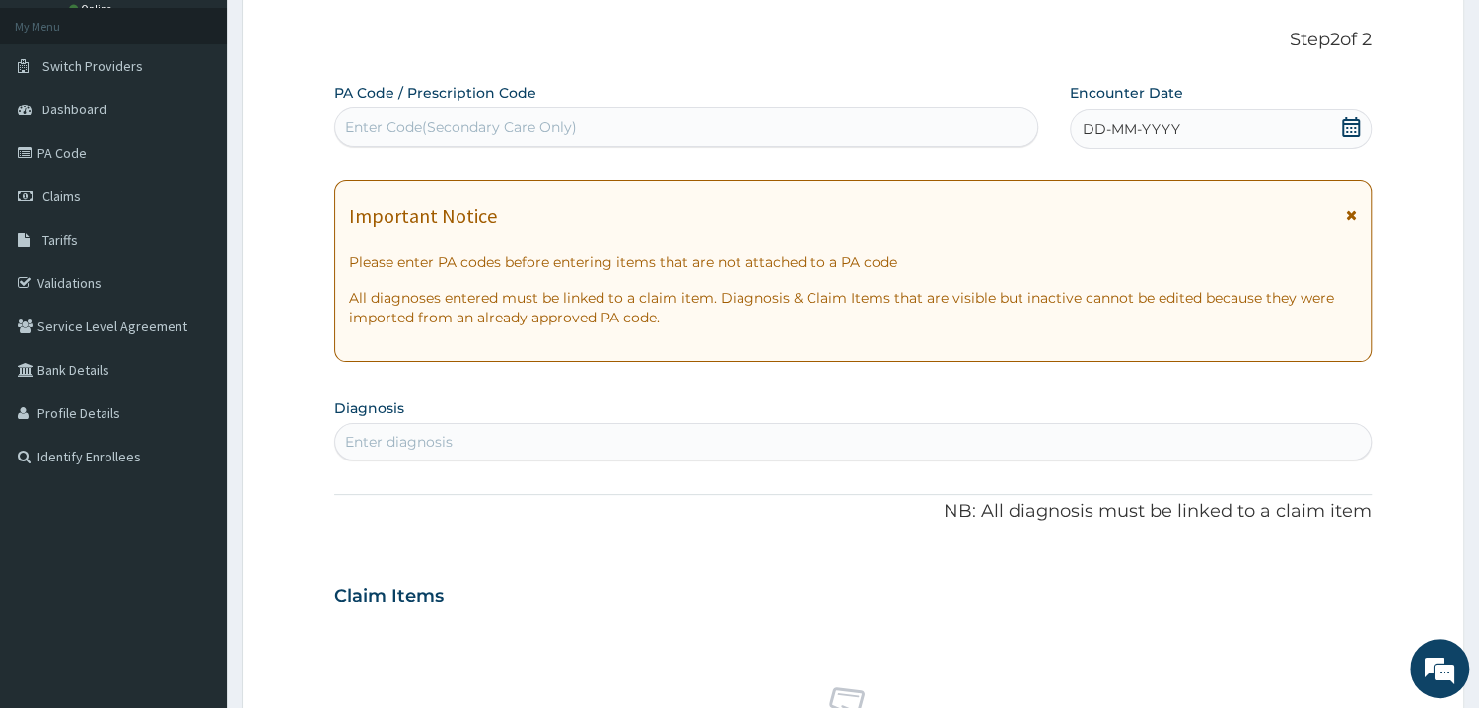
click at [1351, 121] on icon at bounding box center [1351, 127] width 20 height 20
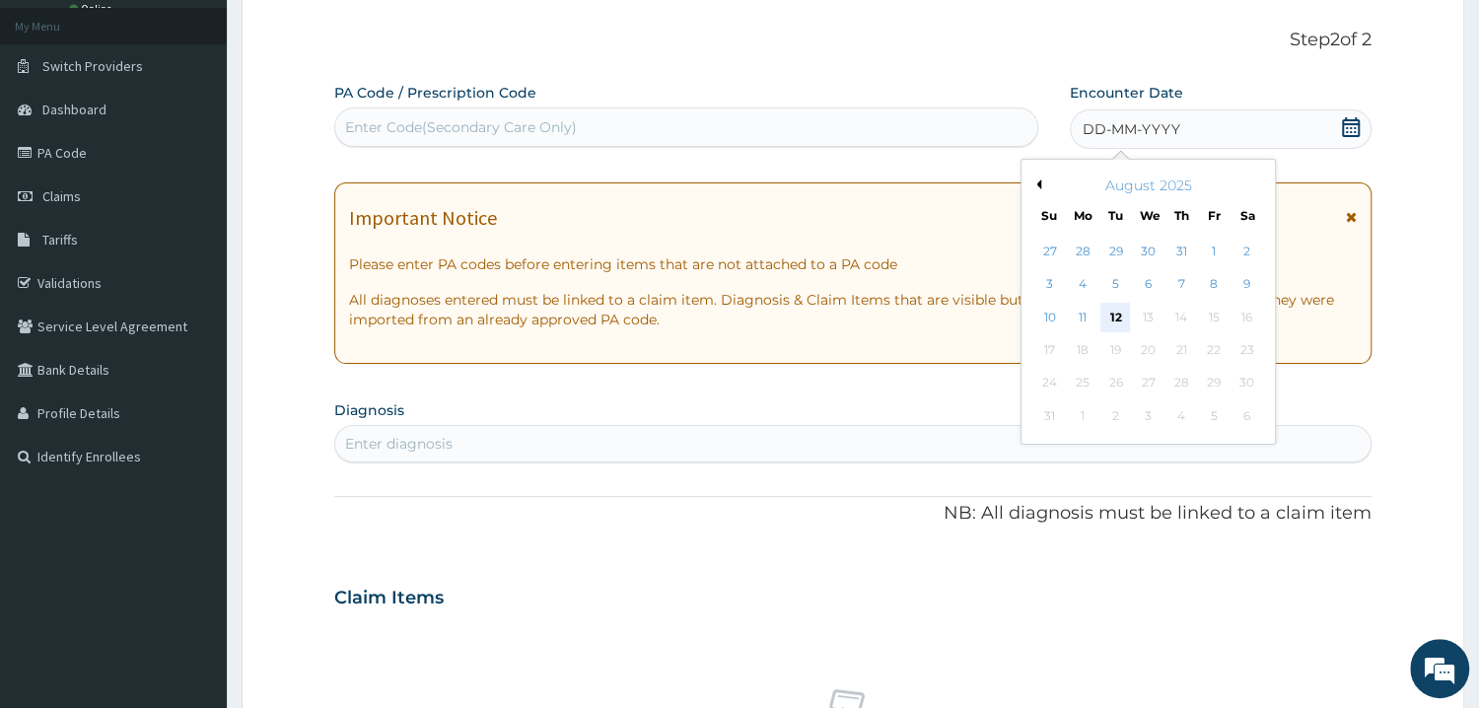
click at [1120, 314] on div "12" at bounding box center [1115, 318] width 30 height 30
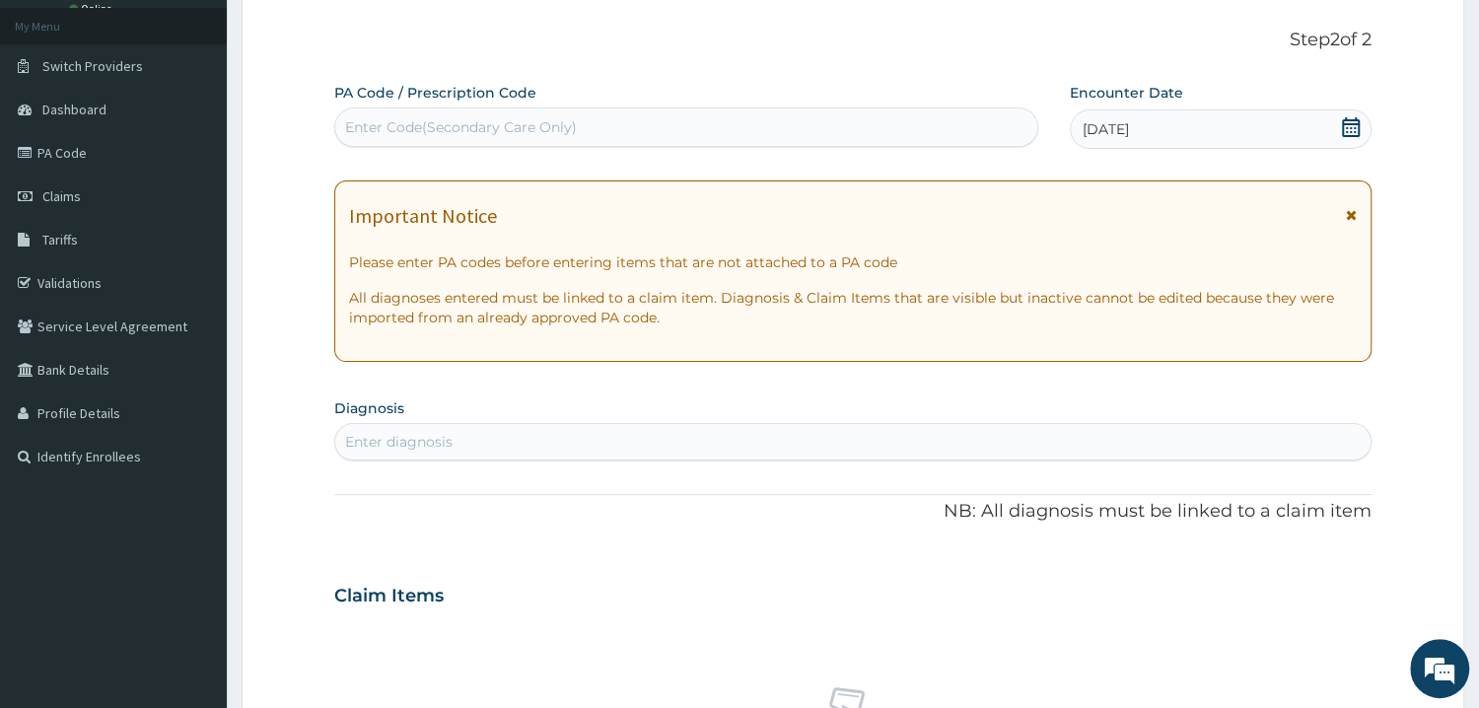
click at [403, 440] on div "Enter diagnosis" at bounding box center [398, 442] width 107 height 20
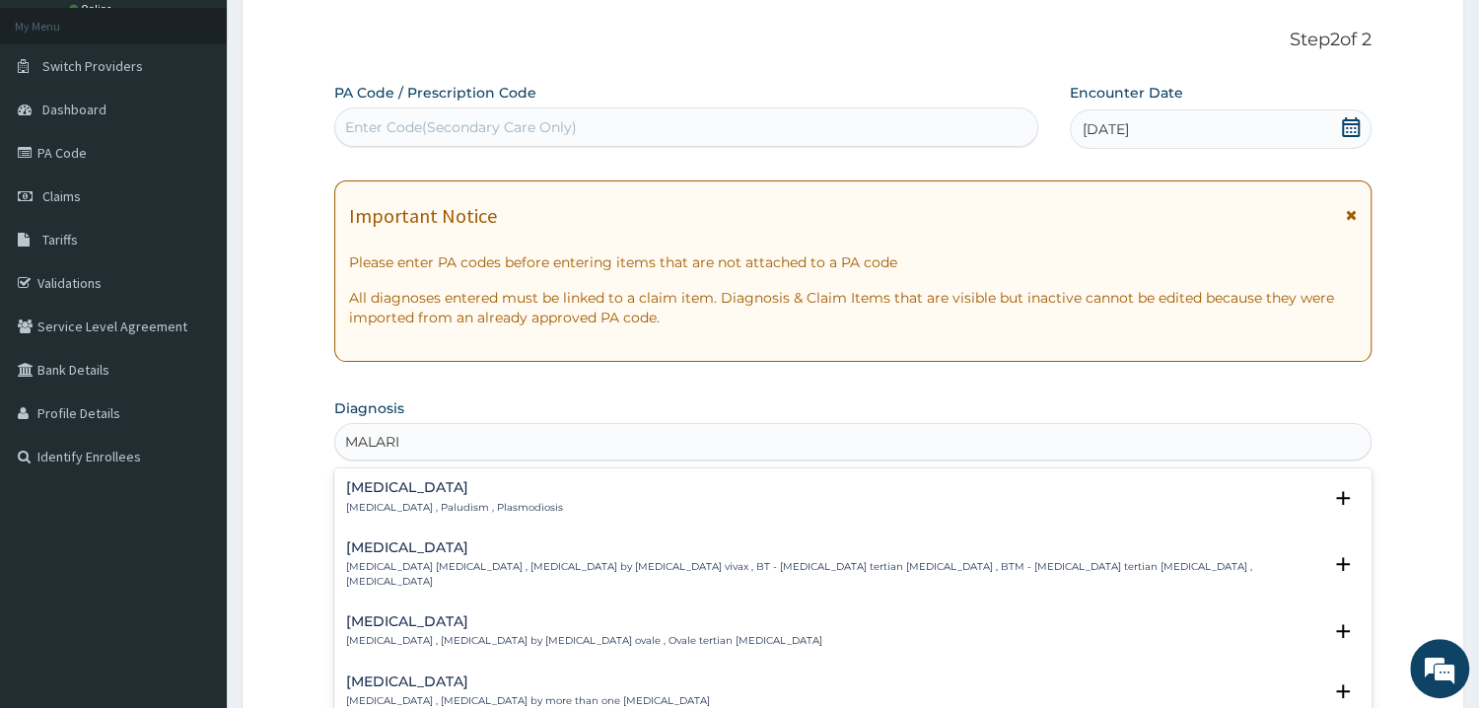
type input "[MEDICAL_DATA]"
click at [386, 502] on p "[MEDICAL_DATA] , Paludism , Plasmodiosis" at bounding box center [454, 508] width 217 height 14
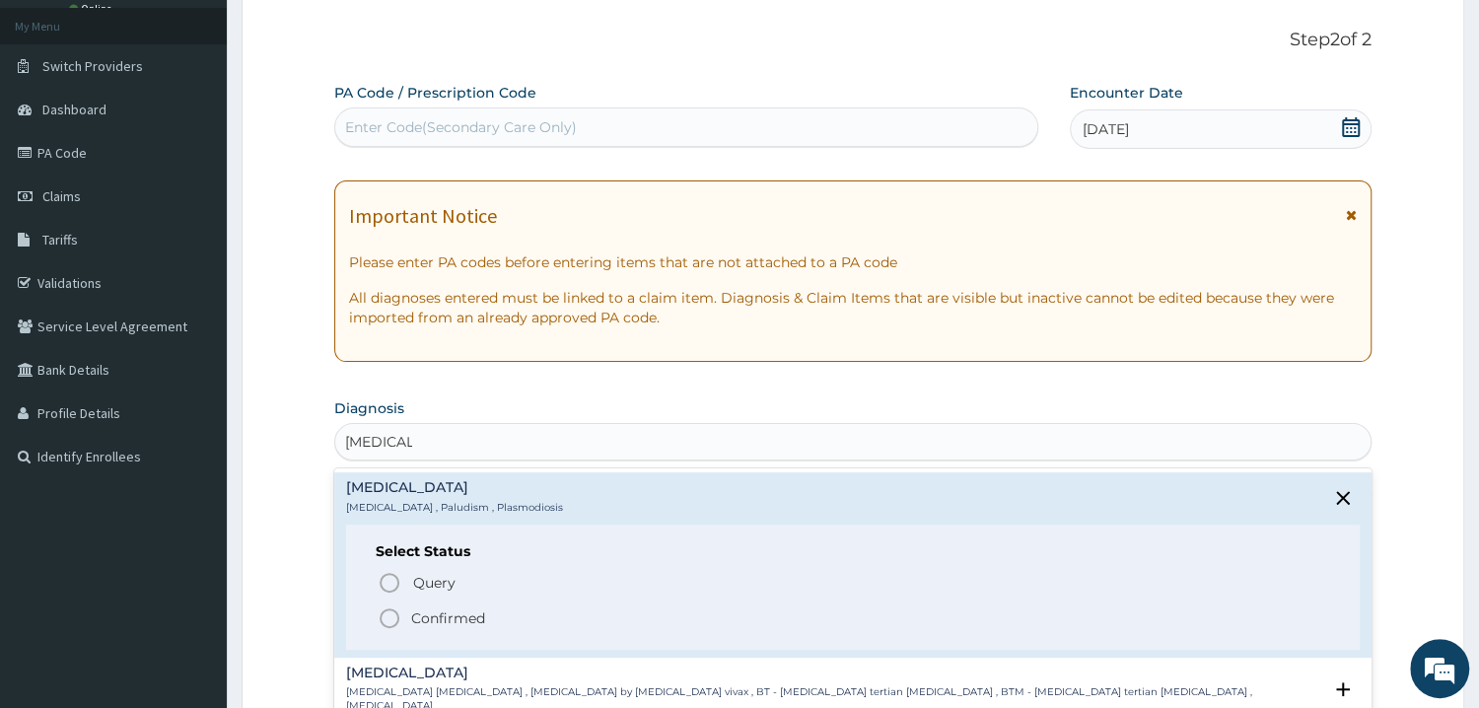
click at [393, 610] on circle "status option filled" at bounding box center [389, 618] width 18 height 18
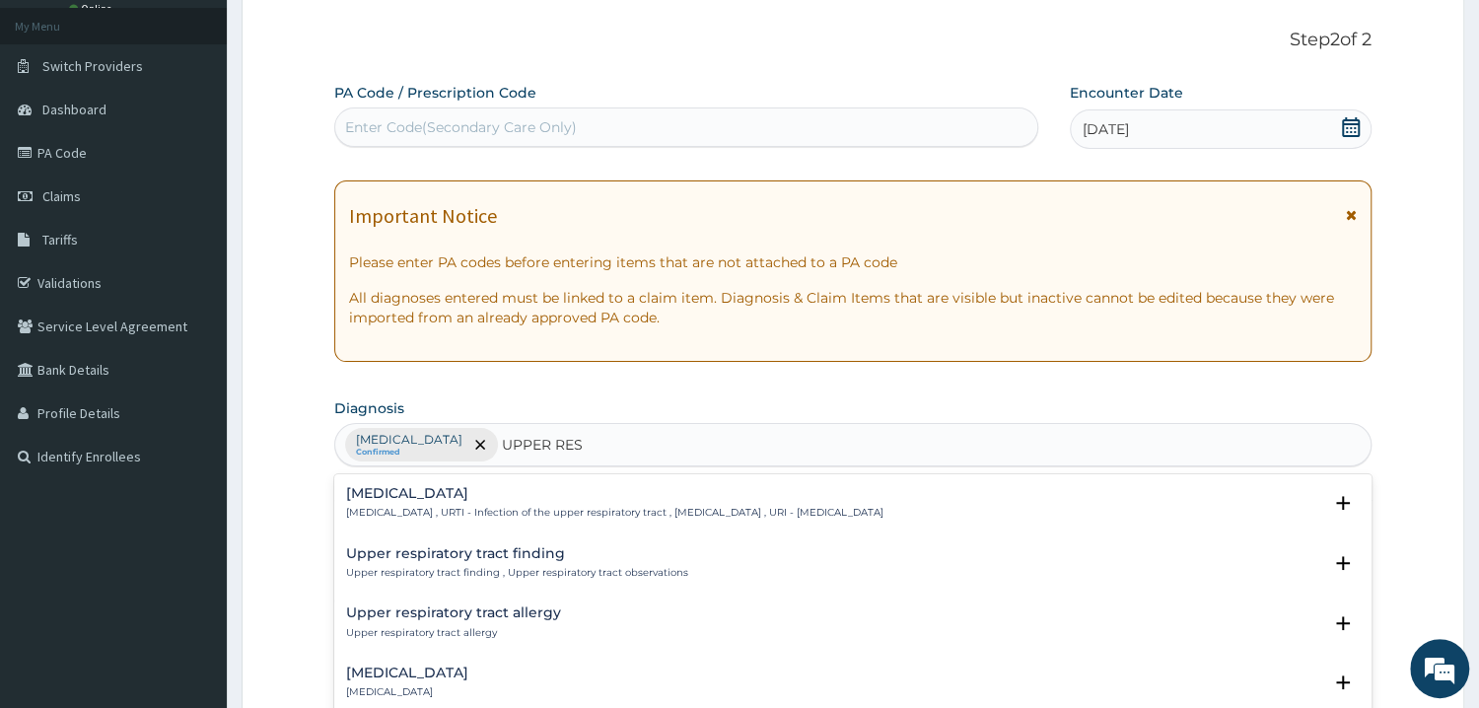
type input "UPPER RESP"
click at [461, 672] on h4 "Acute [MEDICAL_DATA]" at bounding box center [629, 672] width 567 height 15
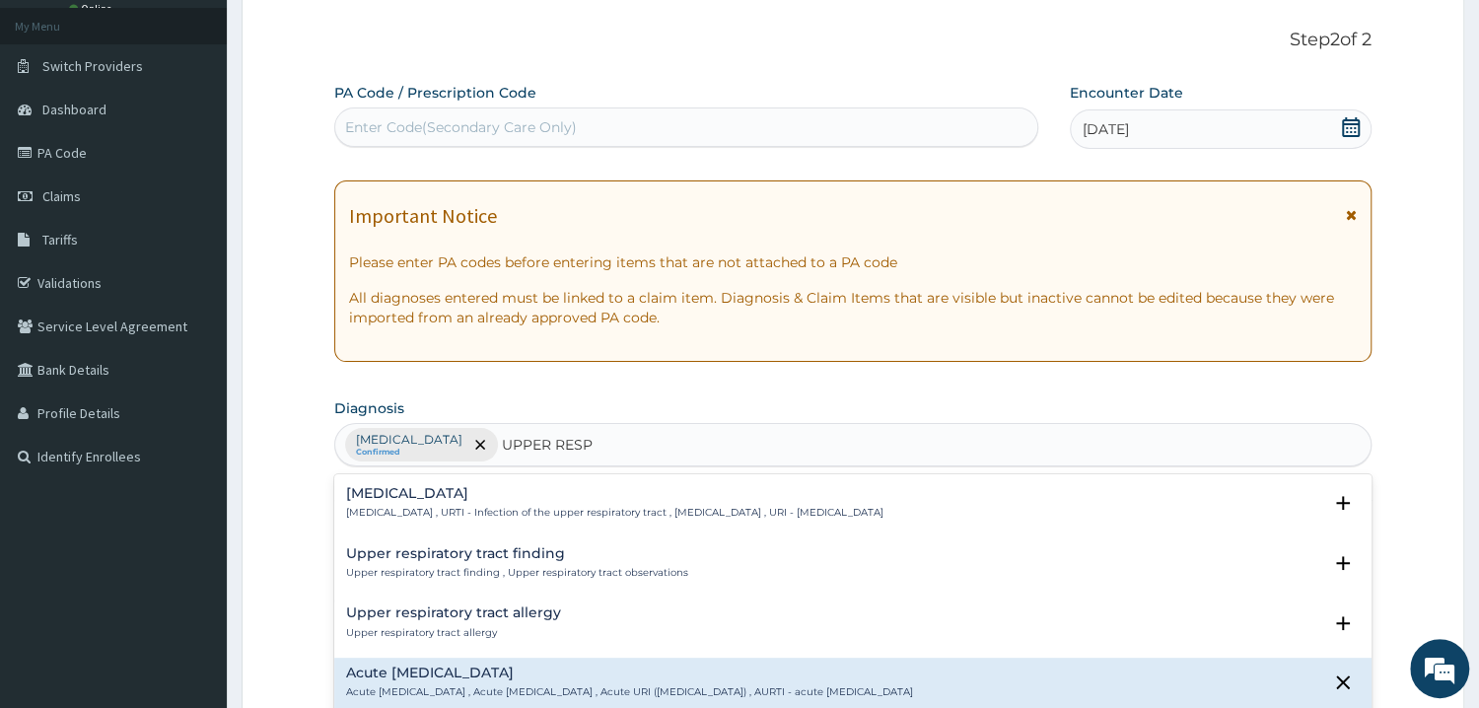
scroll to position [297, 0]
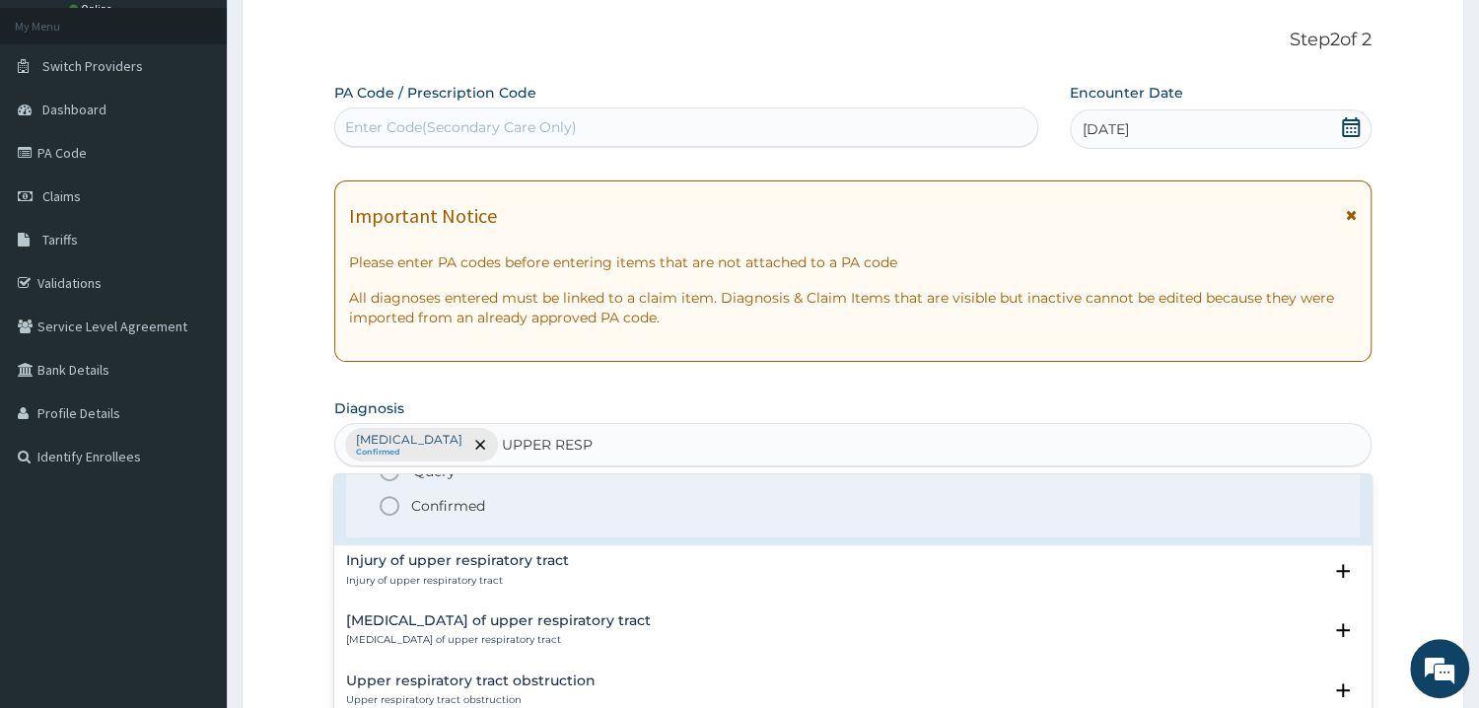
click at [396, 510] on icon "status option filled" at bounding box center [390, 506] width 24 height 24
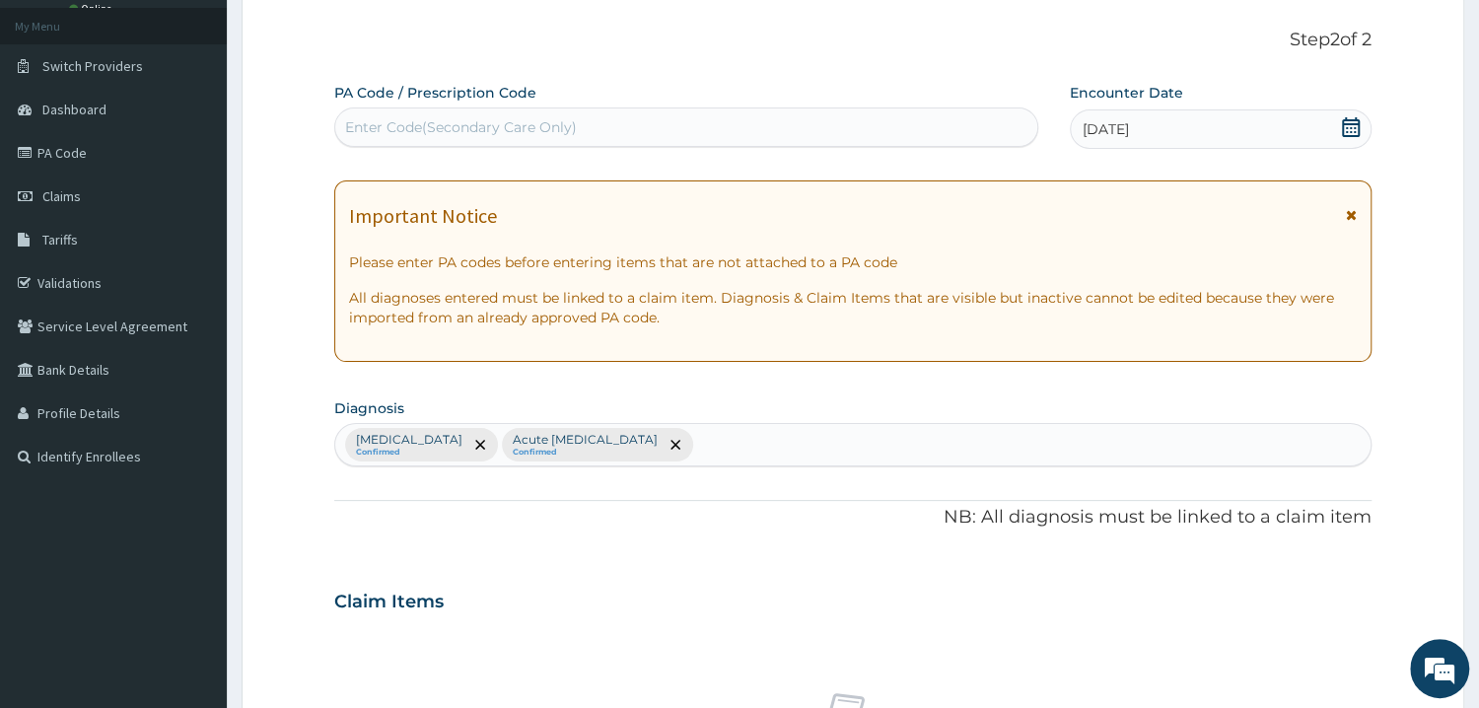
scroll to position [422, 0]
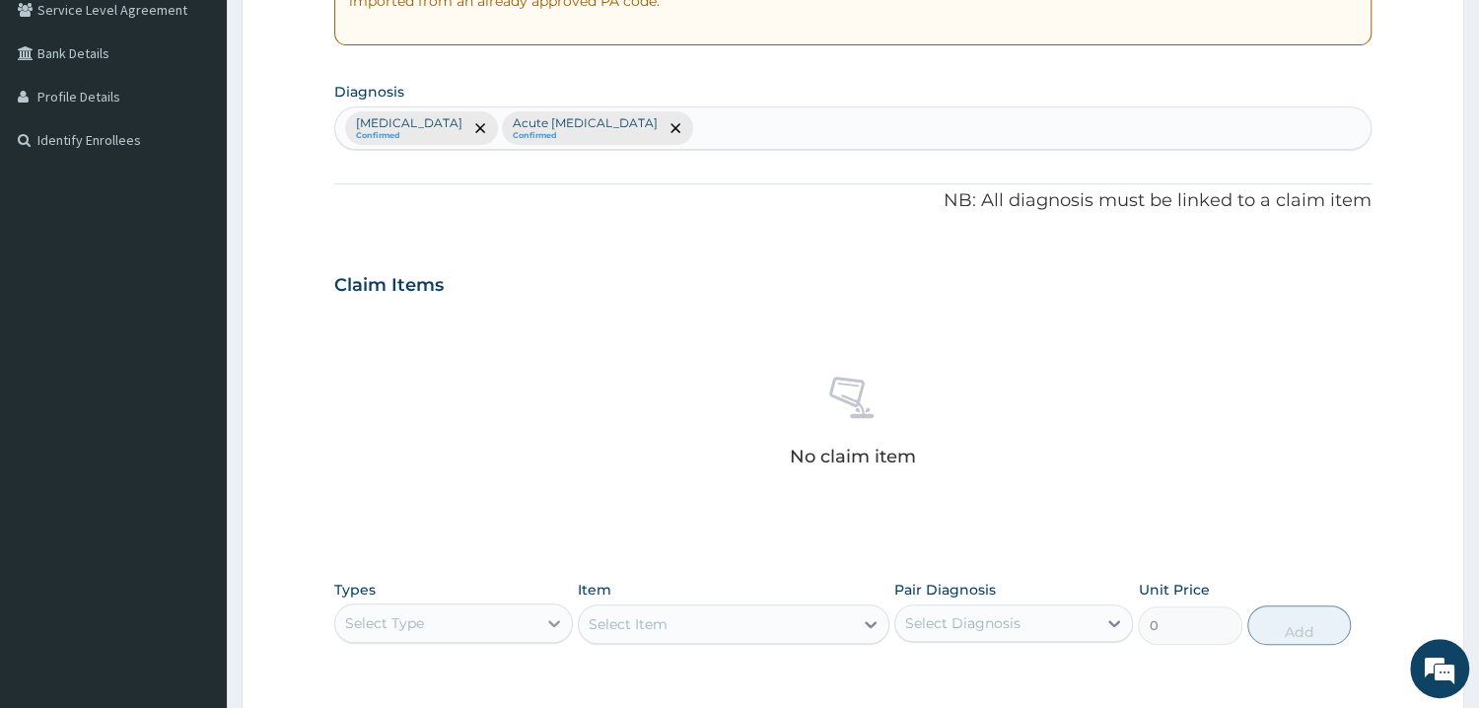
click at [564, 617] on div at bounding box center [553, 622] width 35 height 35
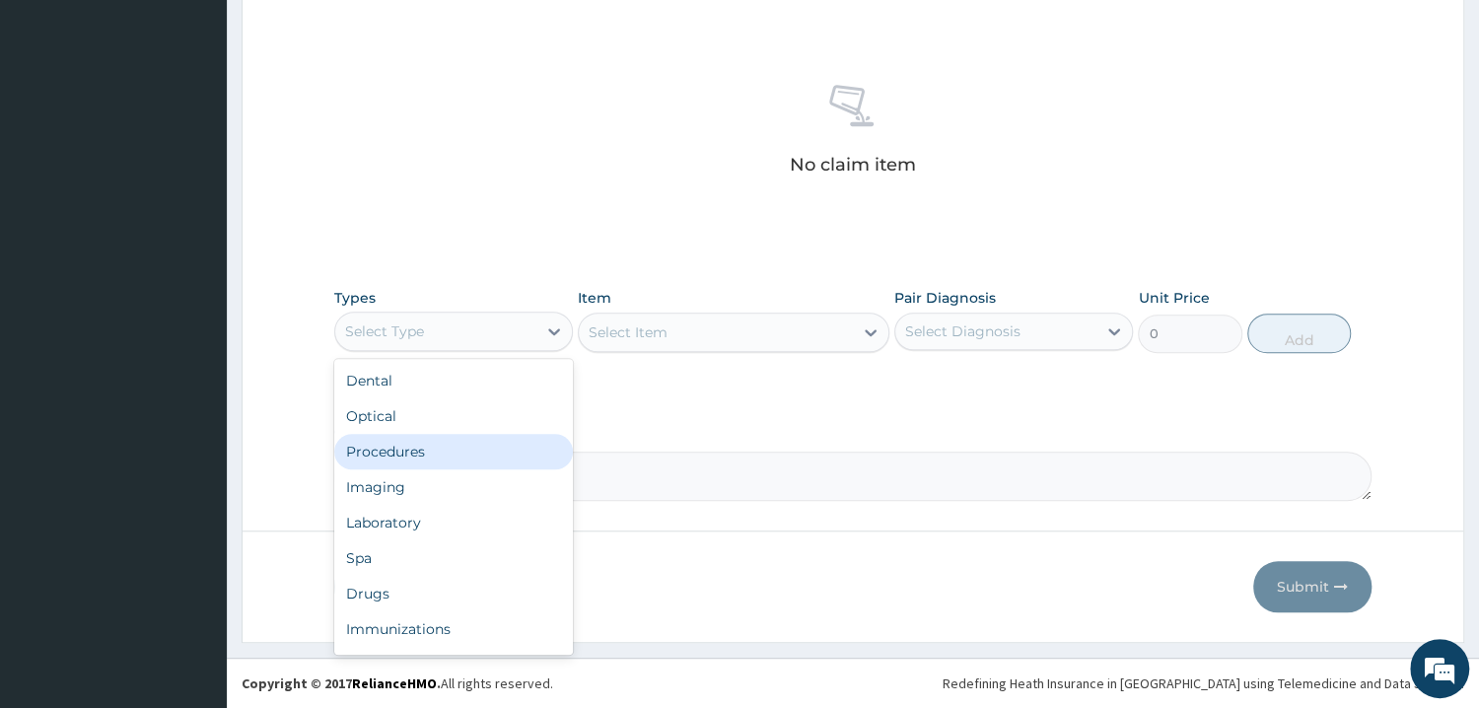
click at [417, 455] on div "Procedures" at bounding box center [453, 451] width 239 height 35
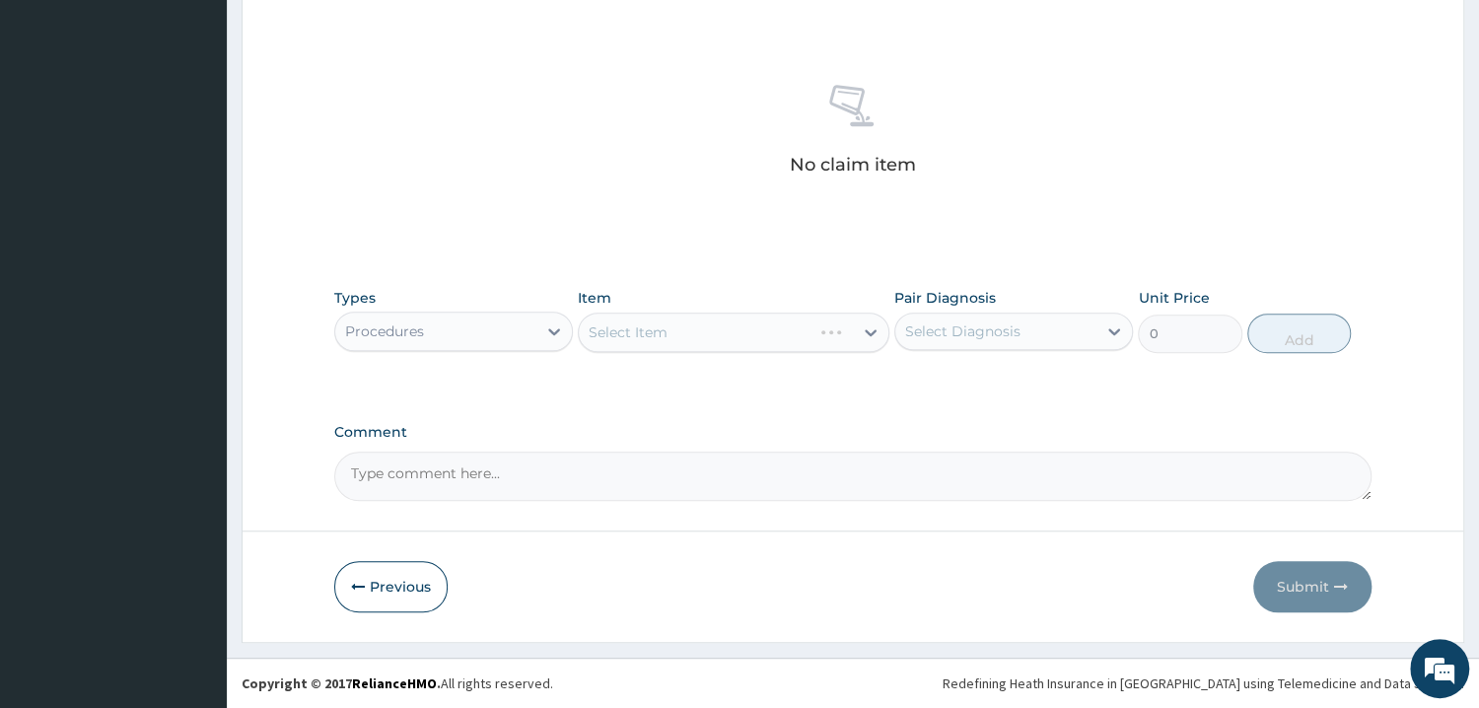
click at [655, 330] on div "Select Item" at bounding box center [733, 331] width 311 height 39
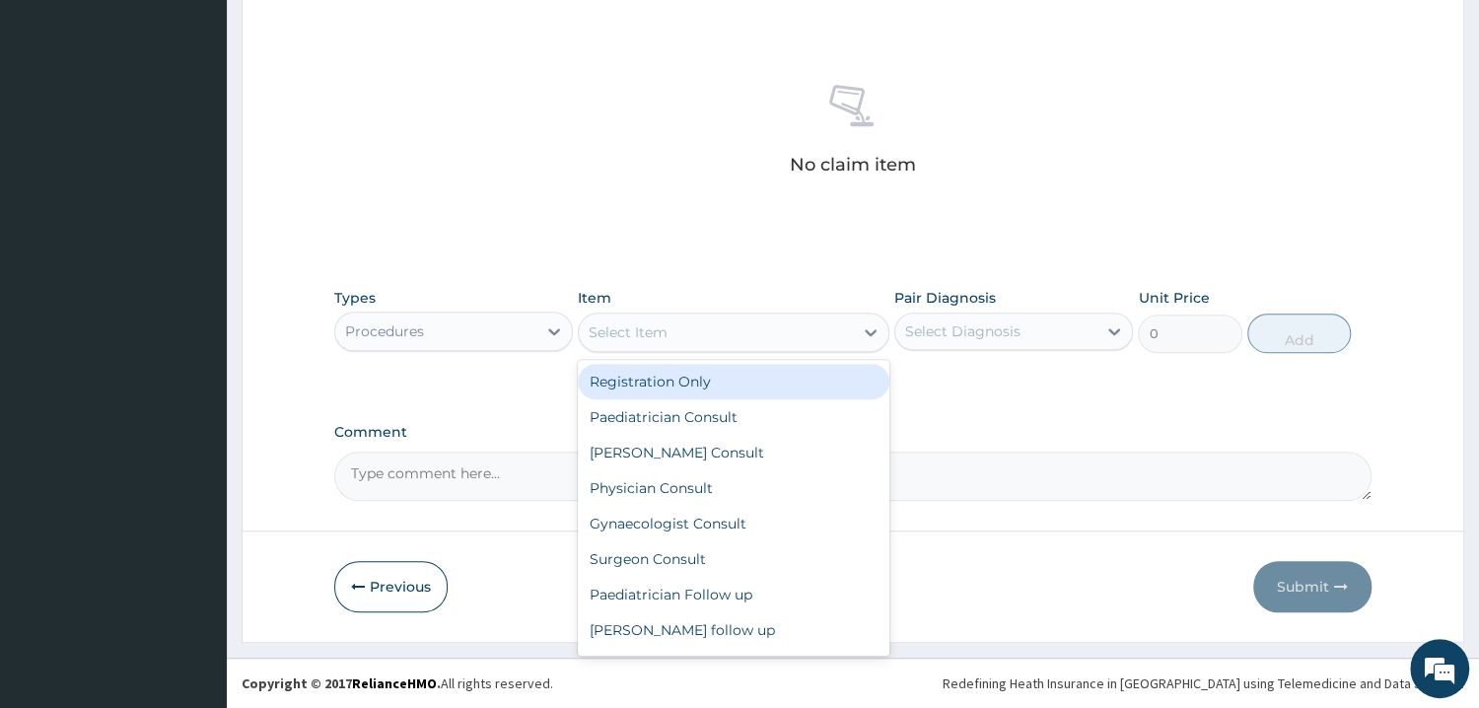
click at [757, 324] on div "Select Item" at bounding box center [716, 332] width 274 height 32
type input "GP"
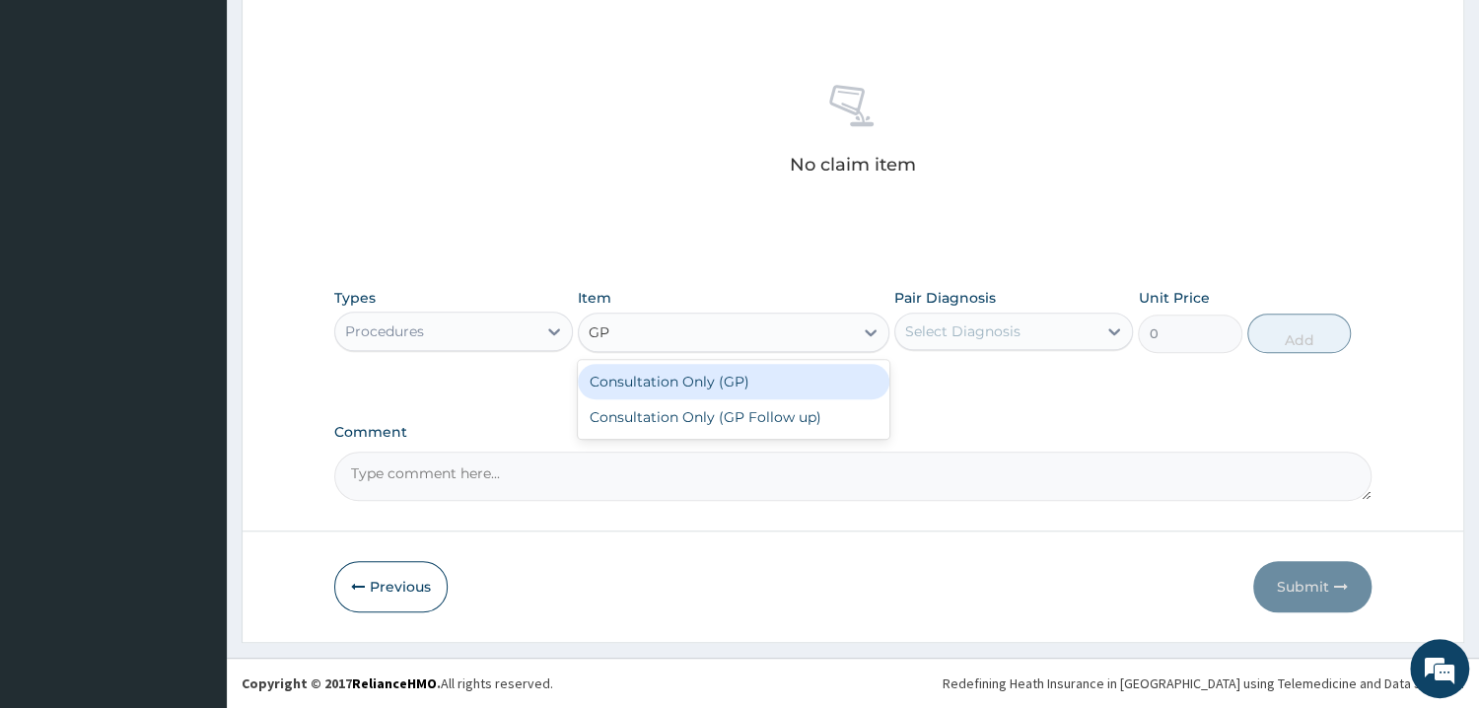
click at [726, 376] on div "Consultation Only (GP)" at bounding box center [733, 381] width 311 height 35
type input "6250"
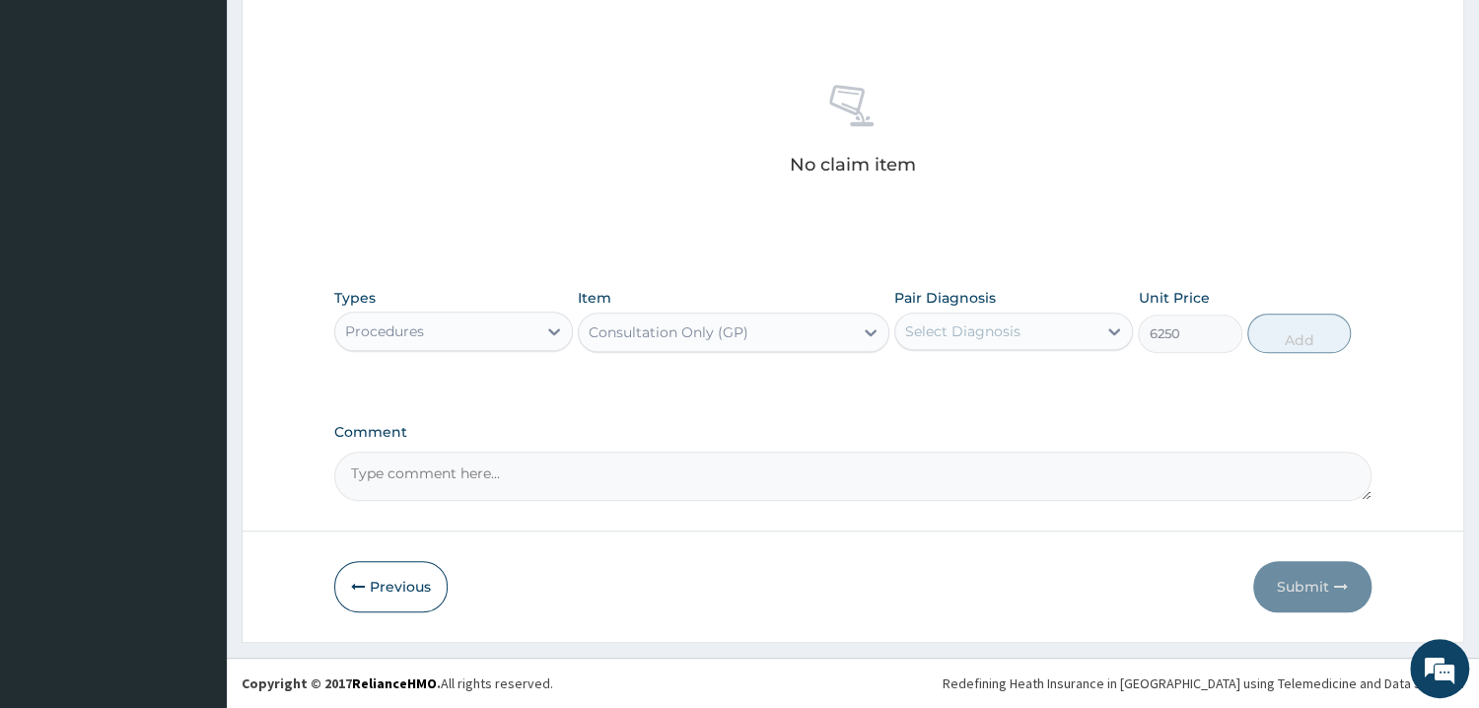
click at [945, 329] on div "Select Diagnosis" at bounding box center [962, 331] width 115 height 20
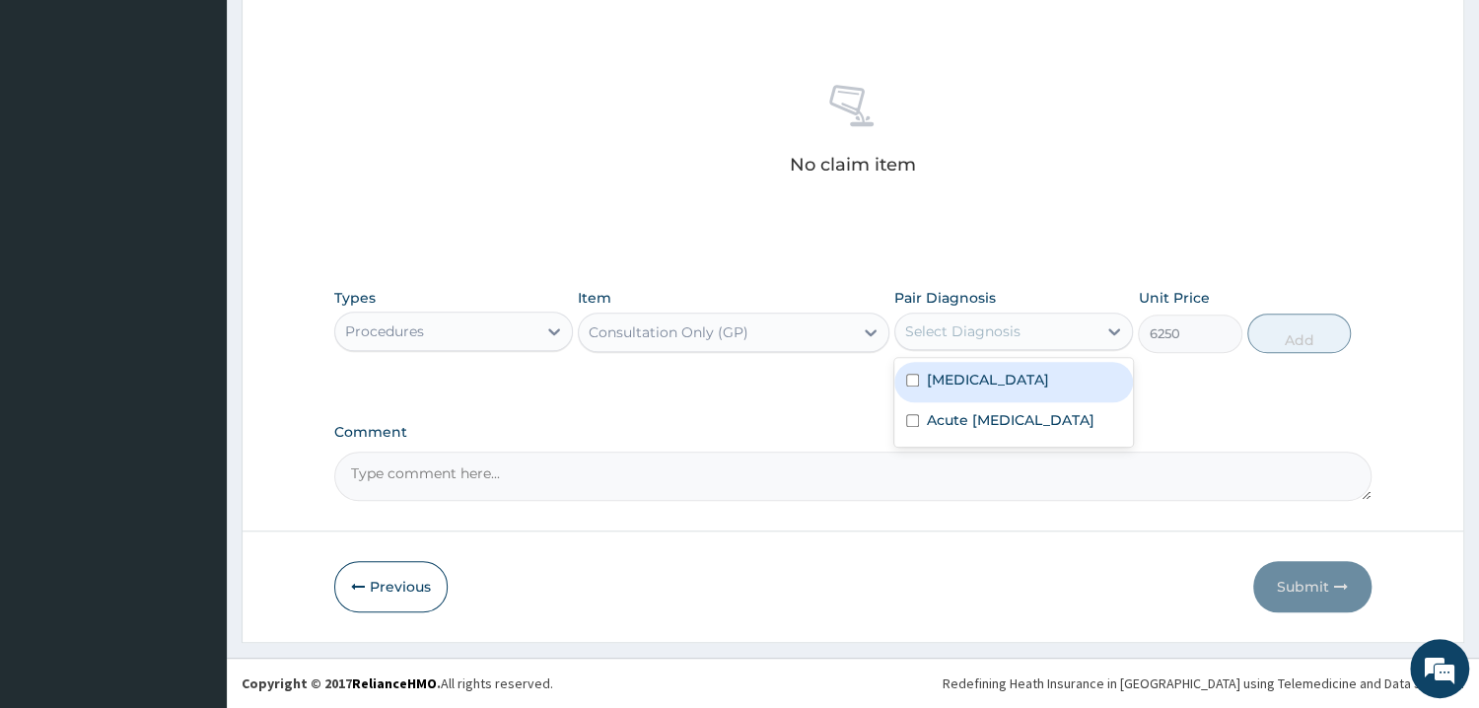
click at [913, 381] on input "checkbox" at bounding box center [912, 380] width 13 height 13
checkbox input "true"
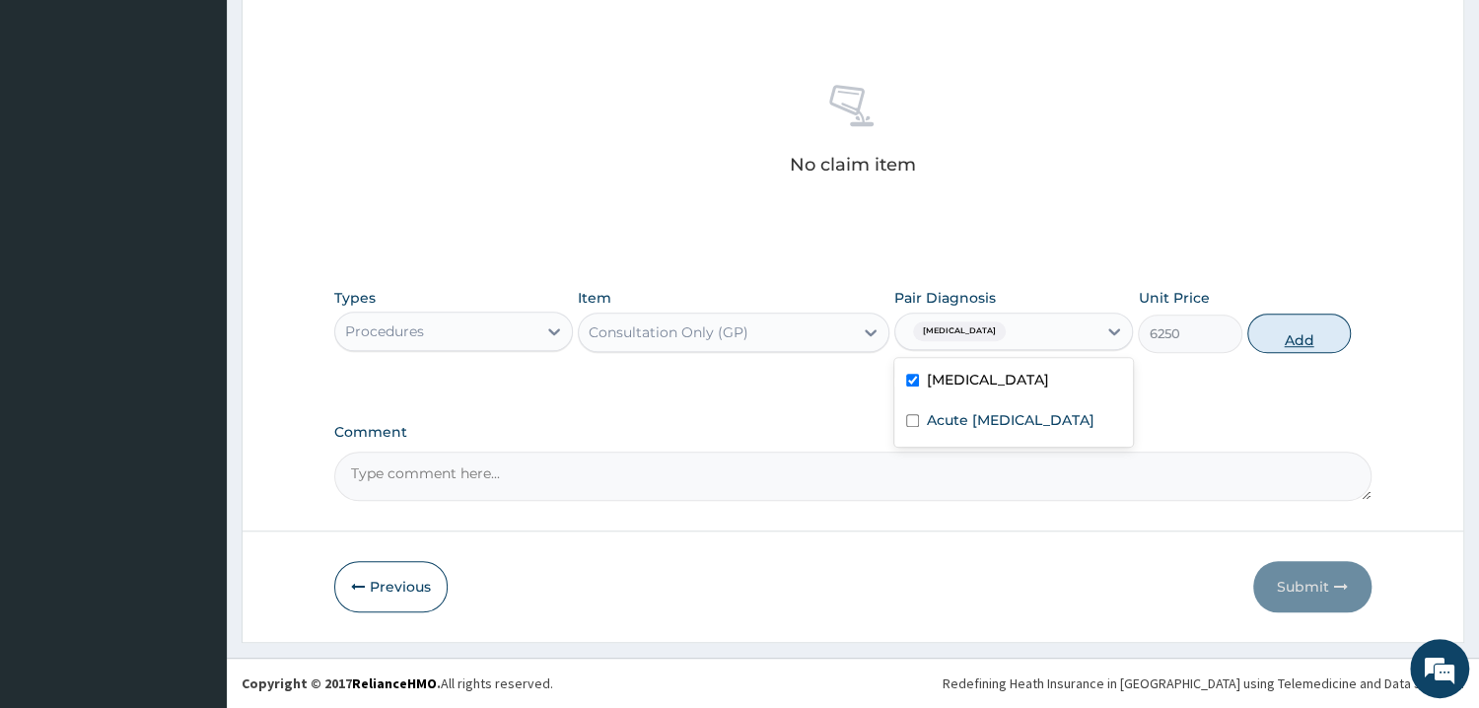
click at [1298, 332] on button "Add" at bounding box center [1299, 332] width 104 height 39
type input "0"
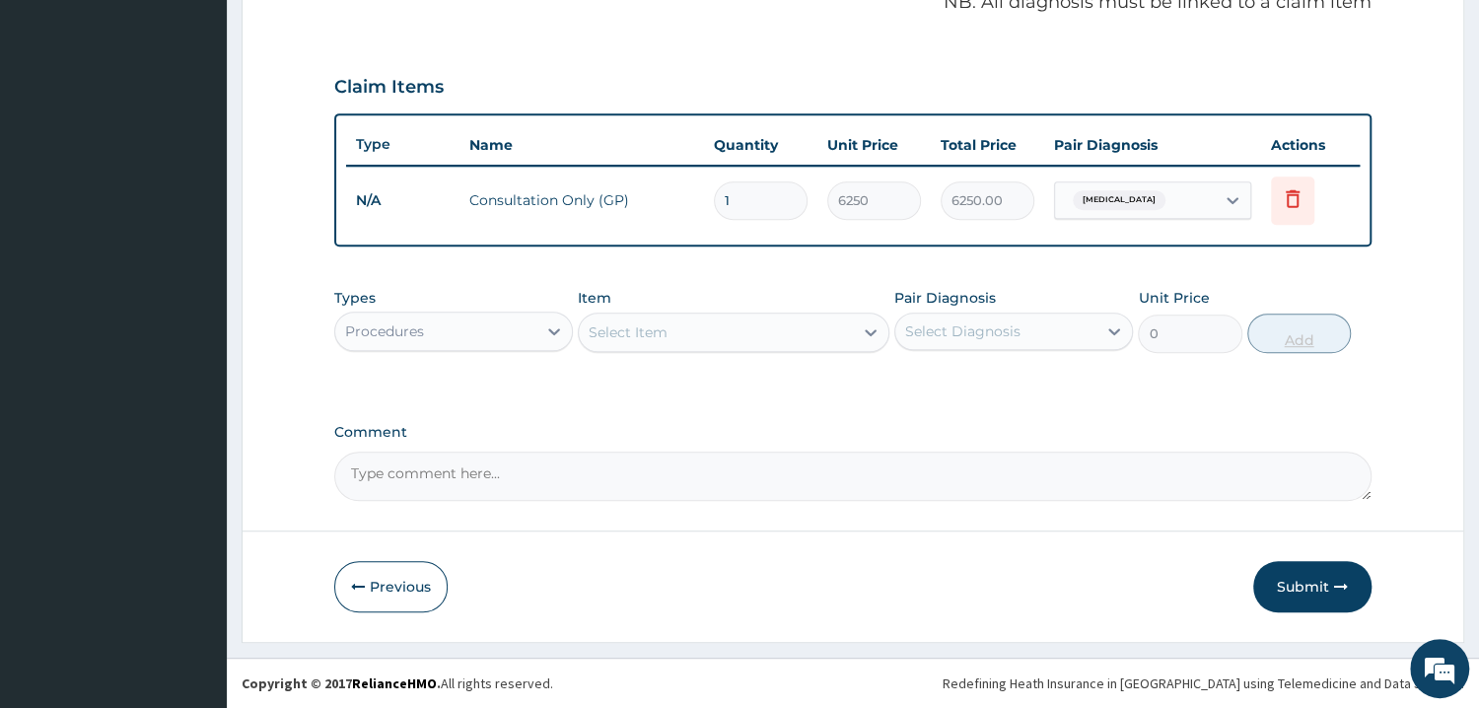
scroll to position [618, 0]
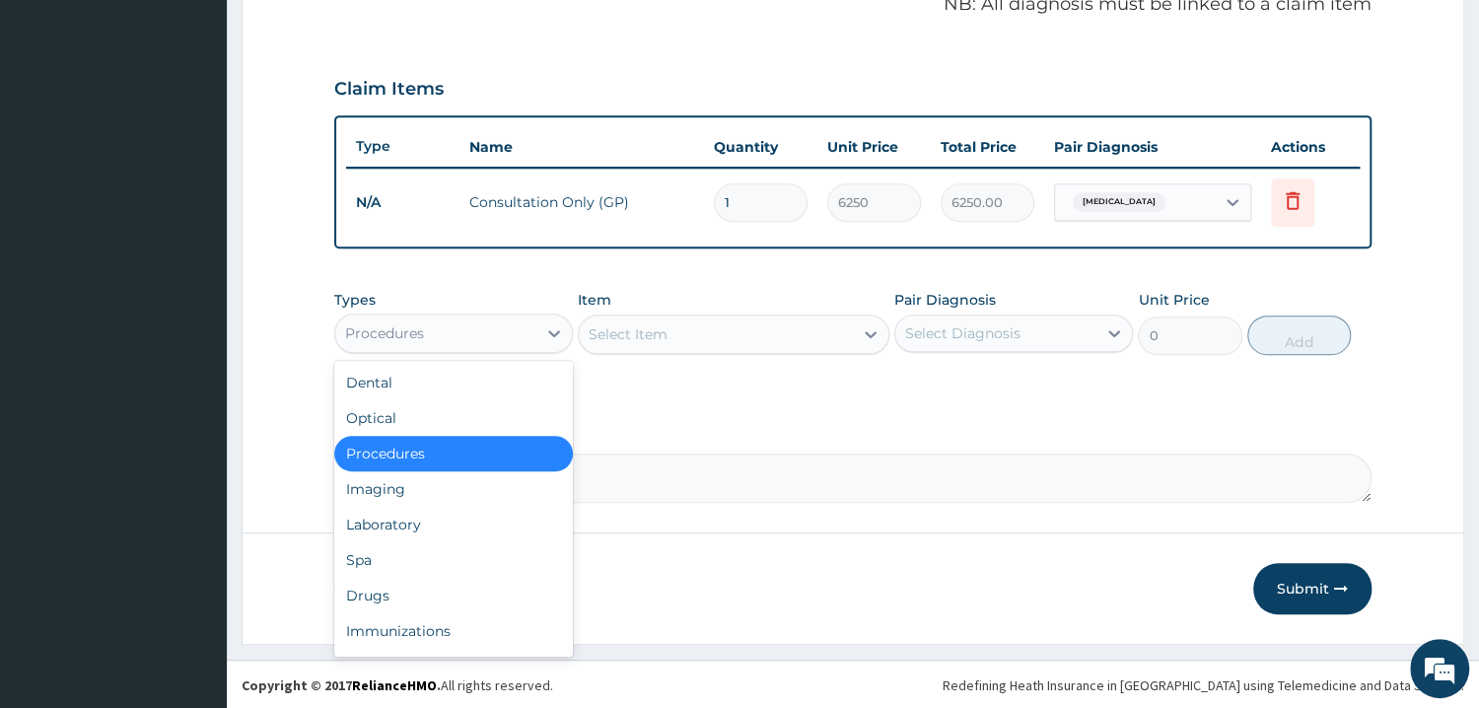
click at [470, 328] on div "Procedures" at bounding box center [435, 333] width 201 height 32
click at [396, 524] on div "Laboratory" at bounding box center [453, 524] width 239 height 35
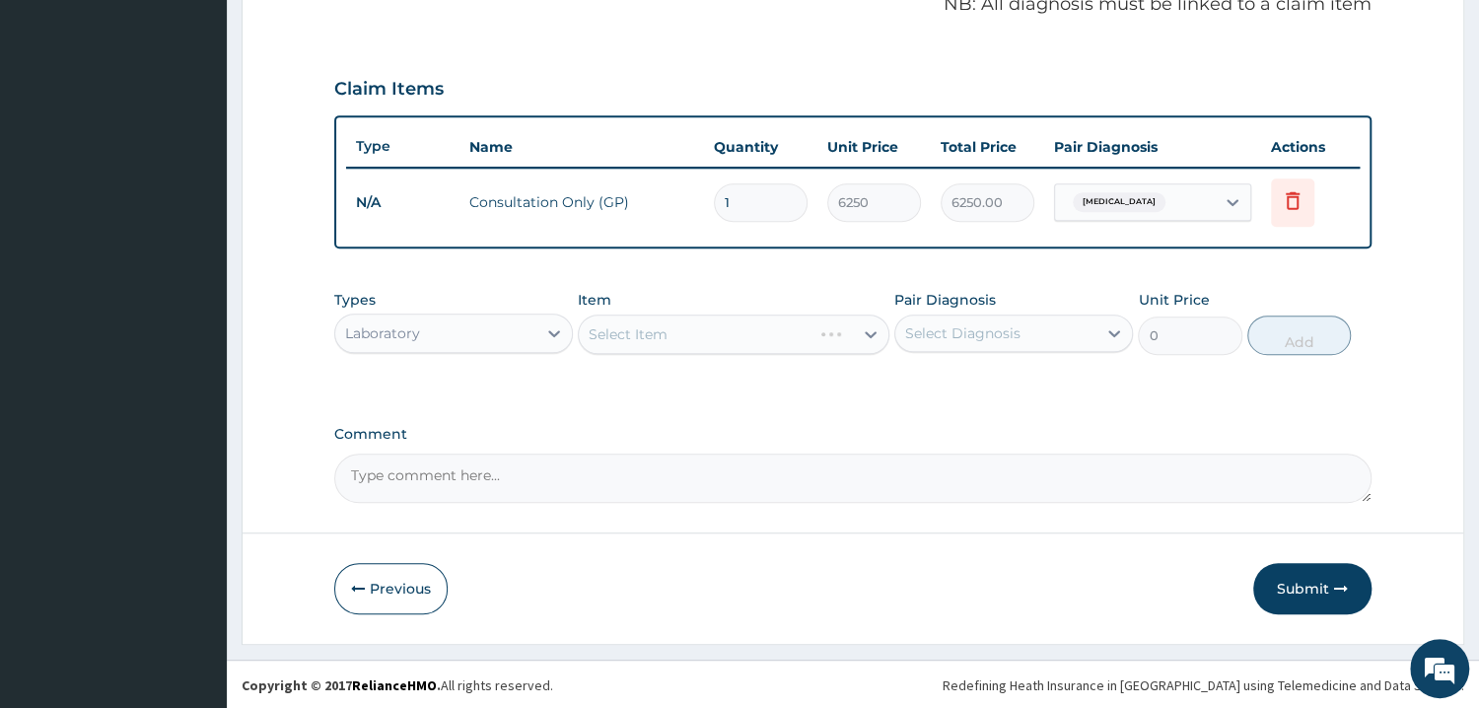
click at [664, 329] on div "Select Item" at bounding box center [733, 333] width 311 height 39
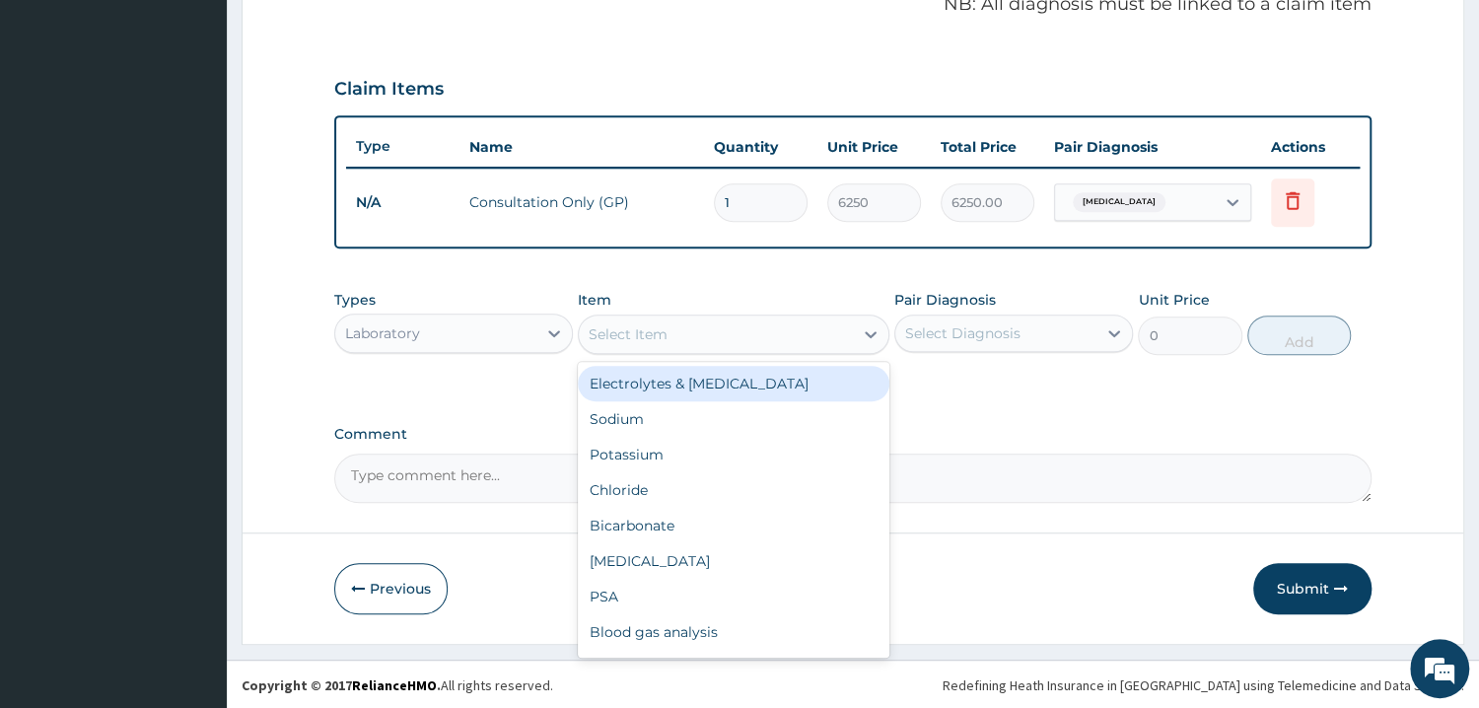
click at [707, 321] on div "Select Item" at bounding box center [716, 334] width 274 height 32
type input "FBC"
click at [710, 389] on div "[MEDICAL_DATA](FBC)" at bounding box center [733, 383] width 311 height 35
type input "4675"
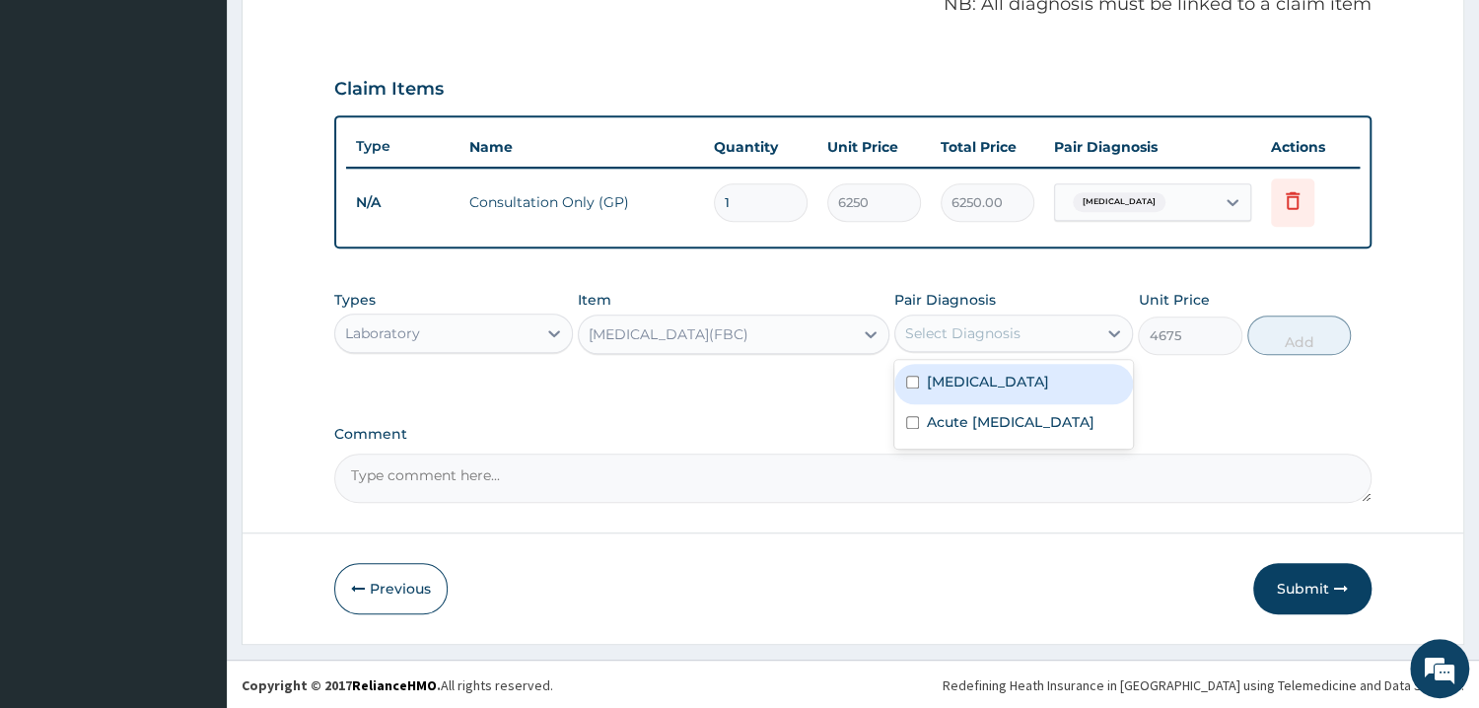
click at [955, 328] on div "Select Diagnosis" at bounding box center [962, 333] width 115 height 20
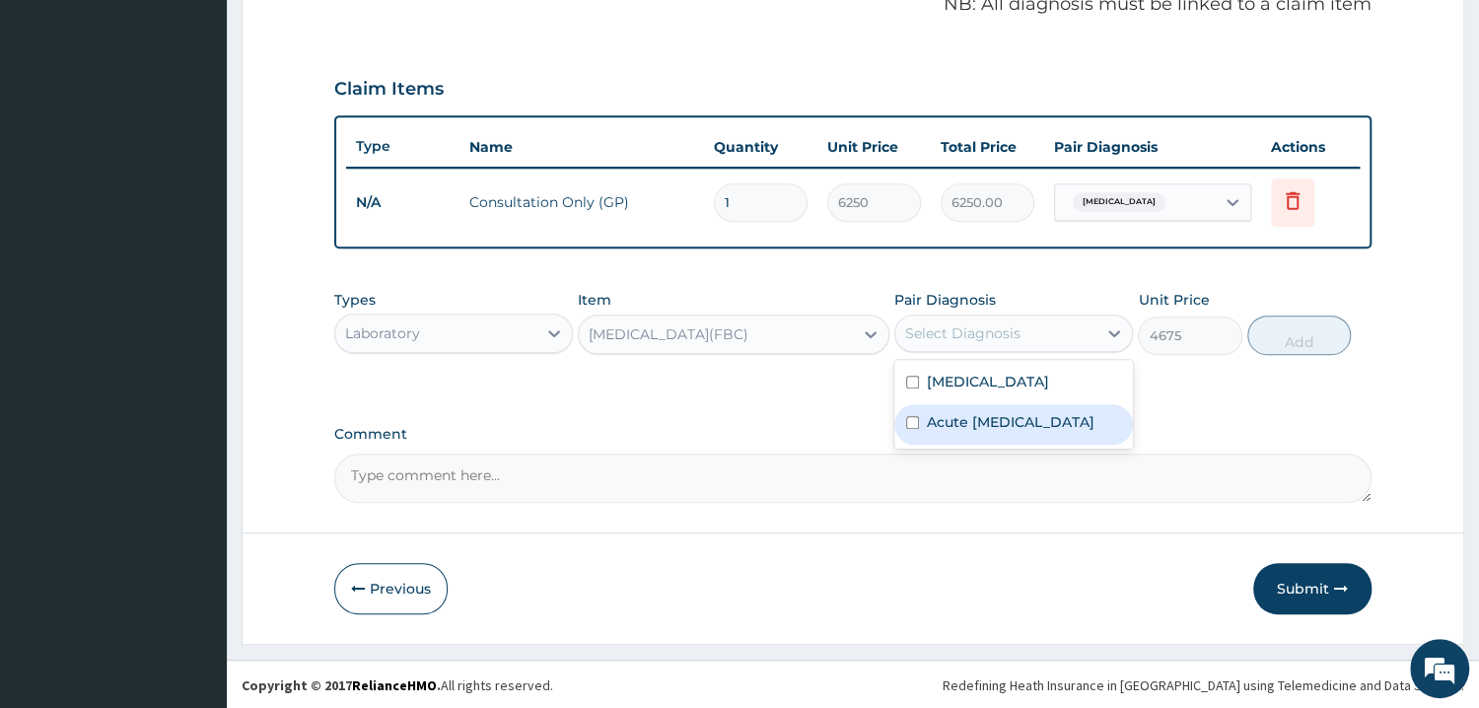
click at [914, 422] on div "Acute [MEDICAL_DATA]" at bounding box center [1013, 424] width 239 height 40
checkbox input "true"
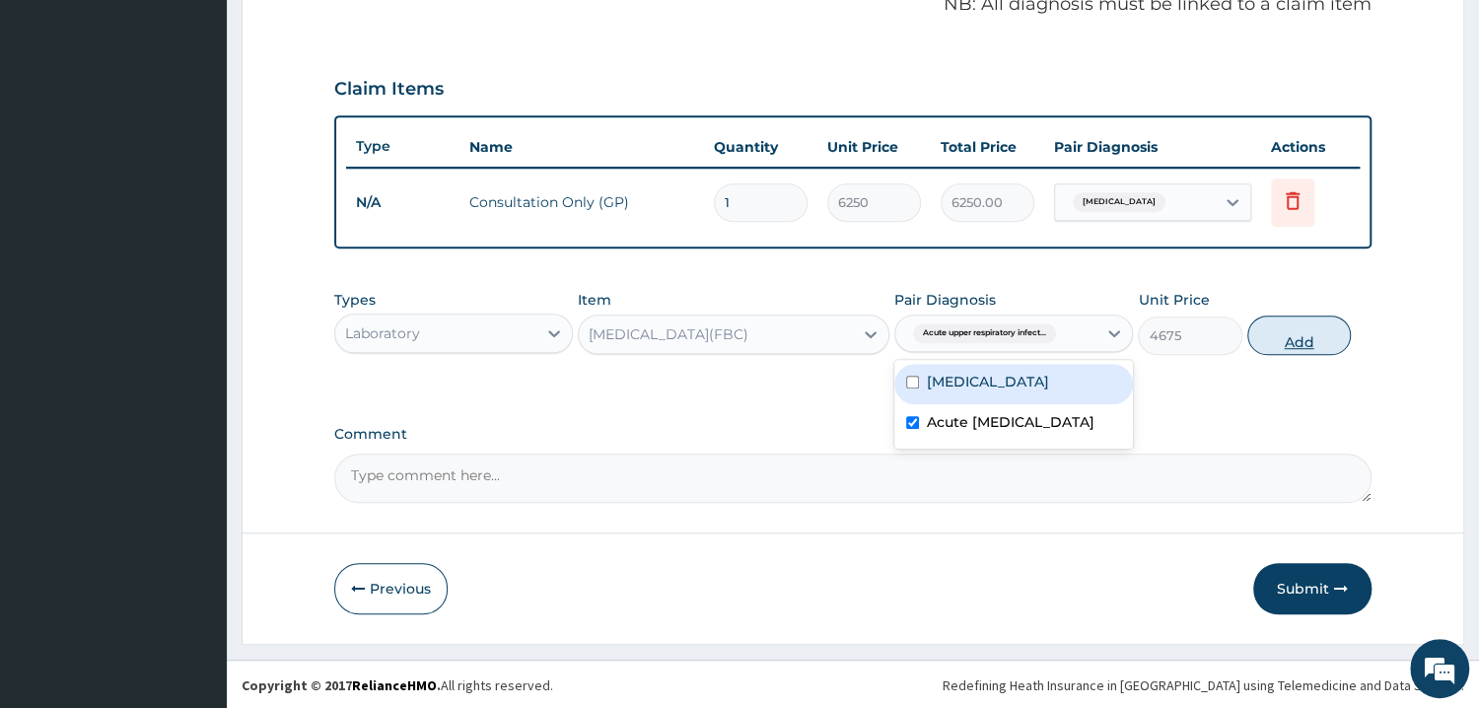
click at [1315, 333] on button "Add" at bounding box center [1299, 334] width 104 height 39
type input "0"
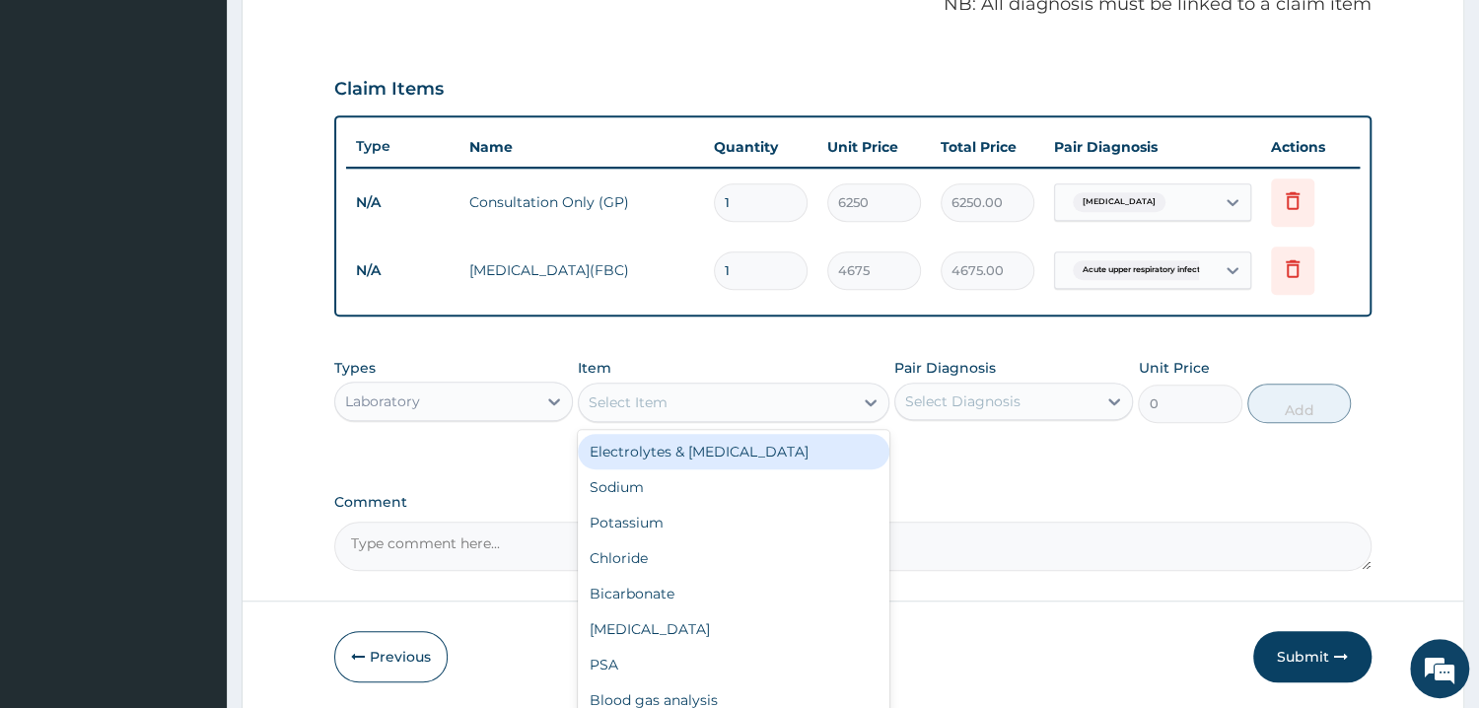
click at [694, 395] on div "Select Item" at bounding box center [716, 402] width 274 height 32
type input "MP"
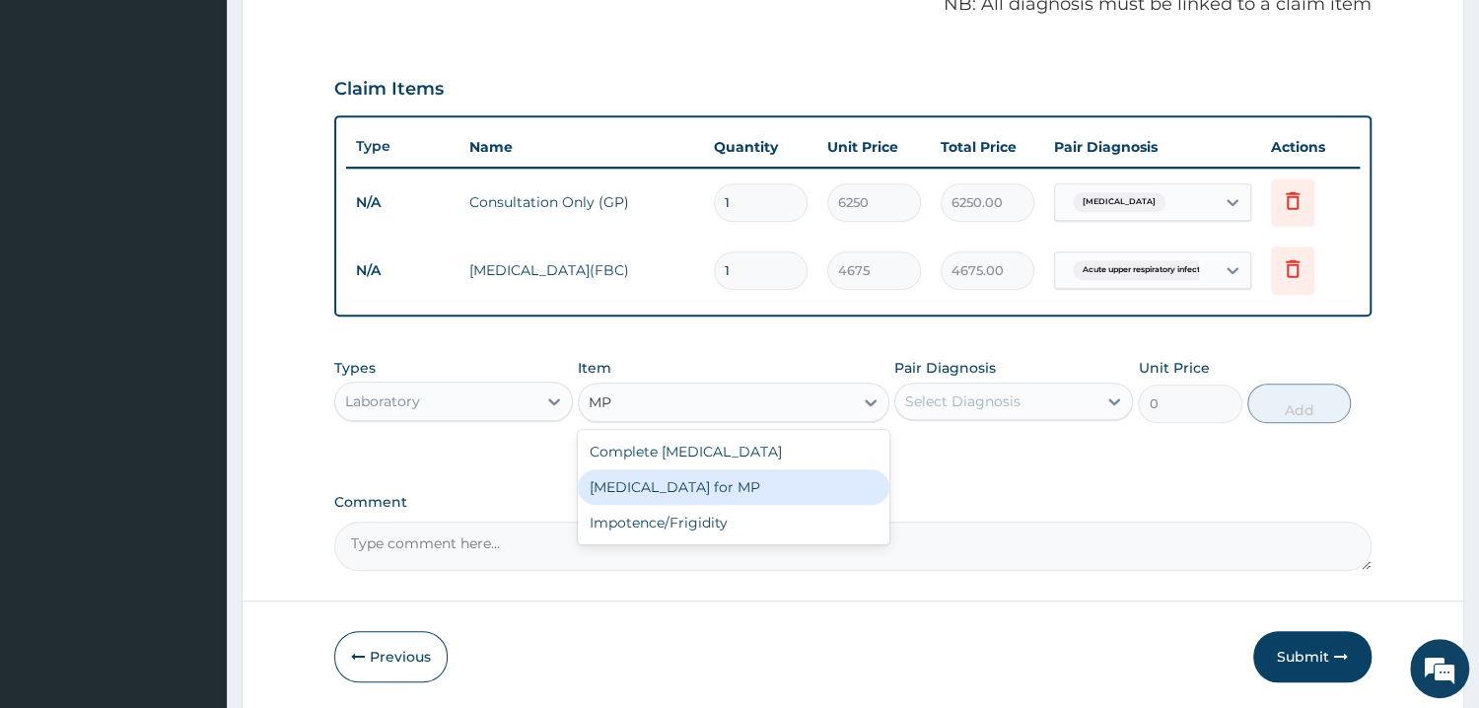
click at [650, 477] on div "[MEDICAL_DATA] for MP" at bounding box center [733, 486] width 311 height 35
type input "1870"
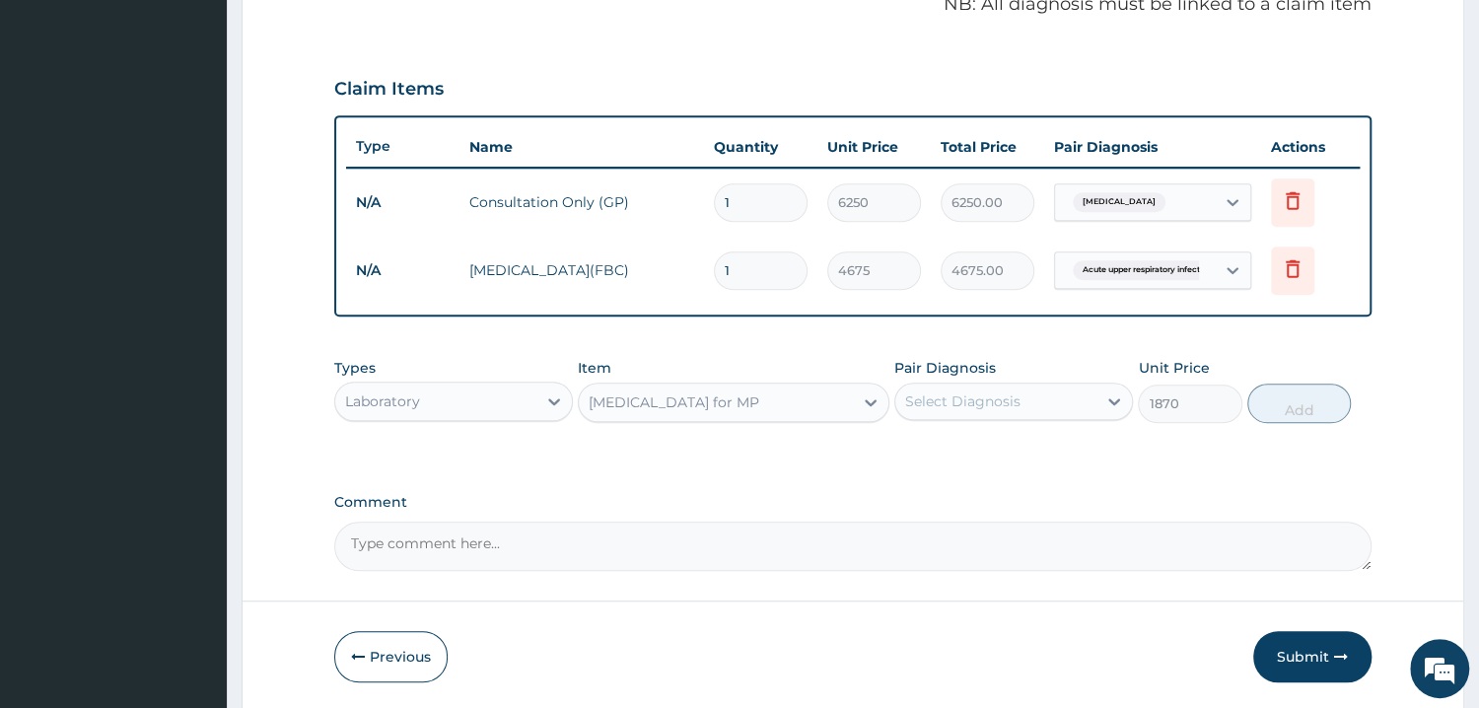
click at [972, 397] on div "Select Diagnosis" at bounding box center [962, 401] width 115 height 20
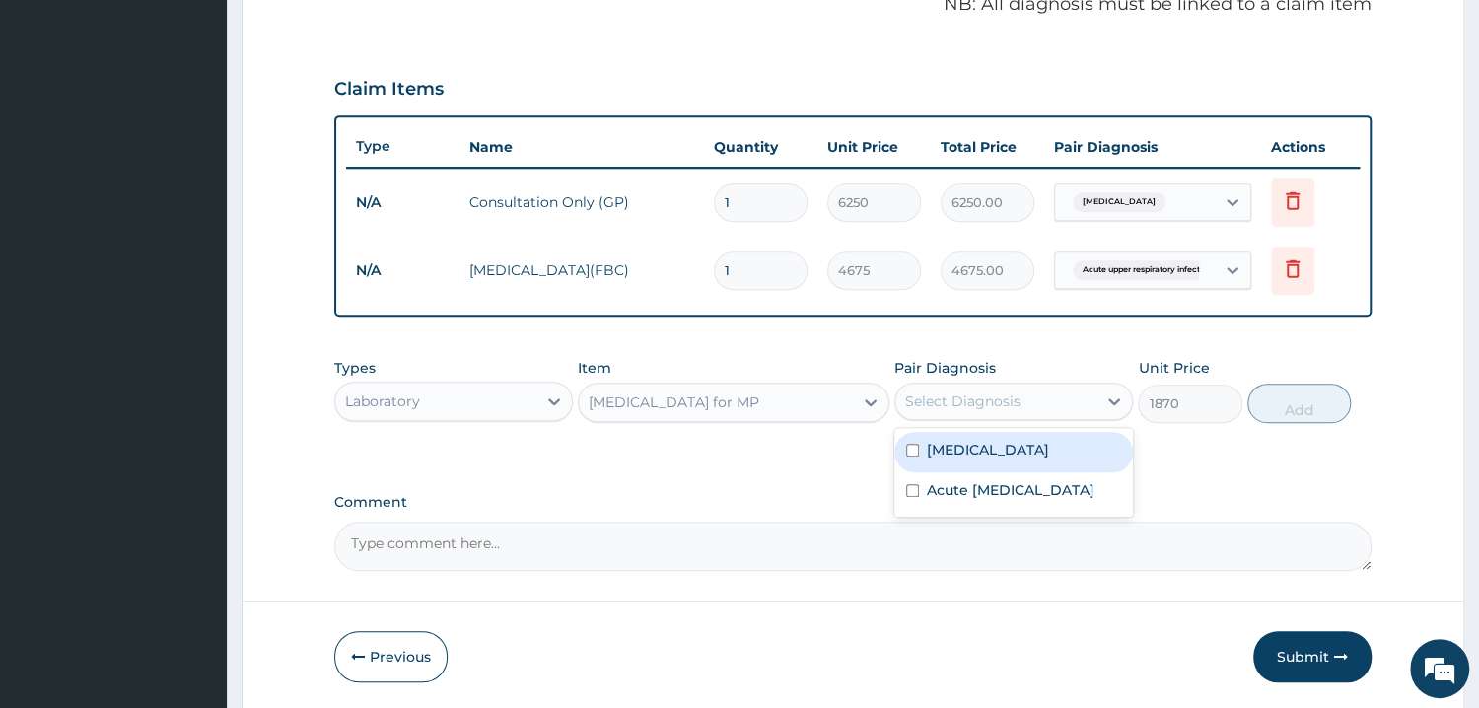
click at [919, 444] on input "checkbox" at bounding box center [912, 450] width 13 height 13
checkbox input "true"
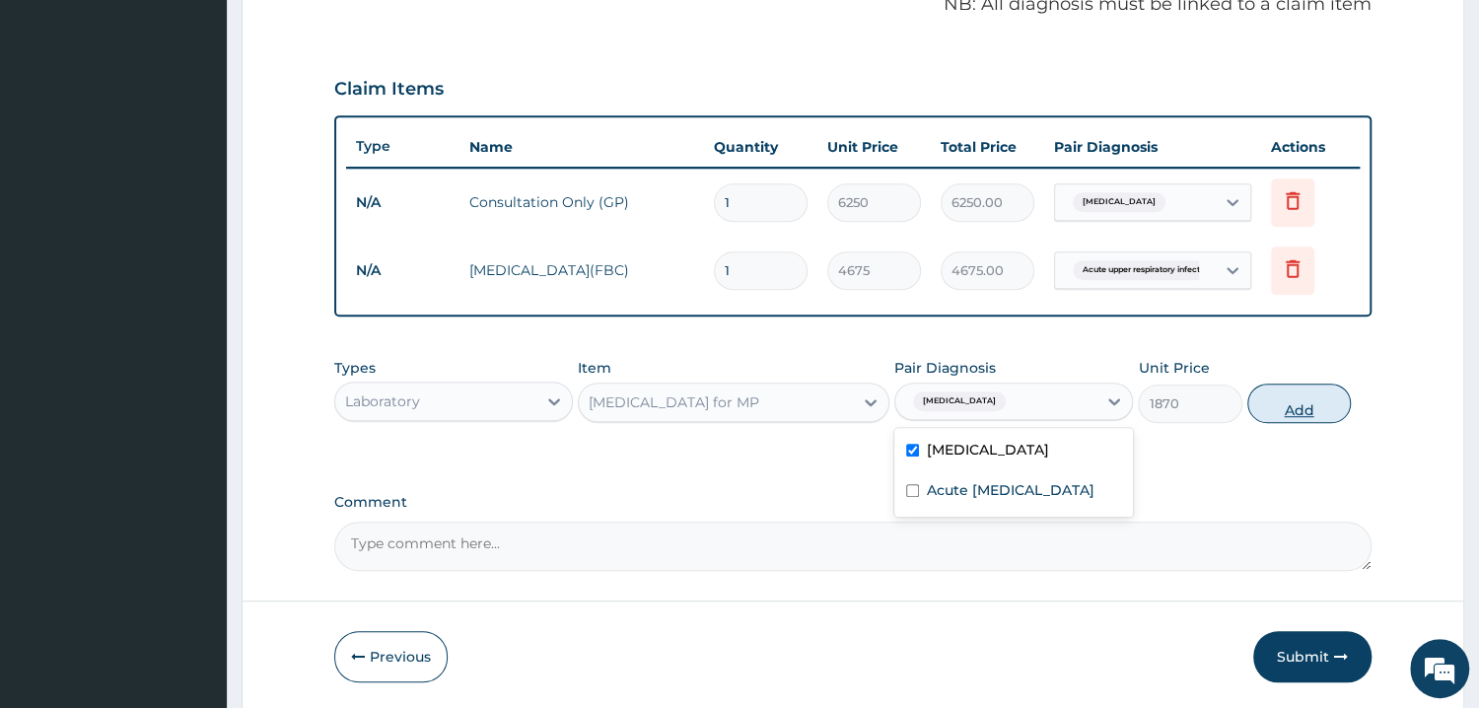
click at [1267, 402] on button "Add" at bounding box center [1299, 402] width 104 height 39
type input "0"
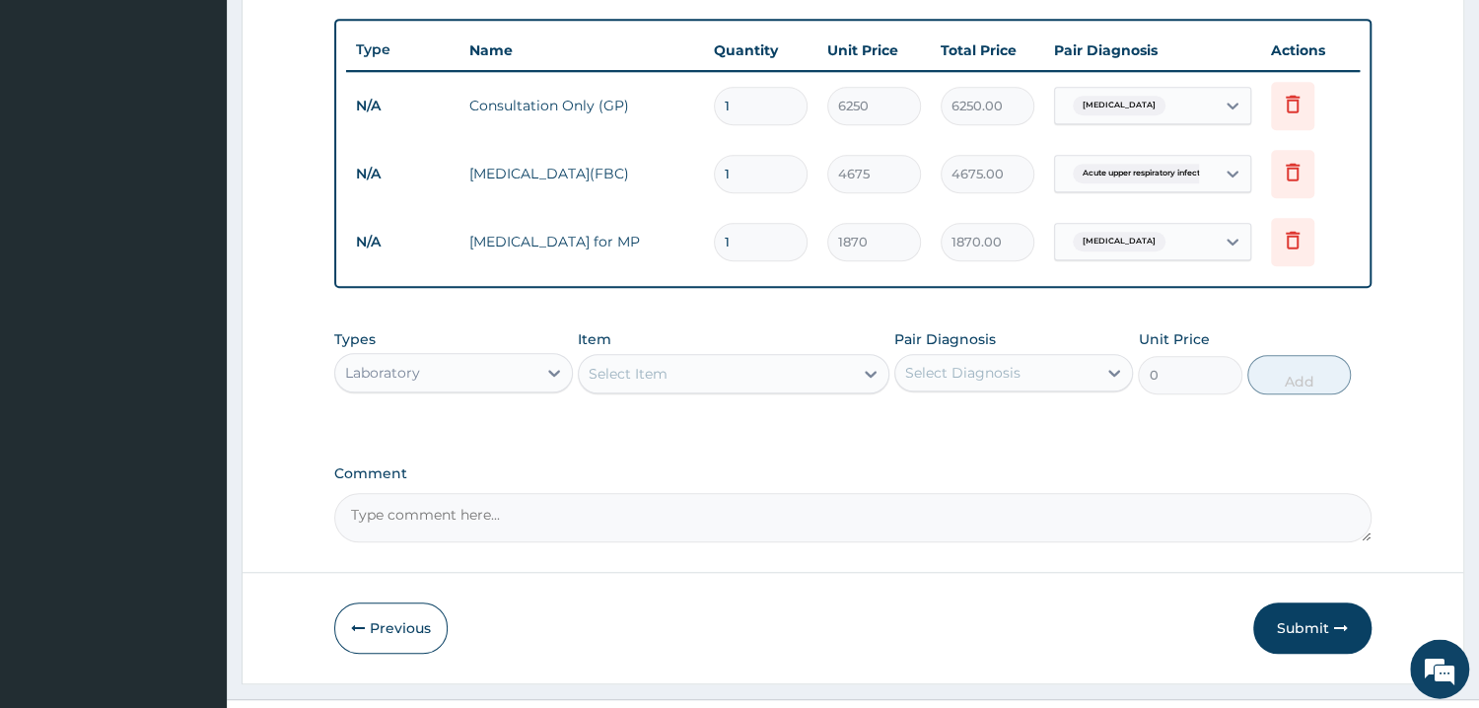
scroll to position [753, 0]
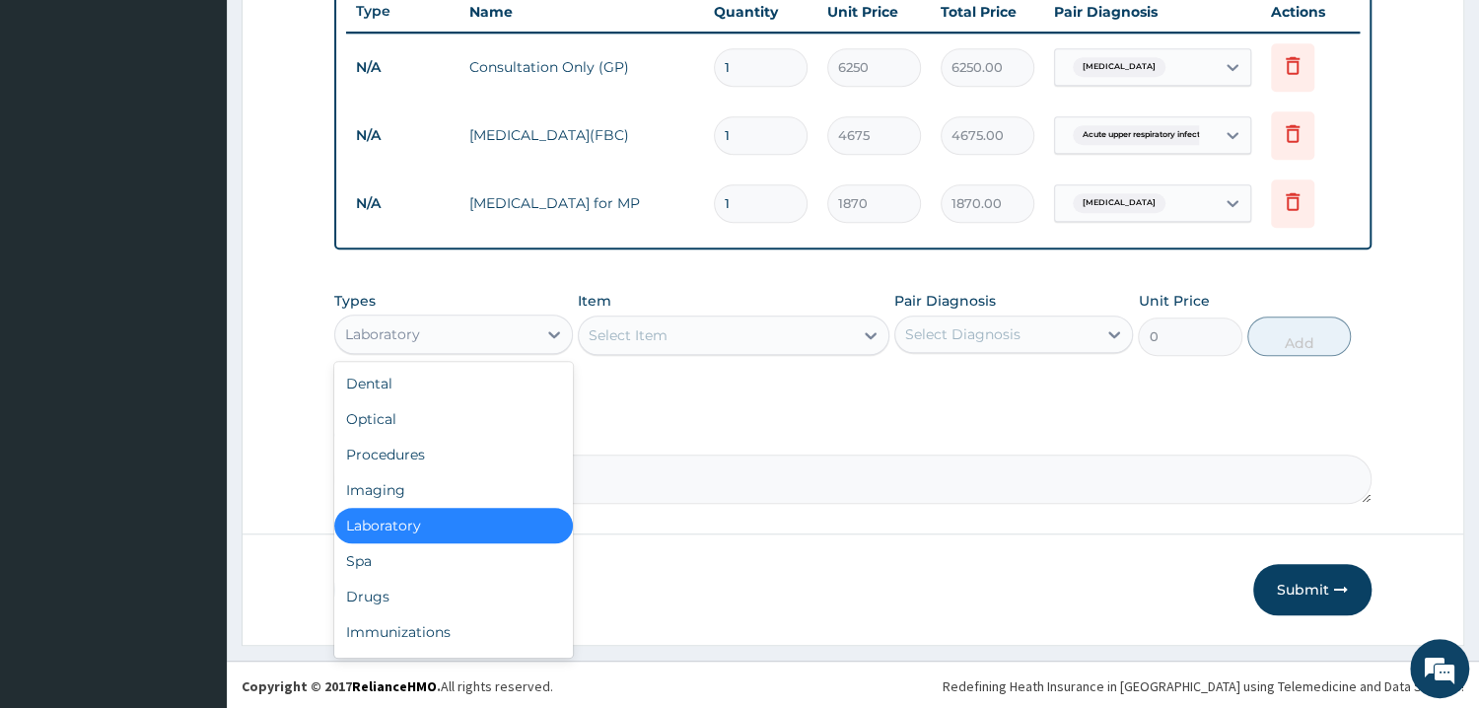
click at [478, 336] on div "Laboratory" at bounding box center [435, 334] width 201 height 32
click at [377, 595] on div "Drugs" at bounding box center [453, 596] width 239 height 35
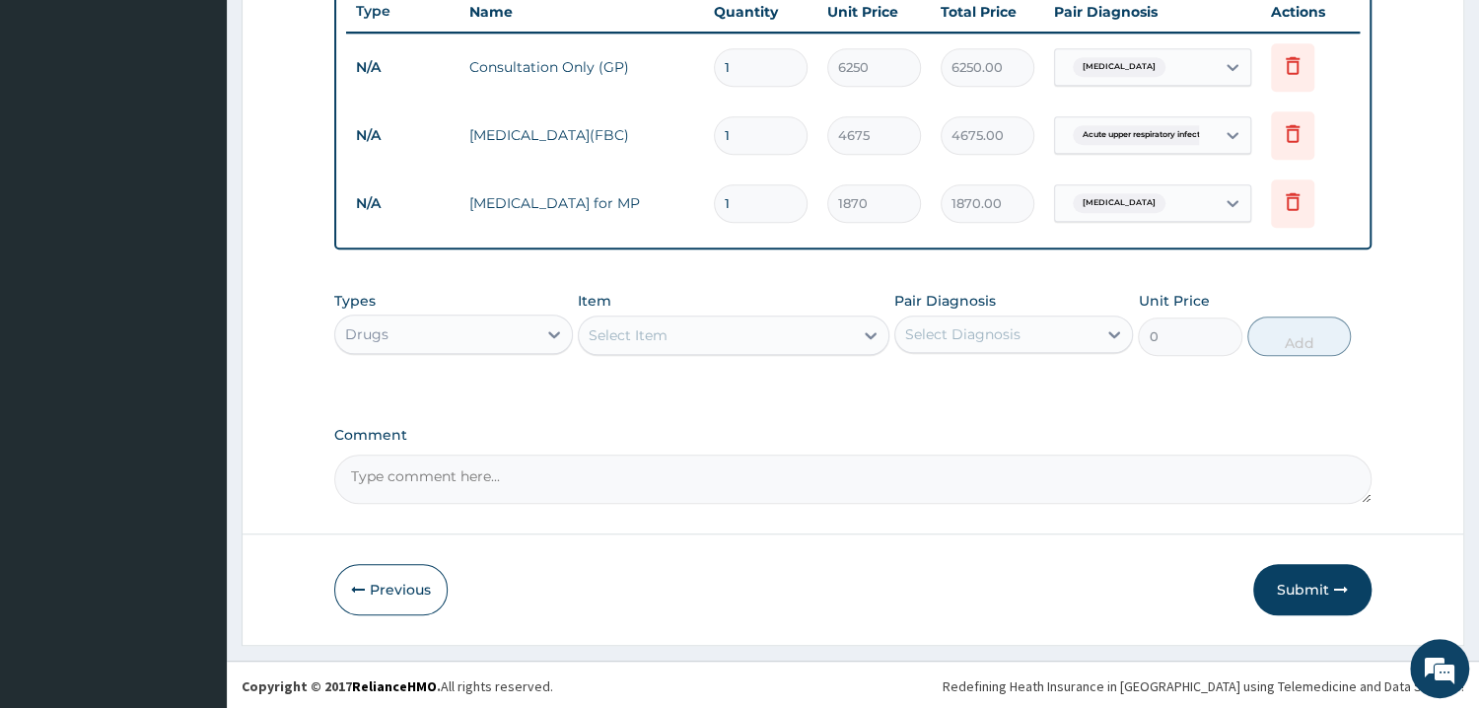
click at [645, 334] on div "Select Item" at bounding box center [733, 334] width 311 height 39
click at [715, 330] on div "Select Item" at bounding box center [716, 335] width 274 height 32
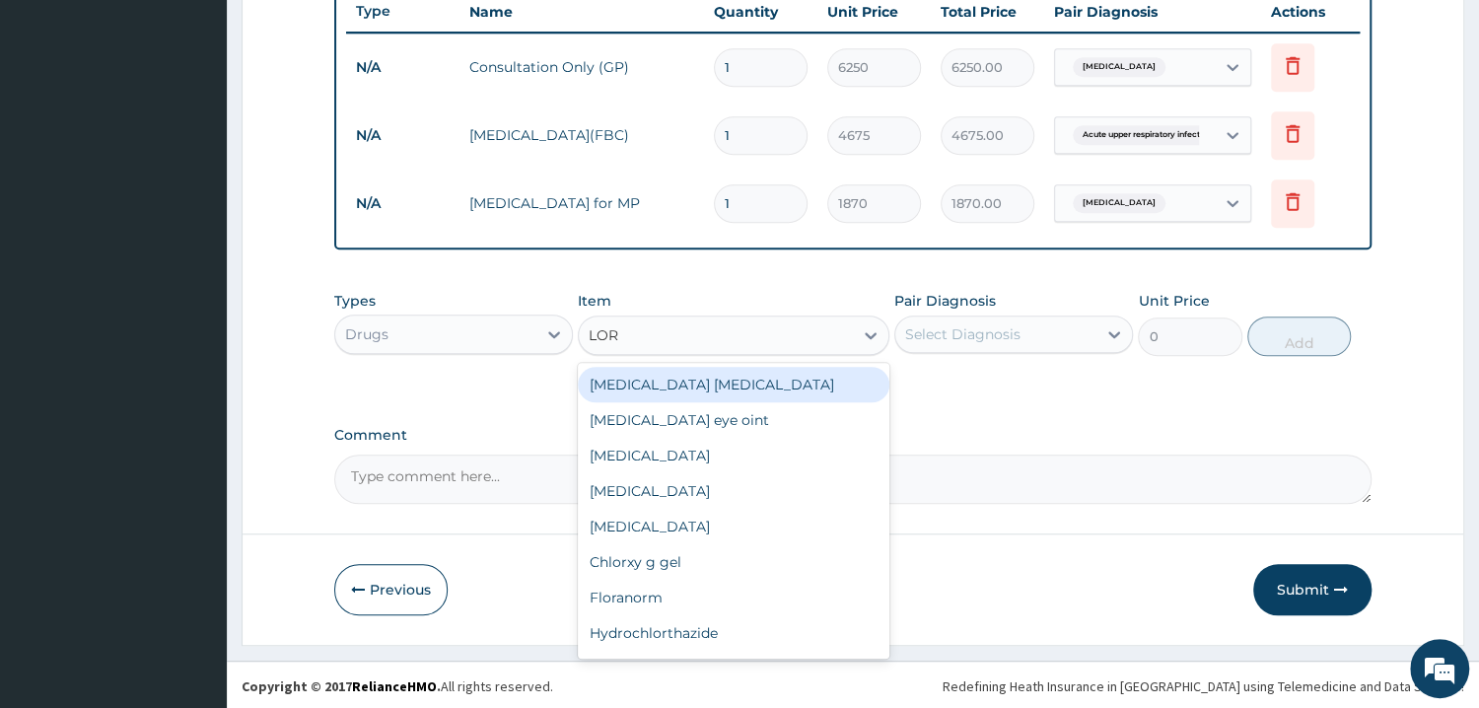
type input "[PERSON_NAME]"
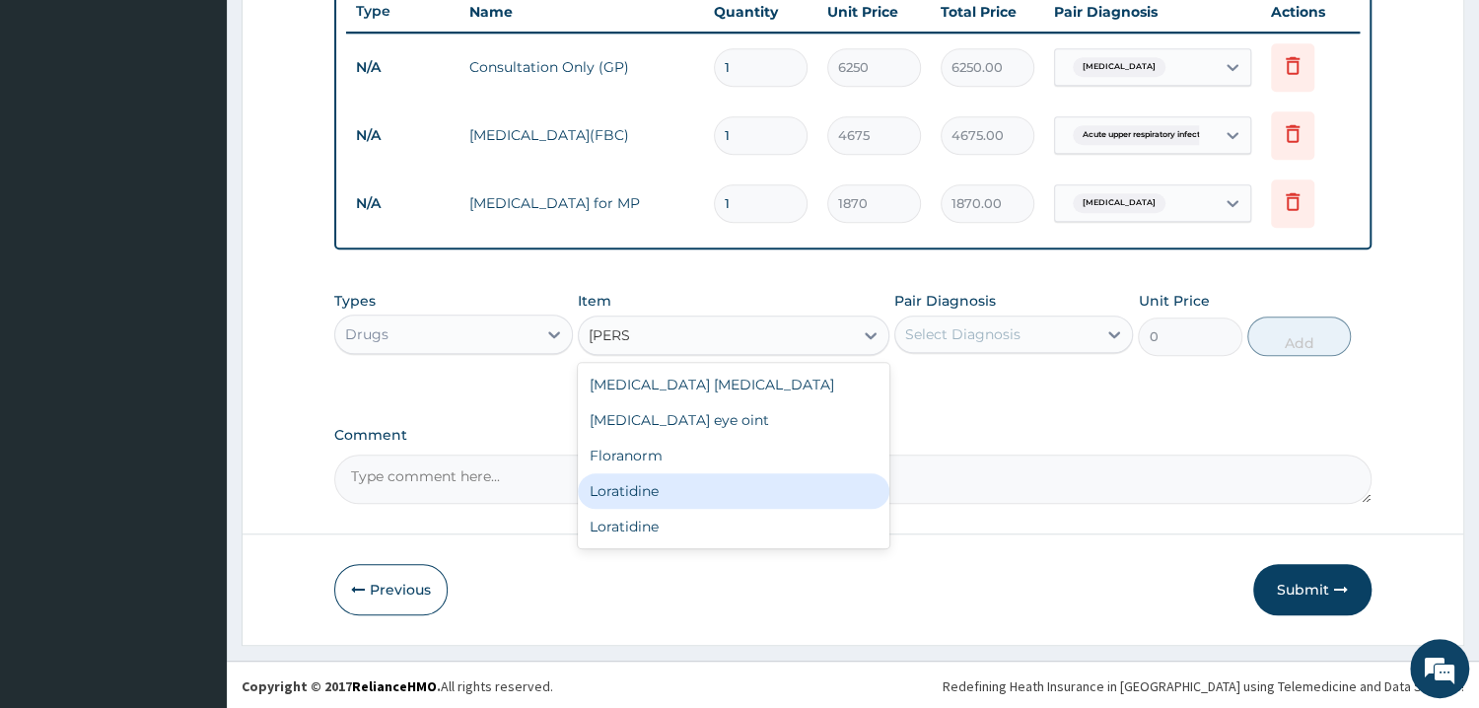
click at [652, 475] on div "Loratidine" at bounding box center [733, 490] width 311 height 35
type input "70.125"
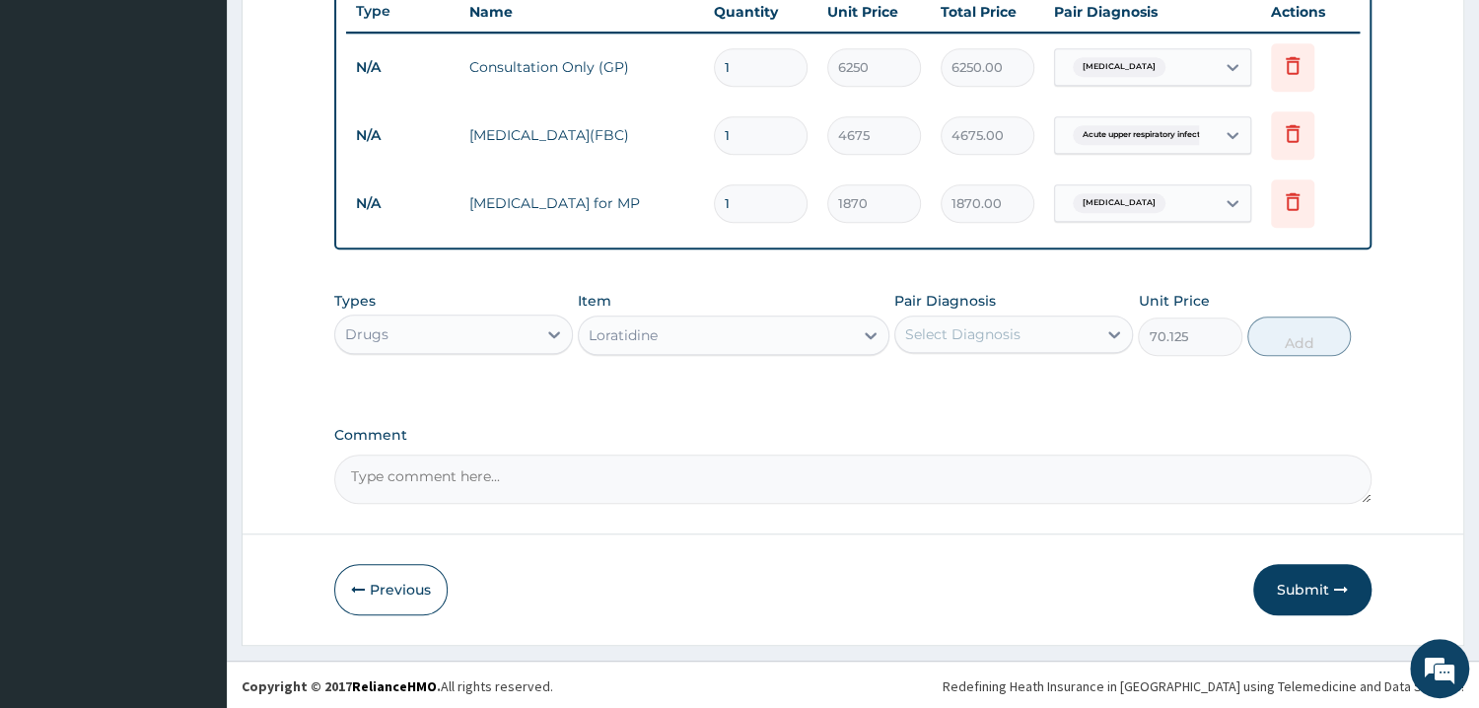
click at [961, 329] on div "Select Diagnosis" at bounding box center [962, 334] width 115 height 20
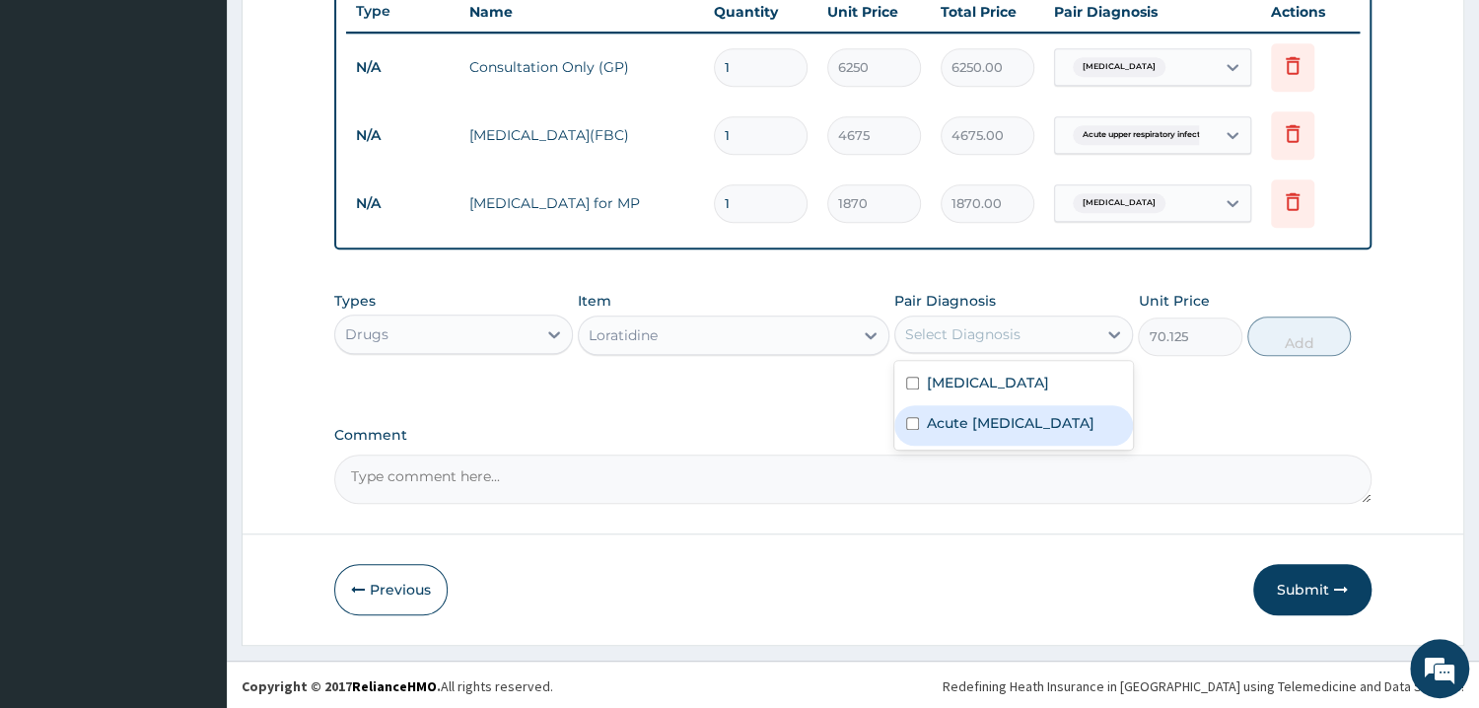
click at [915, 426] on input "checkbox" at bounding box center [912, 423] width 13 height 13
checkbox input "true"
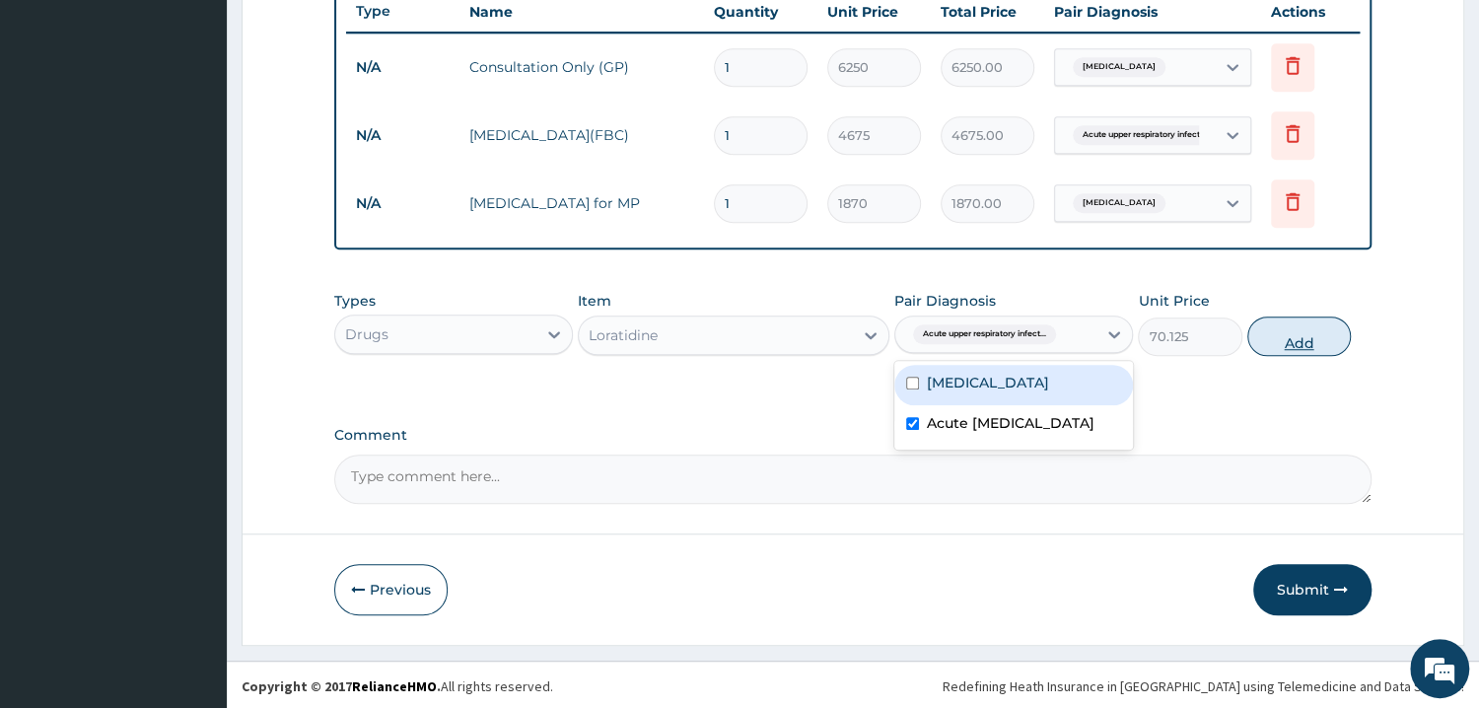
click at [1331, 337] on button "Add" at bounding box center [1299, 335] width 104 height 39
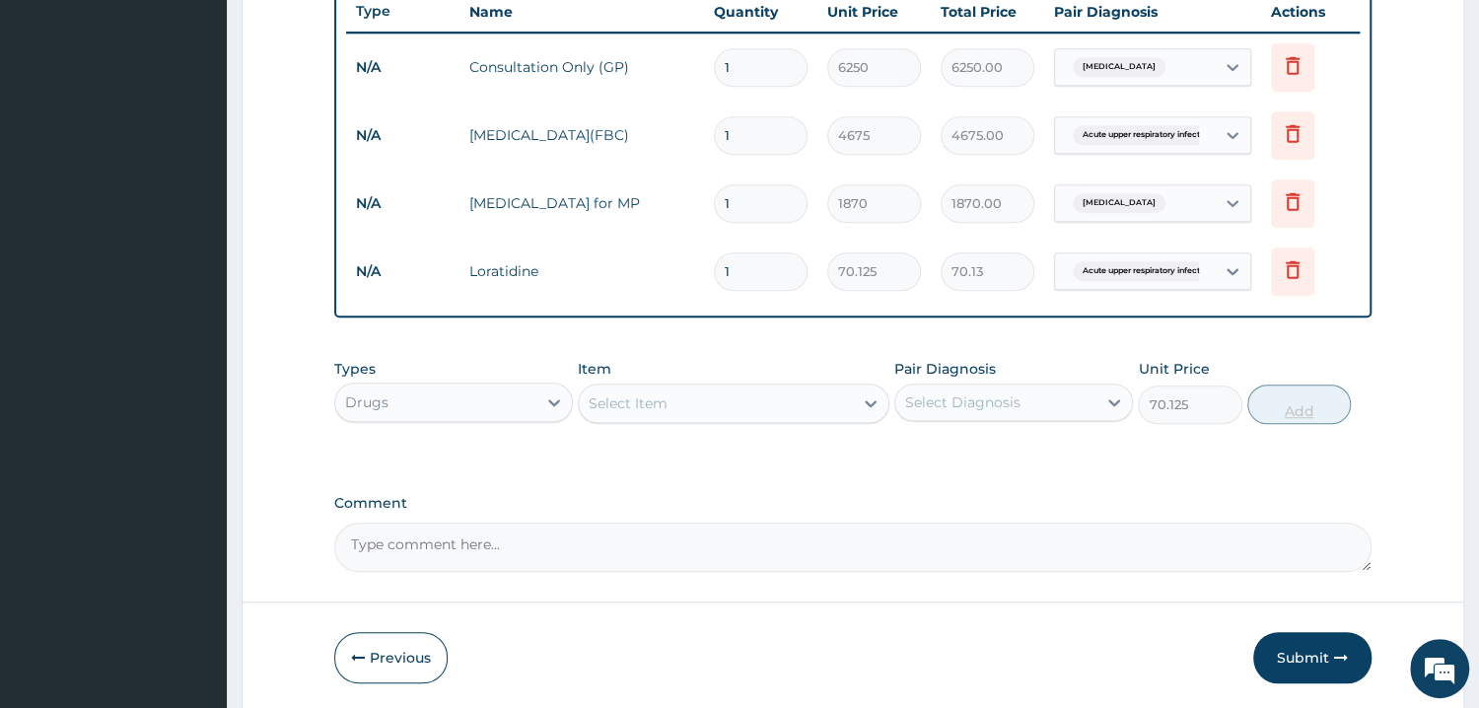
type input "0"
type input "0.00"
type input "5"
type input "350.63"
type input "5"
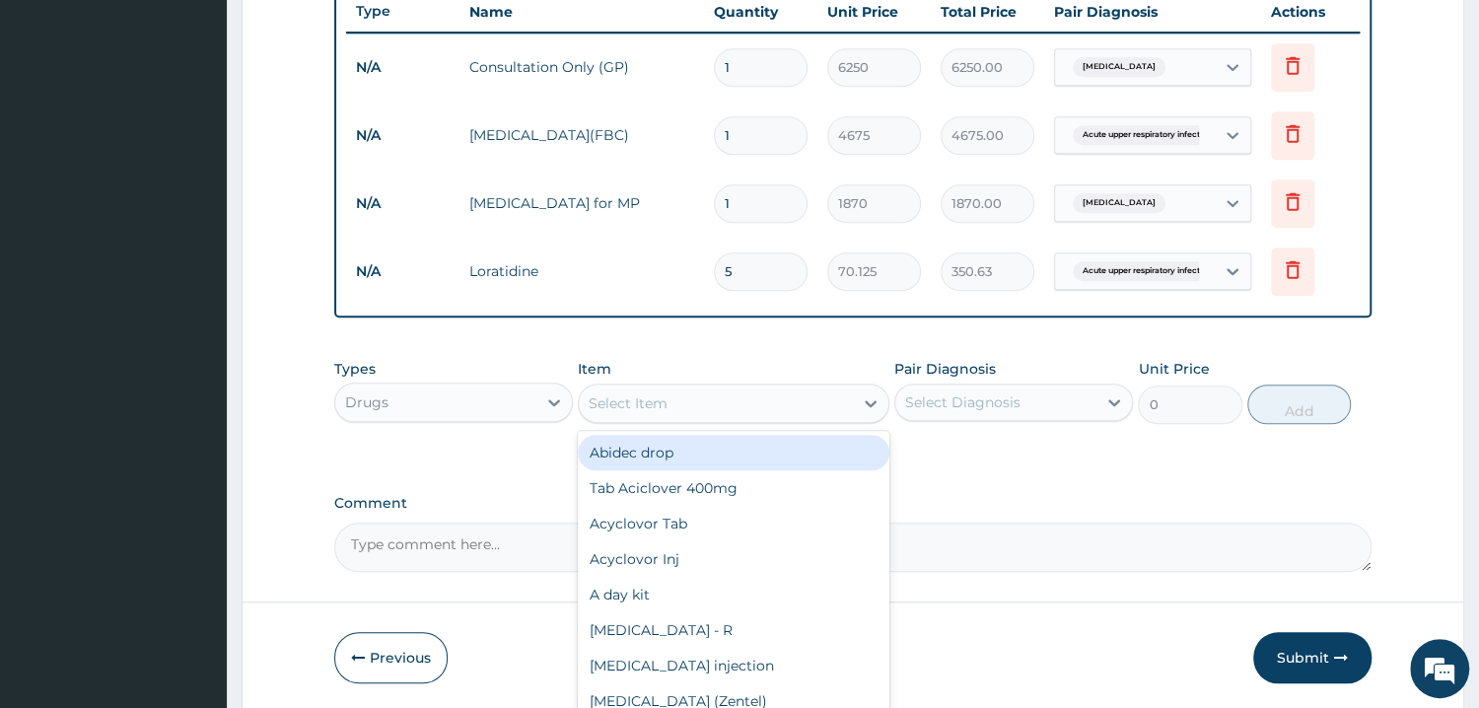
click at [615, 411] on div "Select Item" at bounding box center [716, 403] width 274 height 32
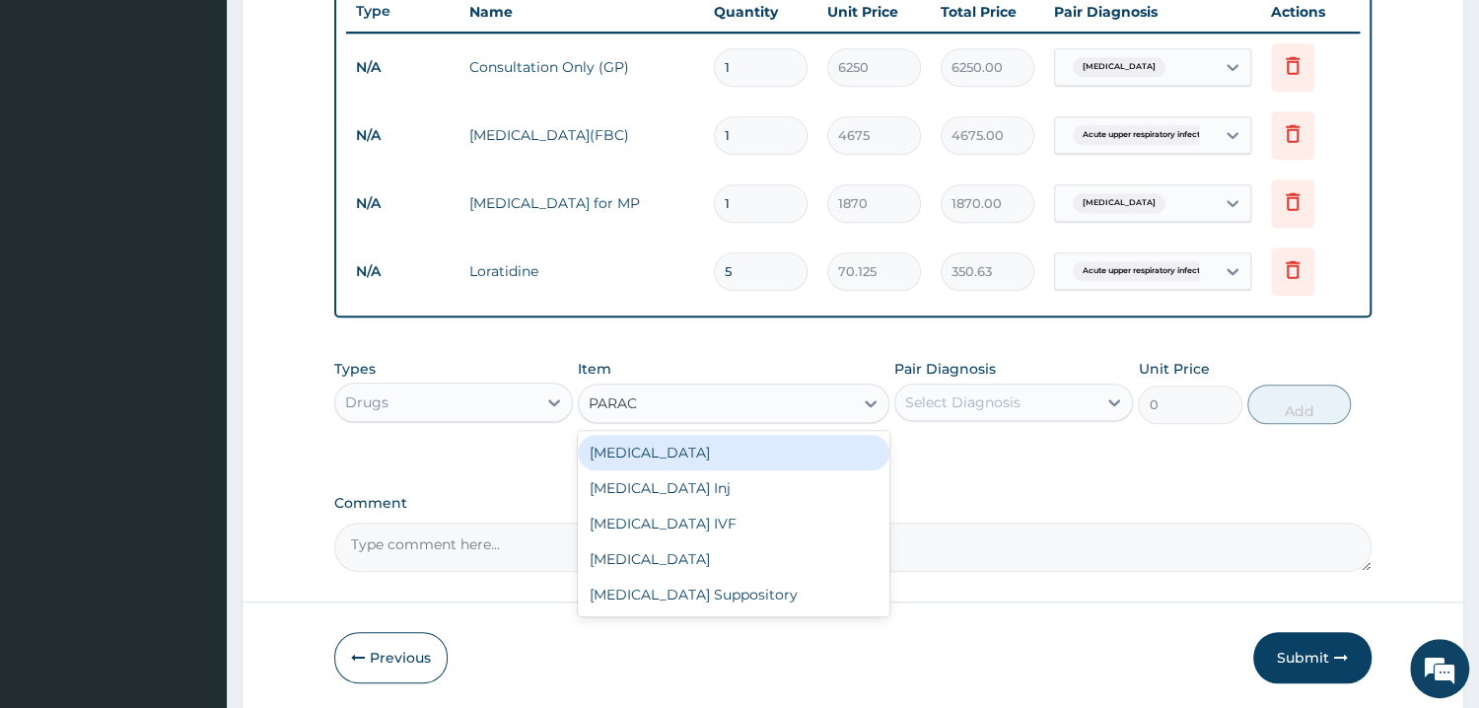
type input "PARACE"
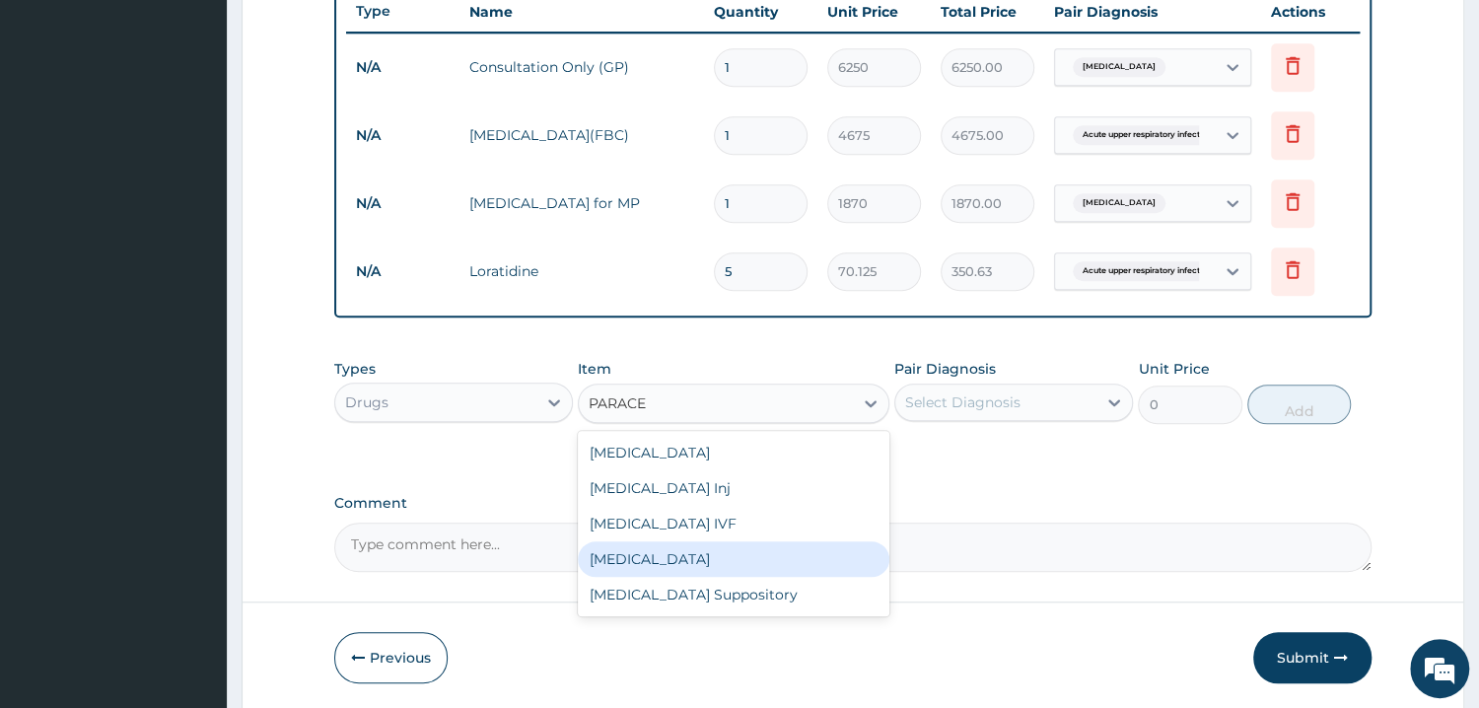
click at [650, 555] on div "[MEDICAL_DATA]" at bounding box center [733, 558] width 311 height 35
type input "37.4"
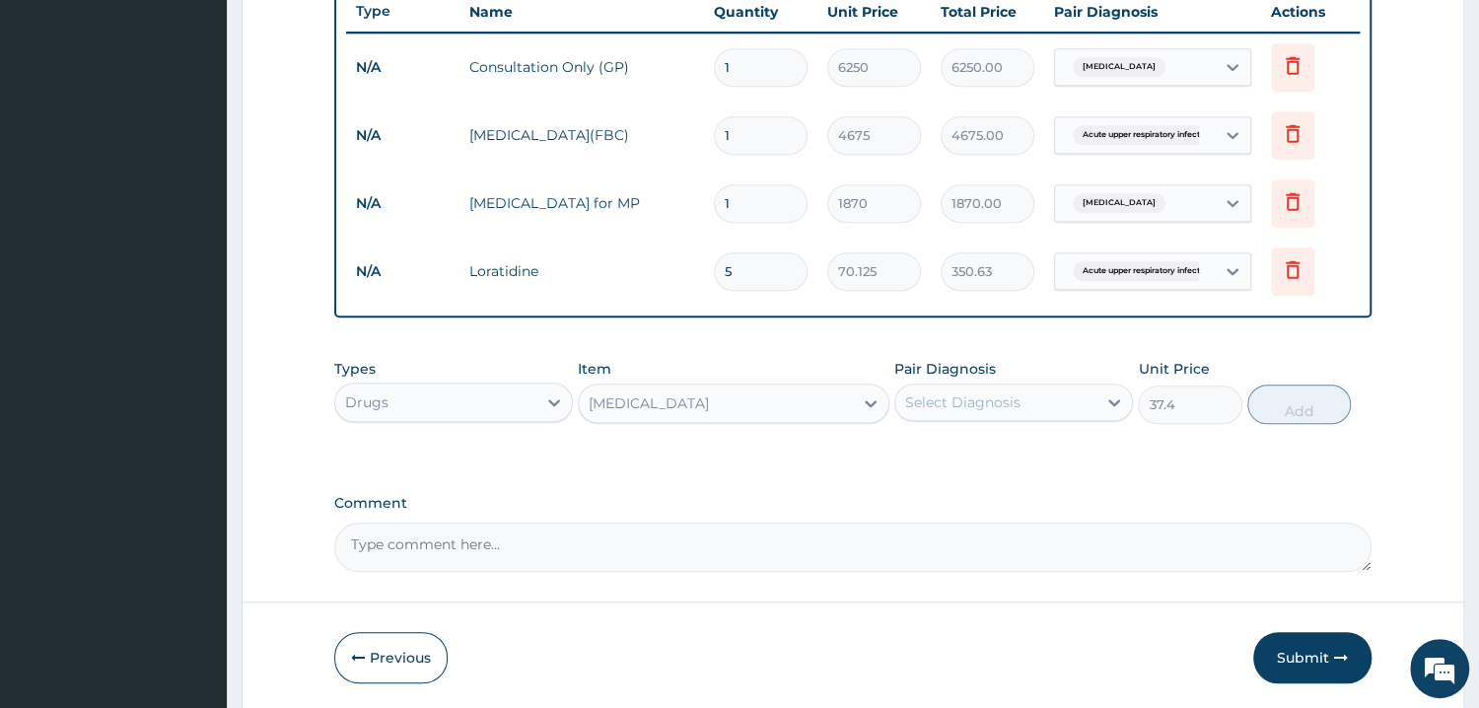
click at [914, 389] on div "Select Diagnosis" at bounding box center [995, 402] width 201 height 32
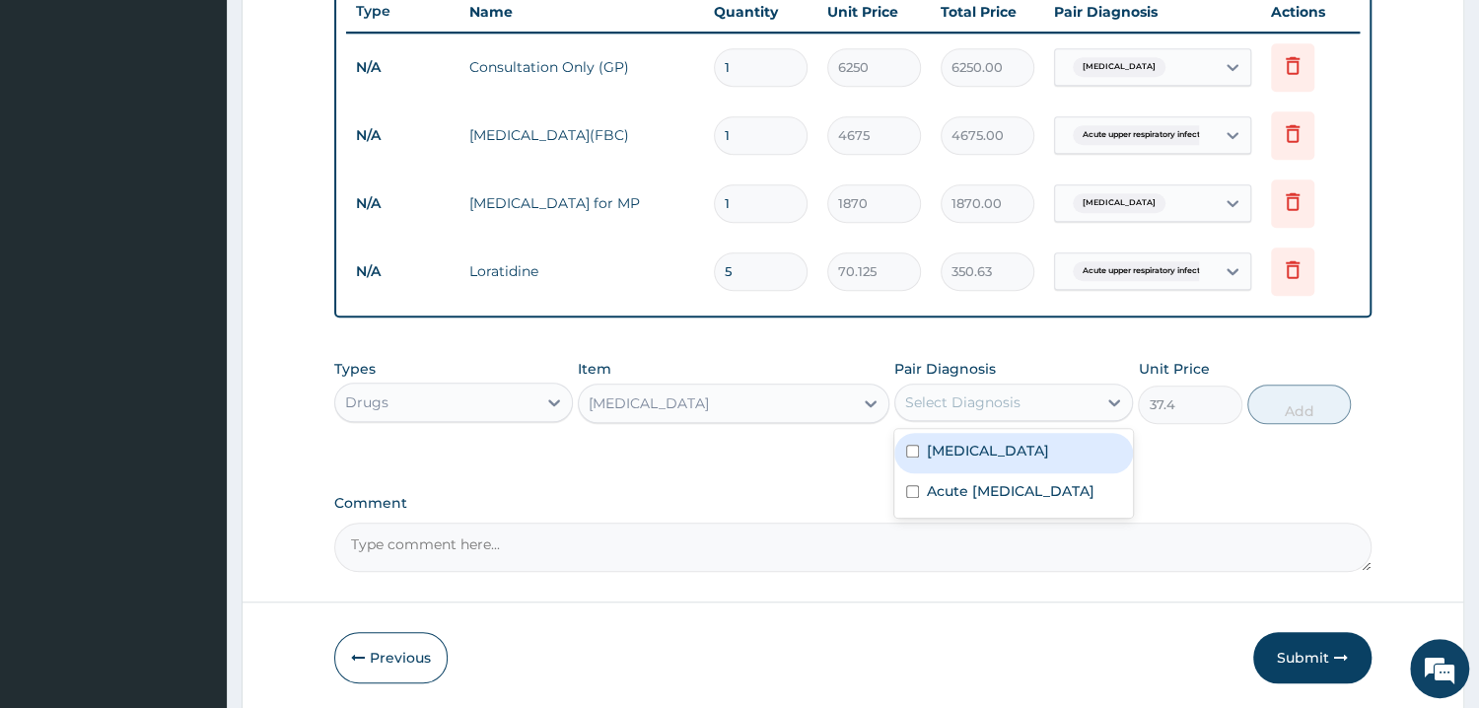
click at [908, 446] on input "checkbox" at bounding box center [912, 451] width 13 height 13
checkbox input "true"
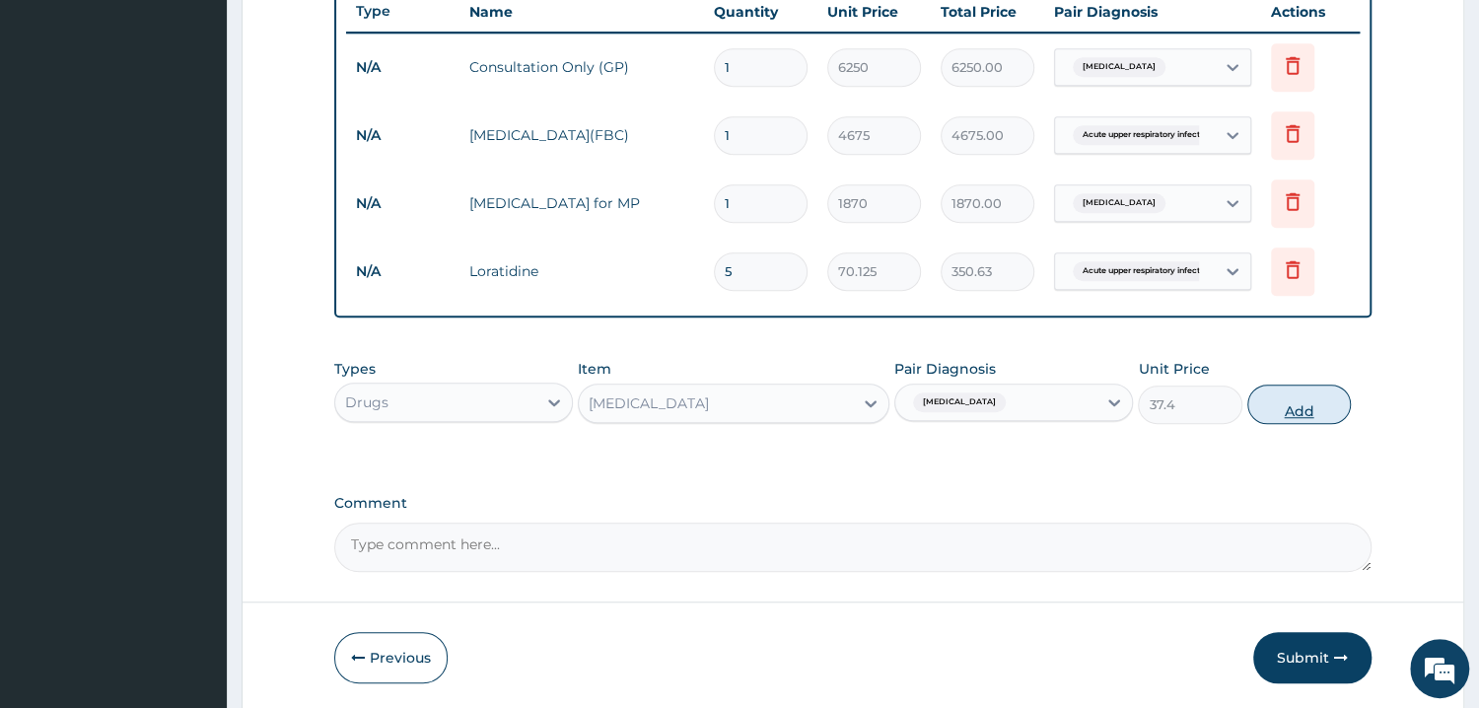
click at [1273, 405] on button "Add" at bounding box center [1299, 403] width 104 height 39
type input "0"
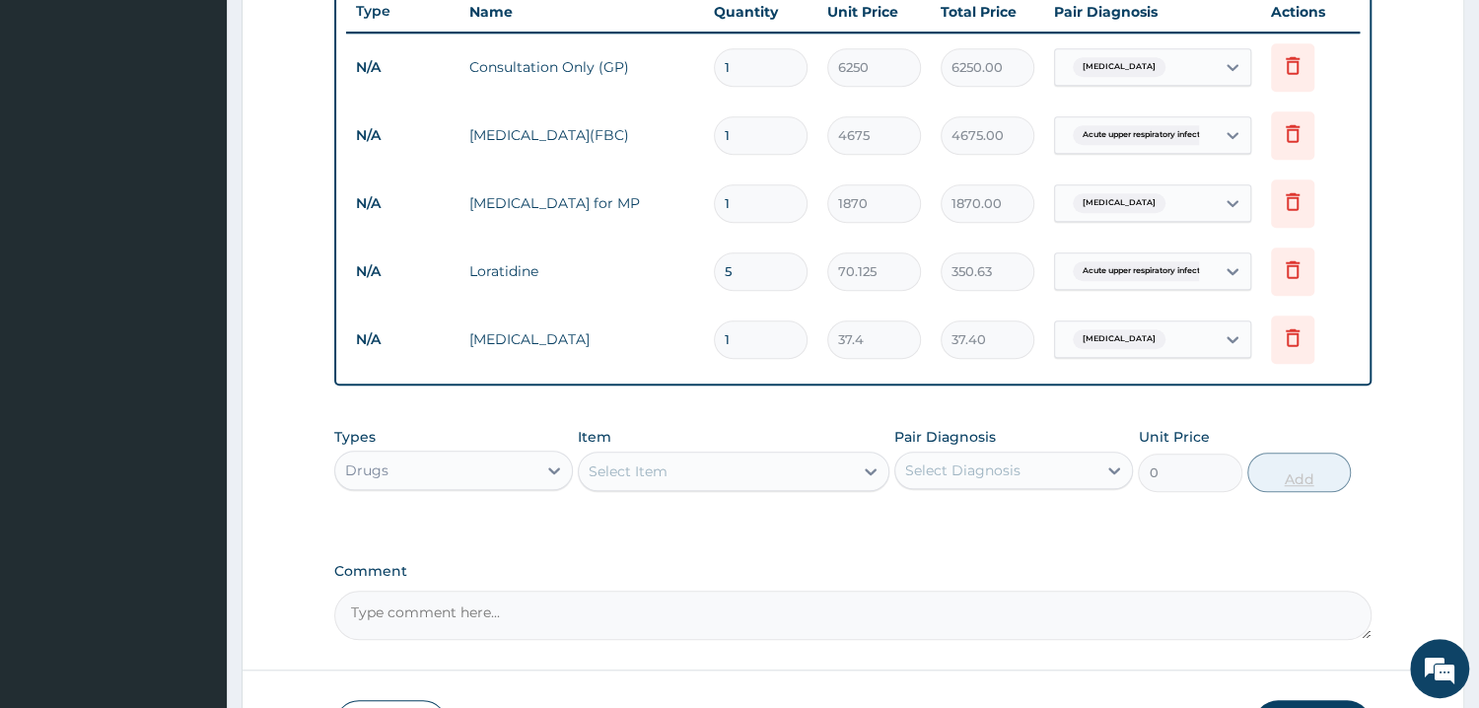
type input "18"
type input "673.20"
type input "18"
click at [636, 473] on div "Select Item" at bounding box center [627, 471] width 79 height 20
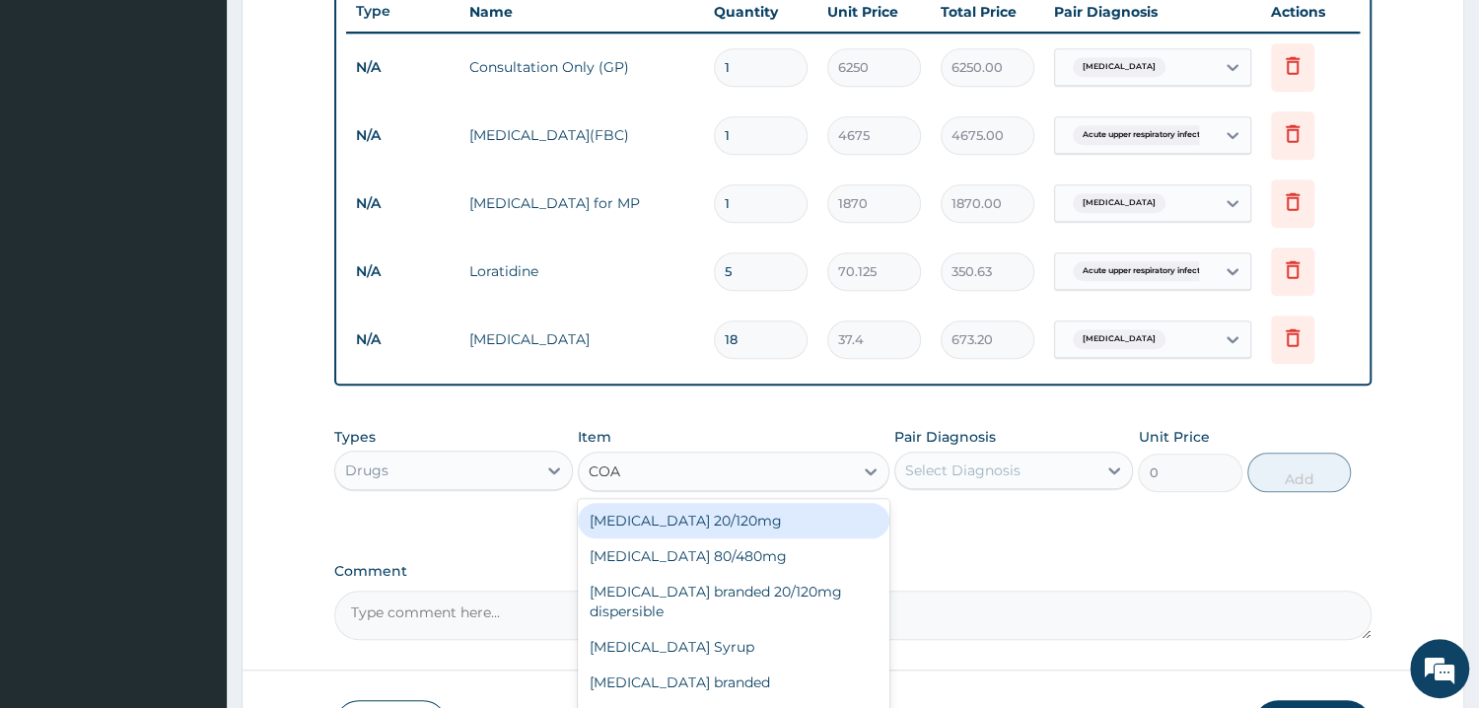
type input "[PERSON_NAME]"
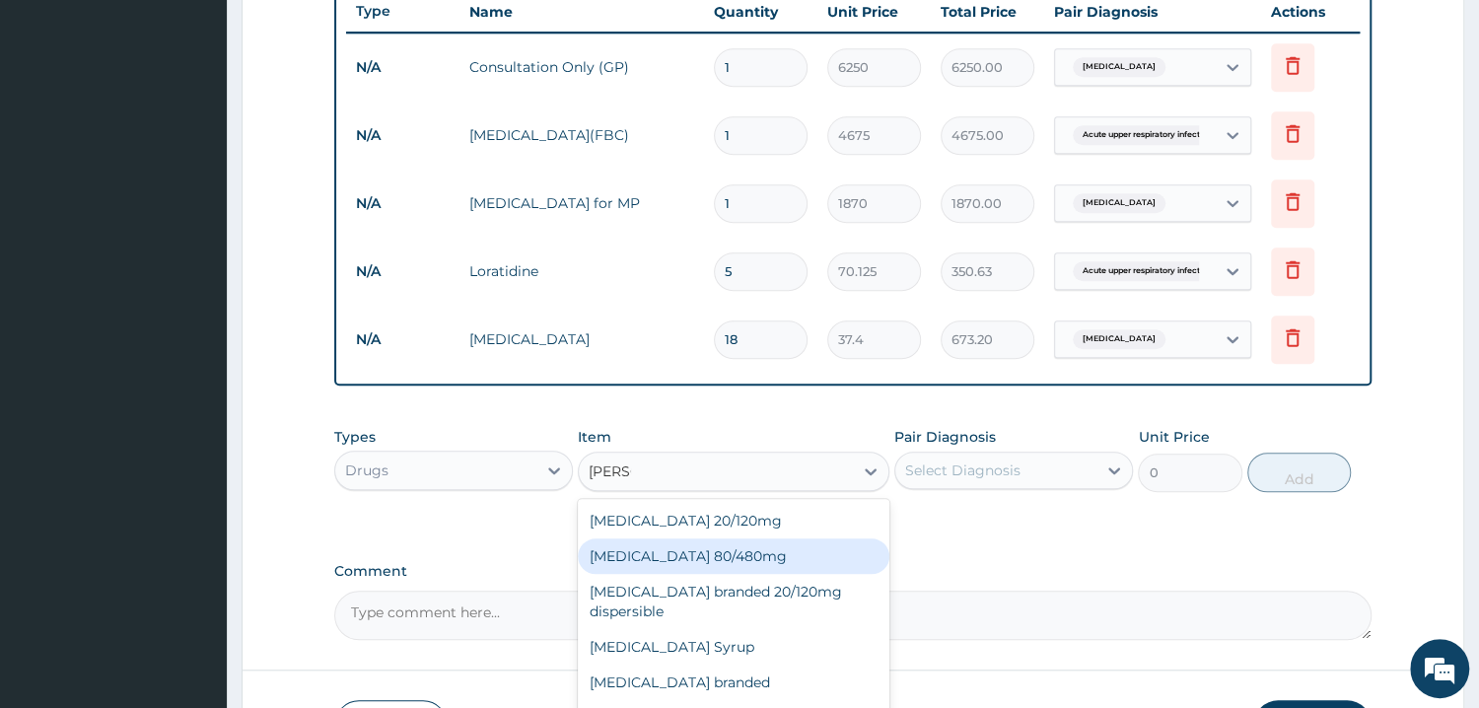
click at [606, 553] on div "[MEDICAL_DATA] 80/480mg" at bounding box center [733, 555] width 311 height 35
type input "374"
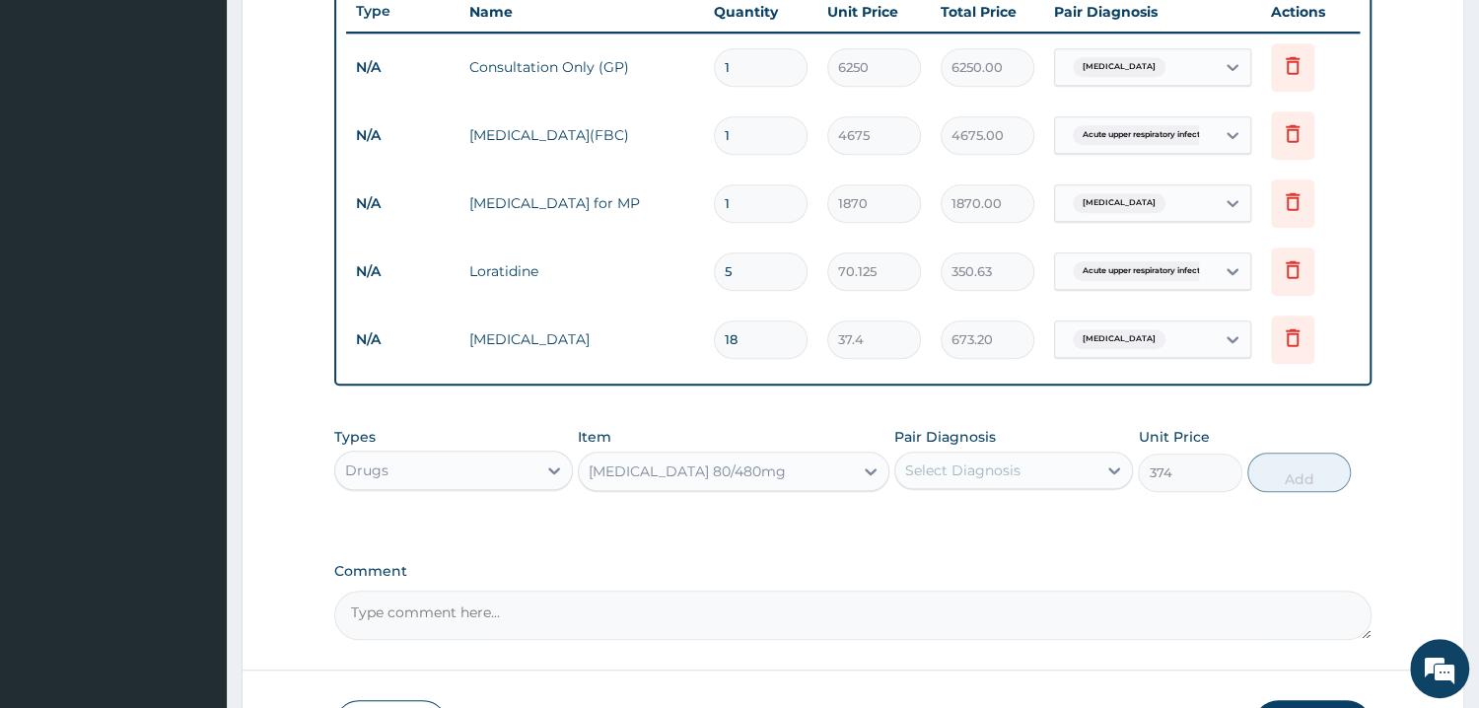
click at [942, 466] on div "Select Diagnosis" at bounding box center [962, 470] width 115 height 20
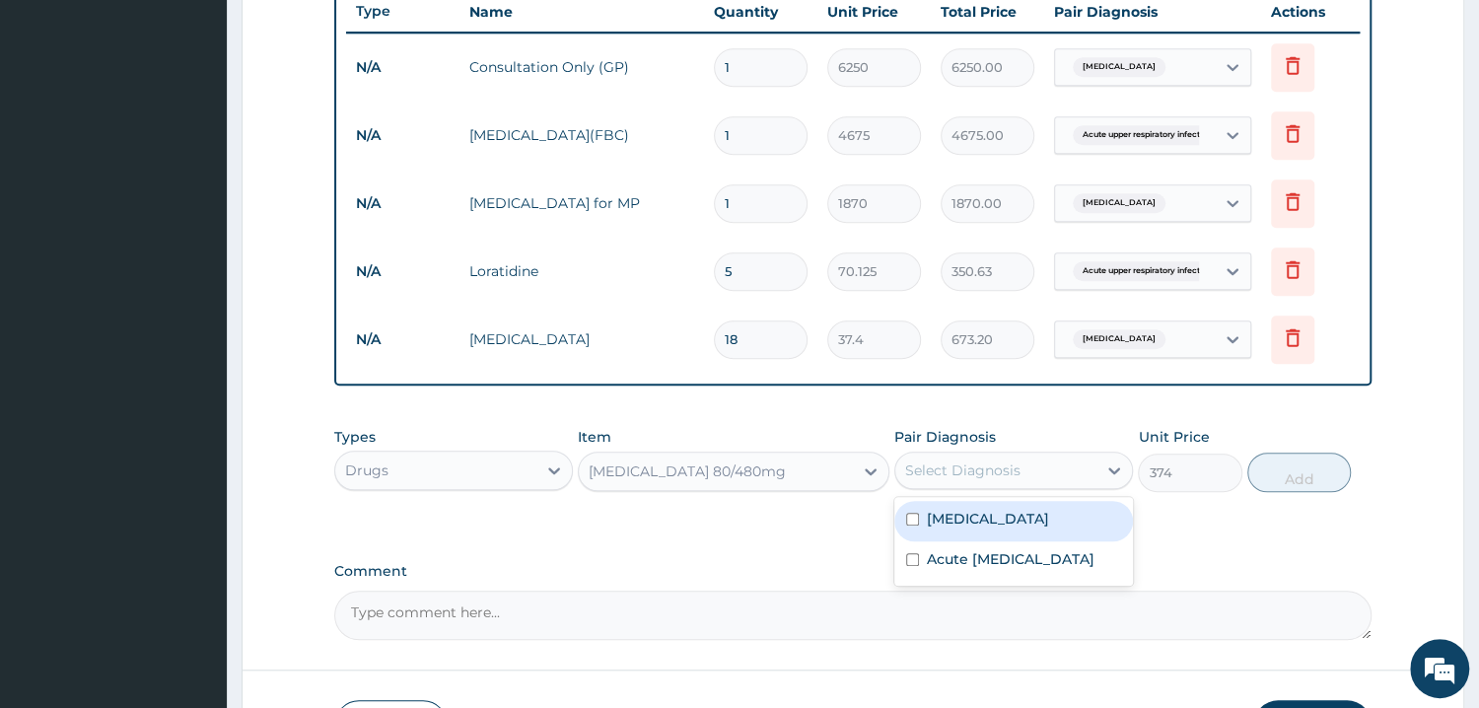
click at [912, 516] on input "checkbox" at bounding box center [912, 519] width 13 height 13
checkbox input "true"
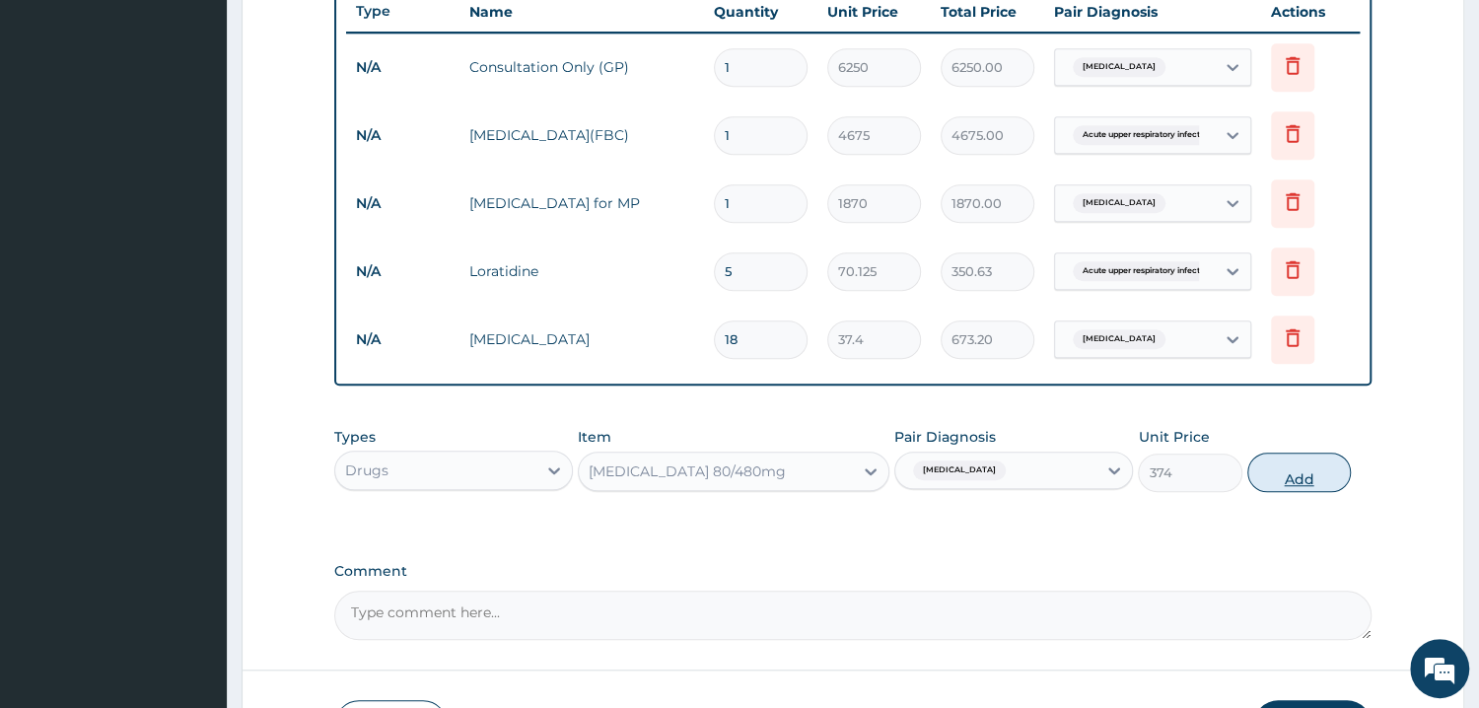
click at [1289, 474] on button "Add" at bounding box center [1299, 471] width 104 height 39
type input "0"
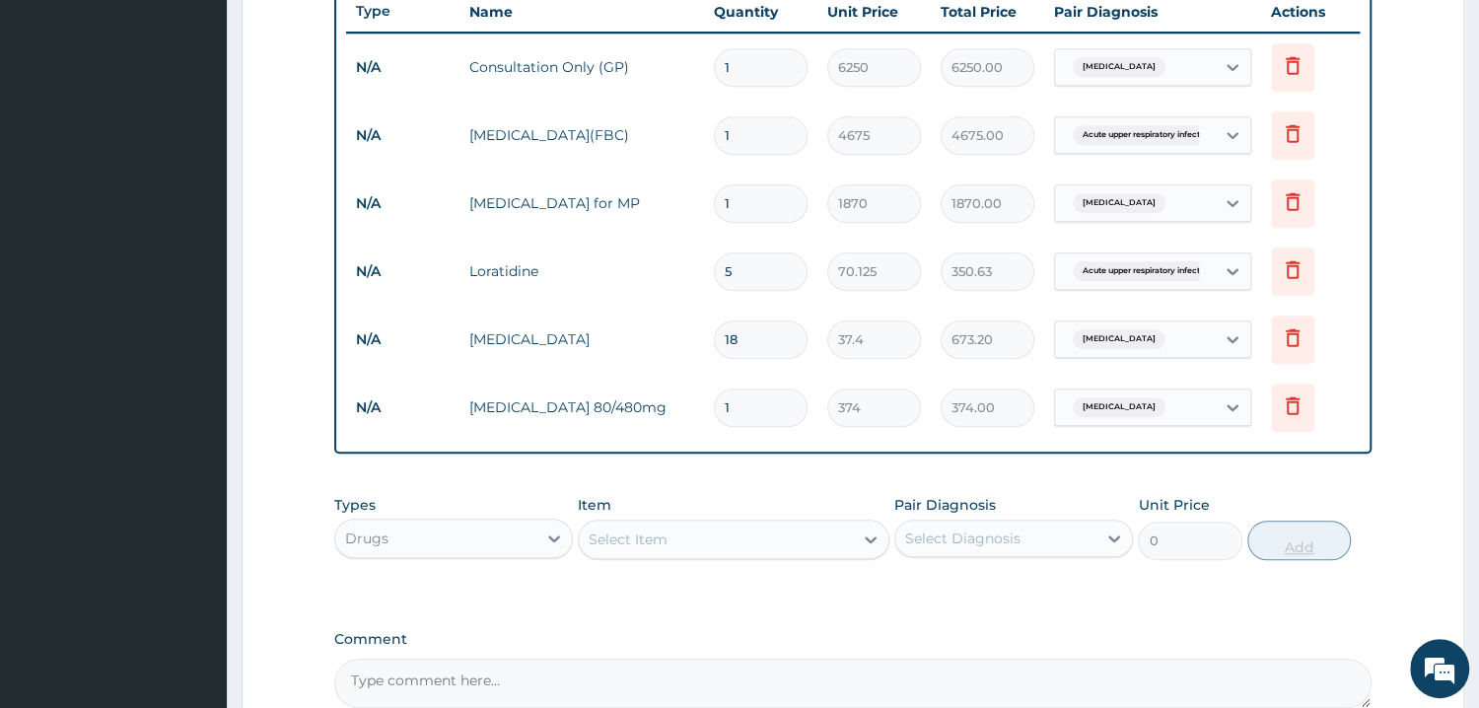
type input "0.00"
type input "6"
type input "2244.00"
type input "6"
click at [616, 543] on div "Select Item" at bounding box center [627, 539] width 79 height 20
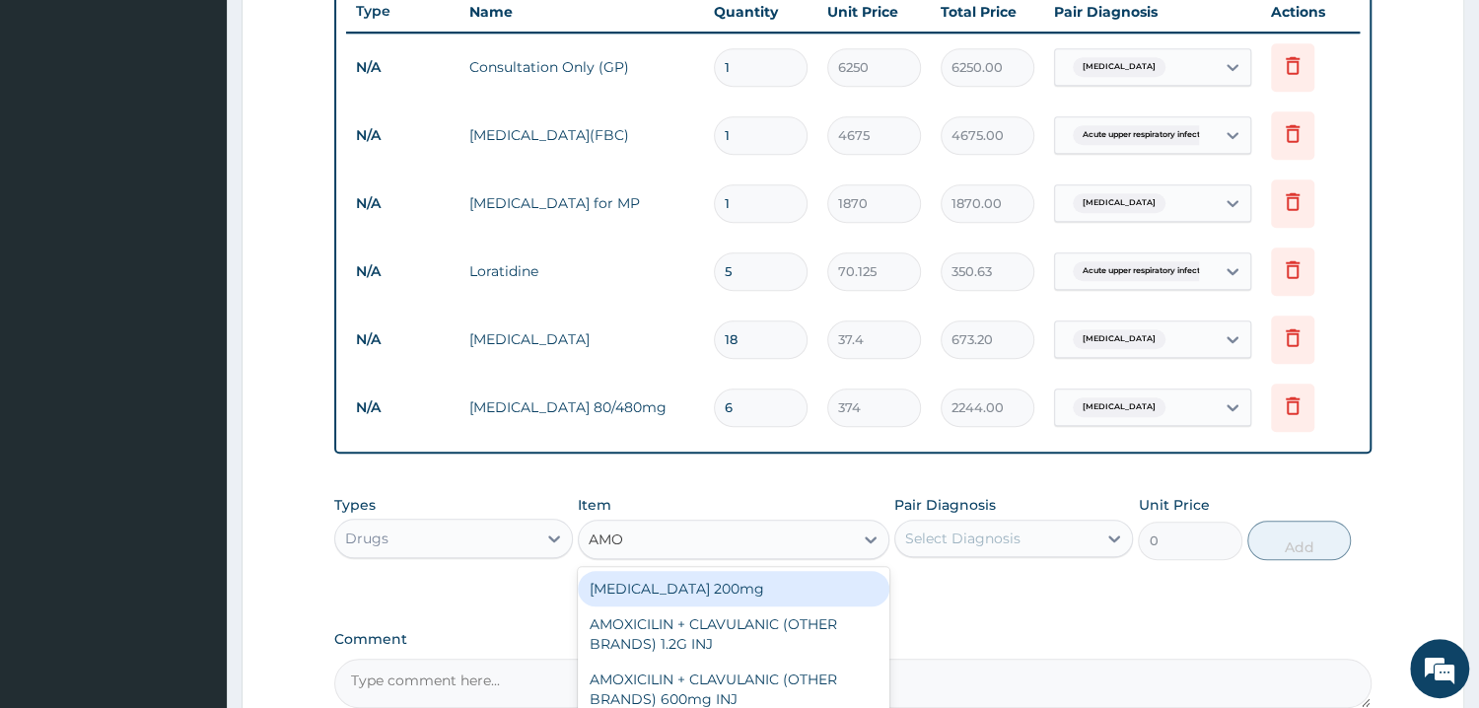
type input "AMOX"
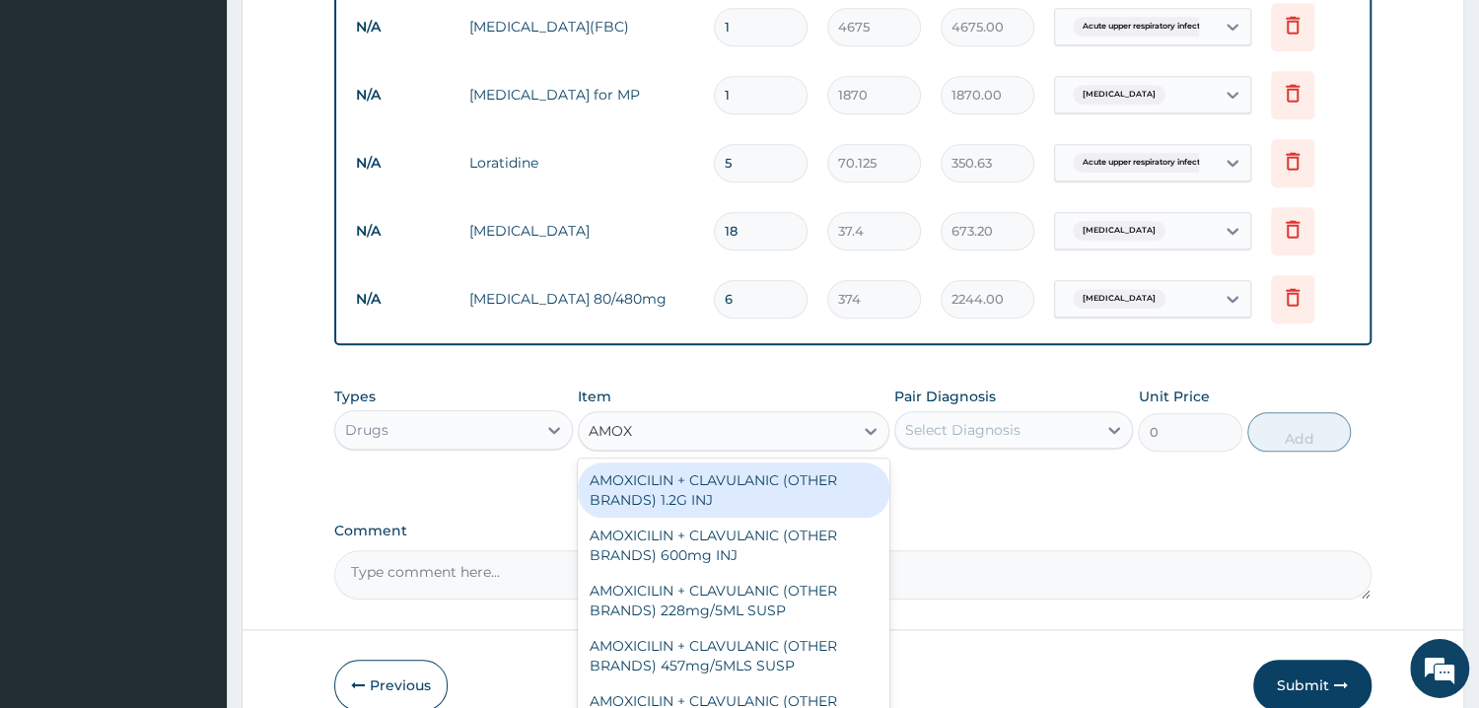
scroll to position [958, 0]
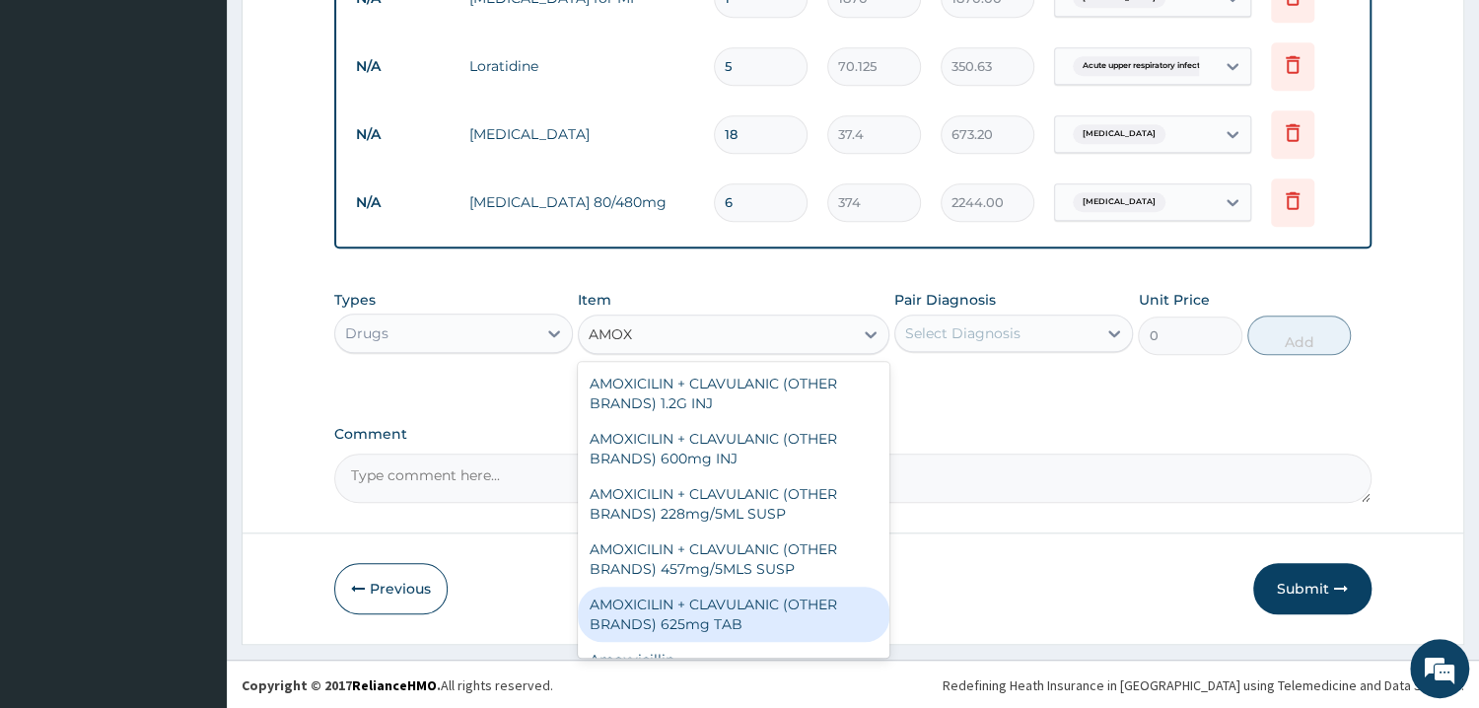
click at [707, 609] on div "AMOXICILIN + CLAVULANIC (OTHER BRANDS) 625mg TAB" at bounding box center [733, 614] width 311 height 55
type input "233.75"
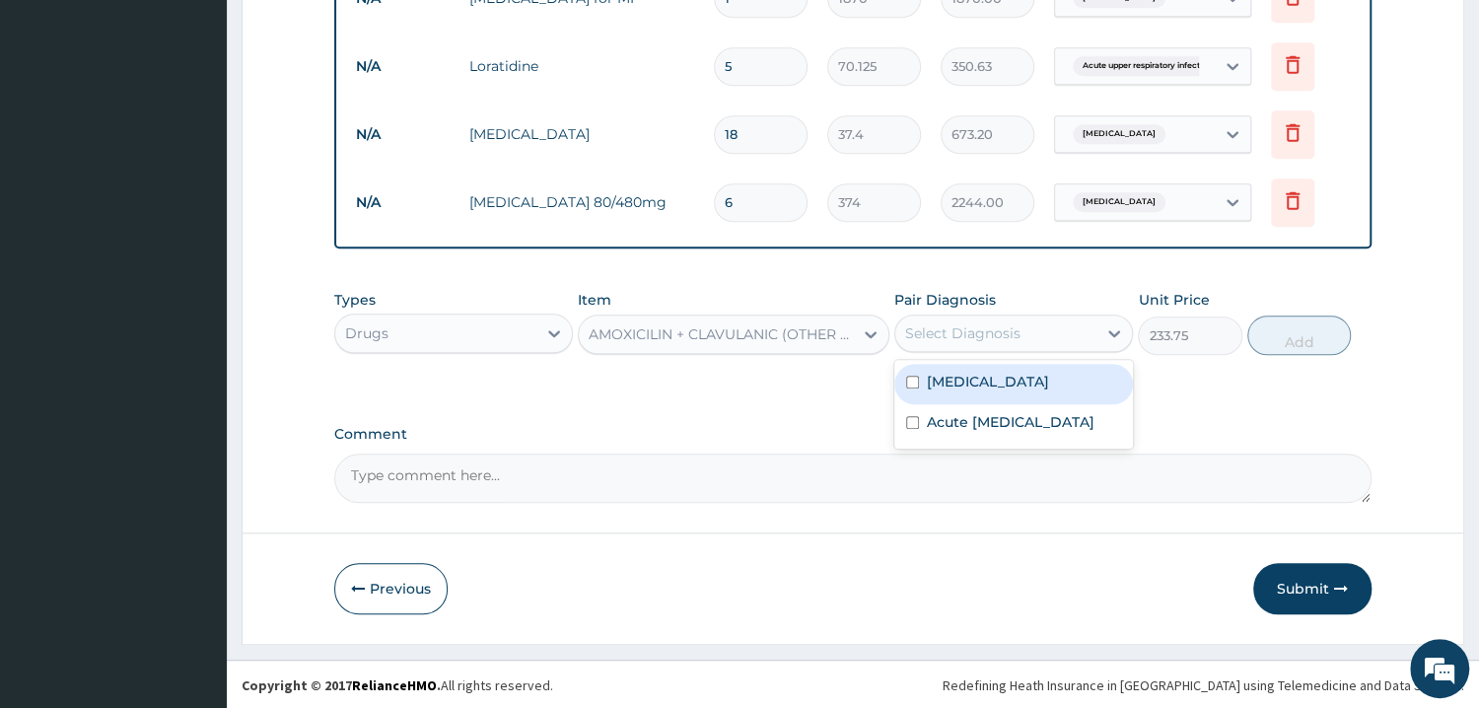
click at [940, 327] on div "Select Diagnosis" at bounding box center [962, 333] width 115 height 20
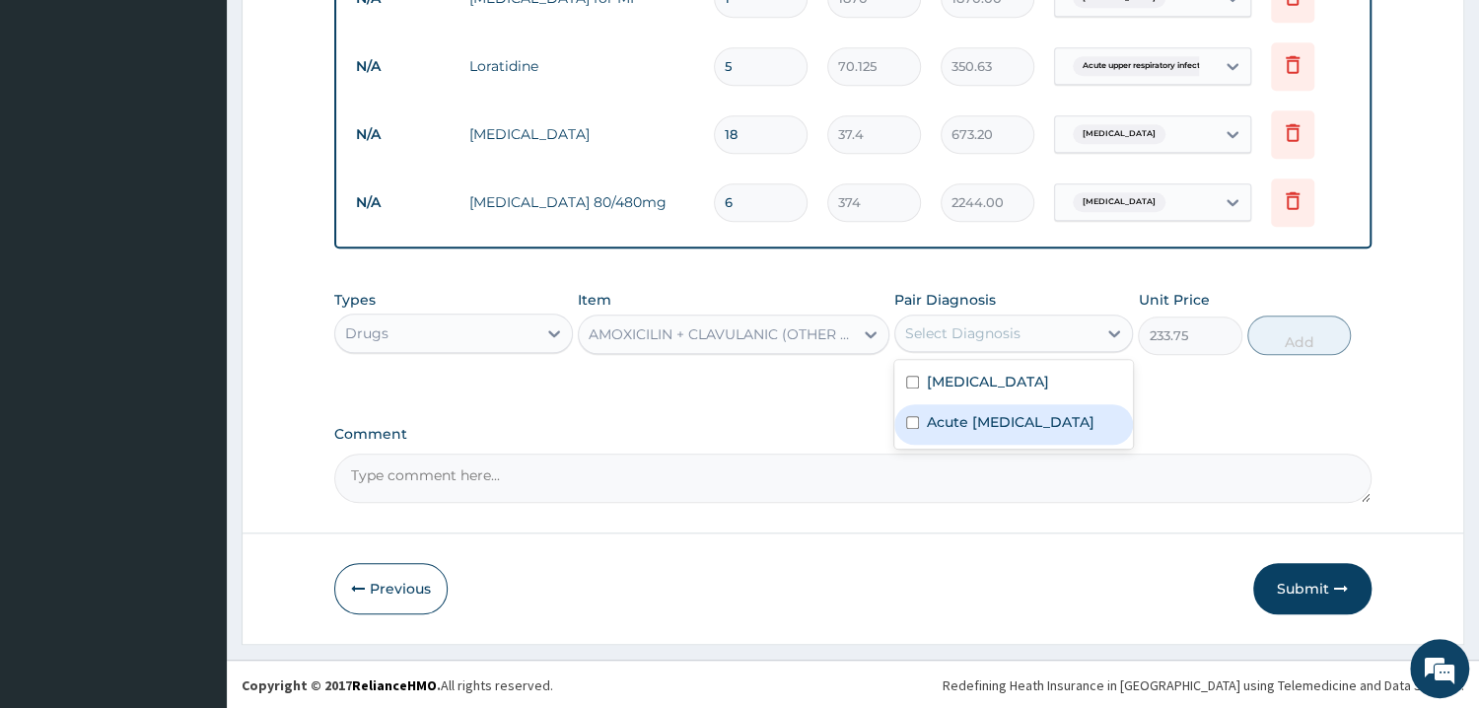
click at [916, 429] on input "checkbox" at bounding box center [912, 422] width 13 height 13
checkbox input "true"
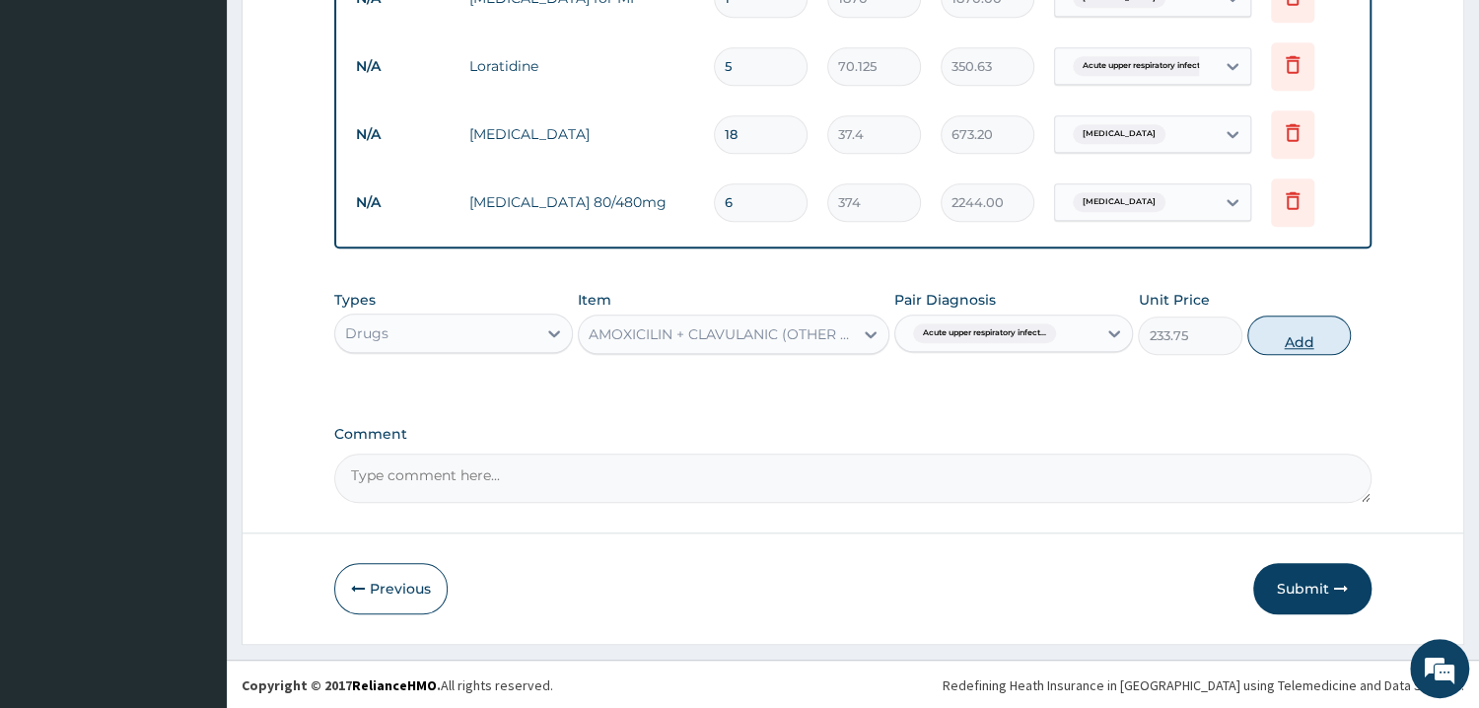
click at [1282, 347] on button "Add" at bounding box center [1299, 334] width 104 height 39
type input "0"
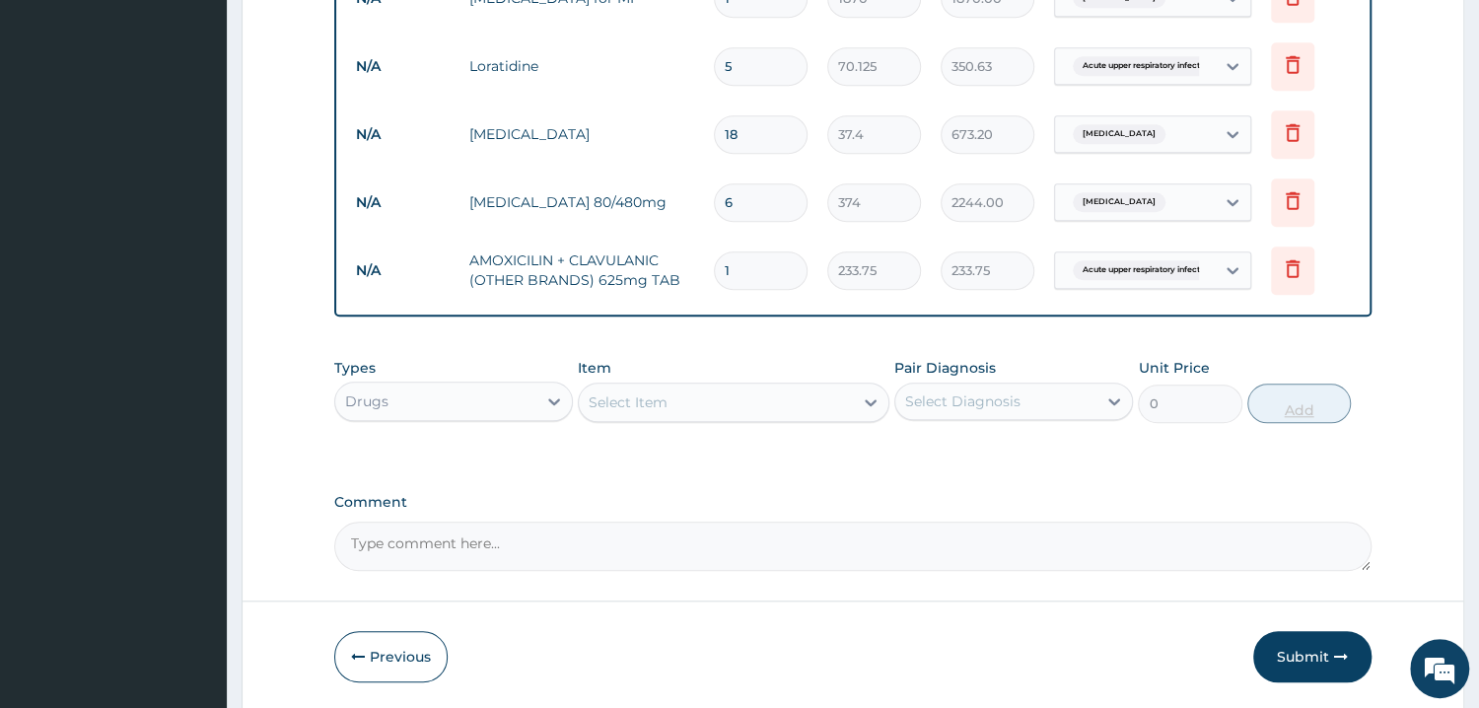
type input "10"
type input "2337.50"
type input "10"
click at [1291, 264] on icon at bounding box center [1292, 268] width 24 height 24
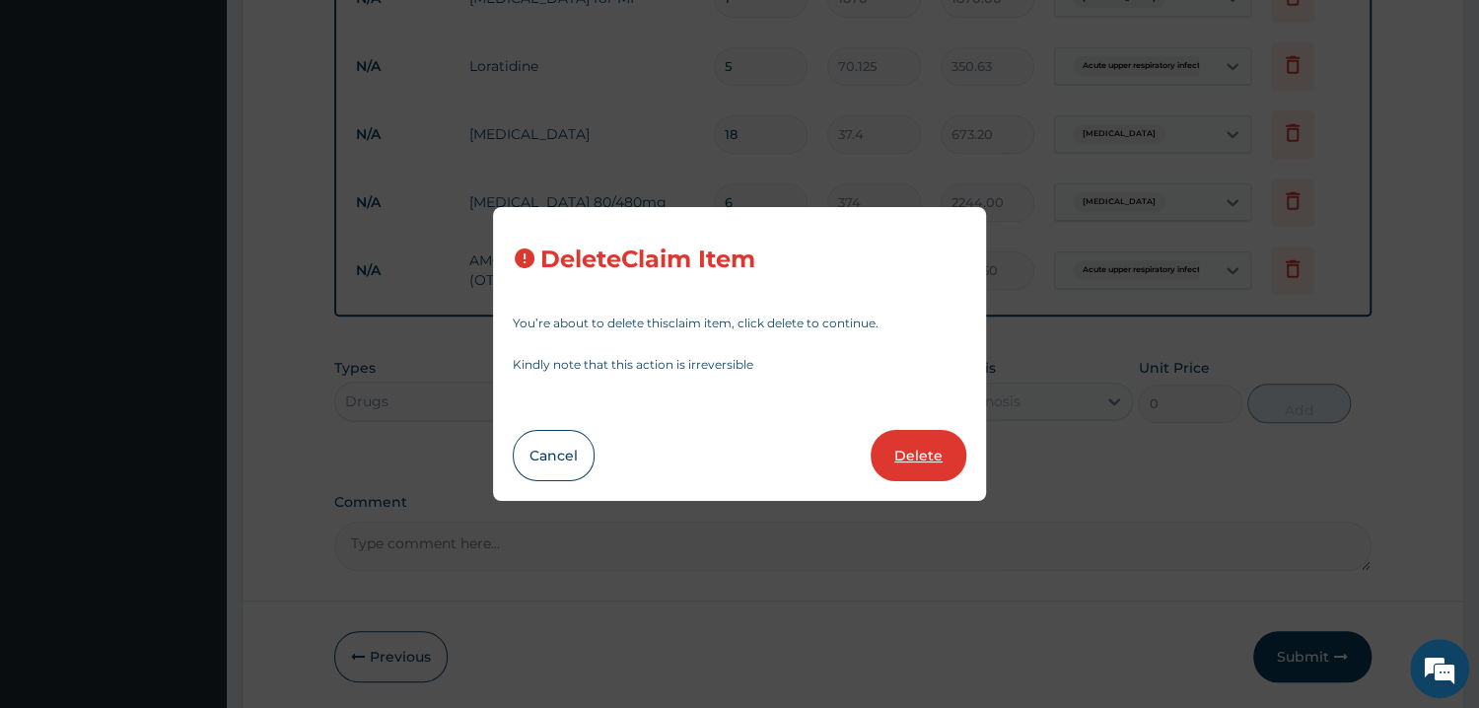
click at [946, 455] on button "Delete" at bounding box center [918, 455] width 96 height 51
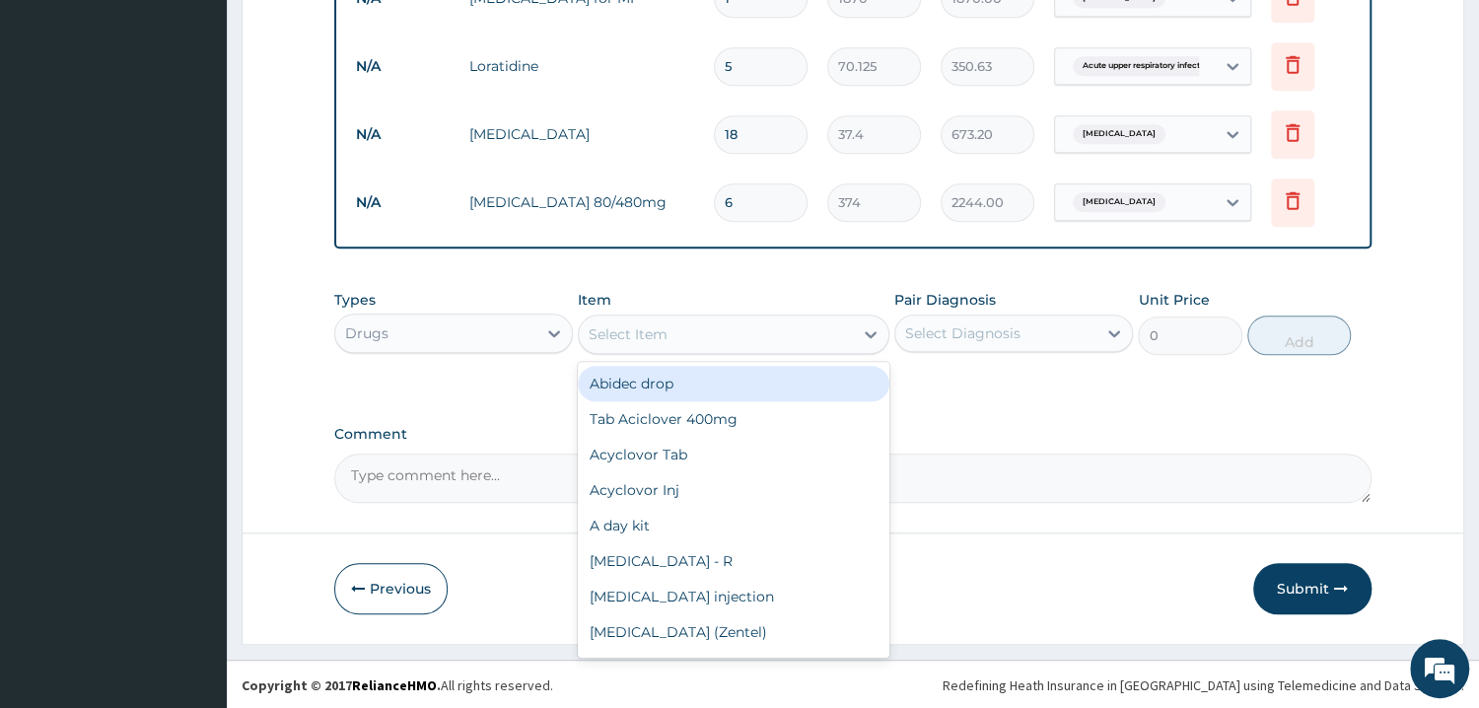
click at [656, 333] on div "Select Item" at bounding box center [627, 334] width 79 height 20
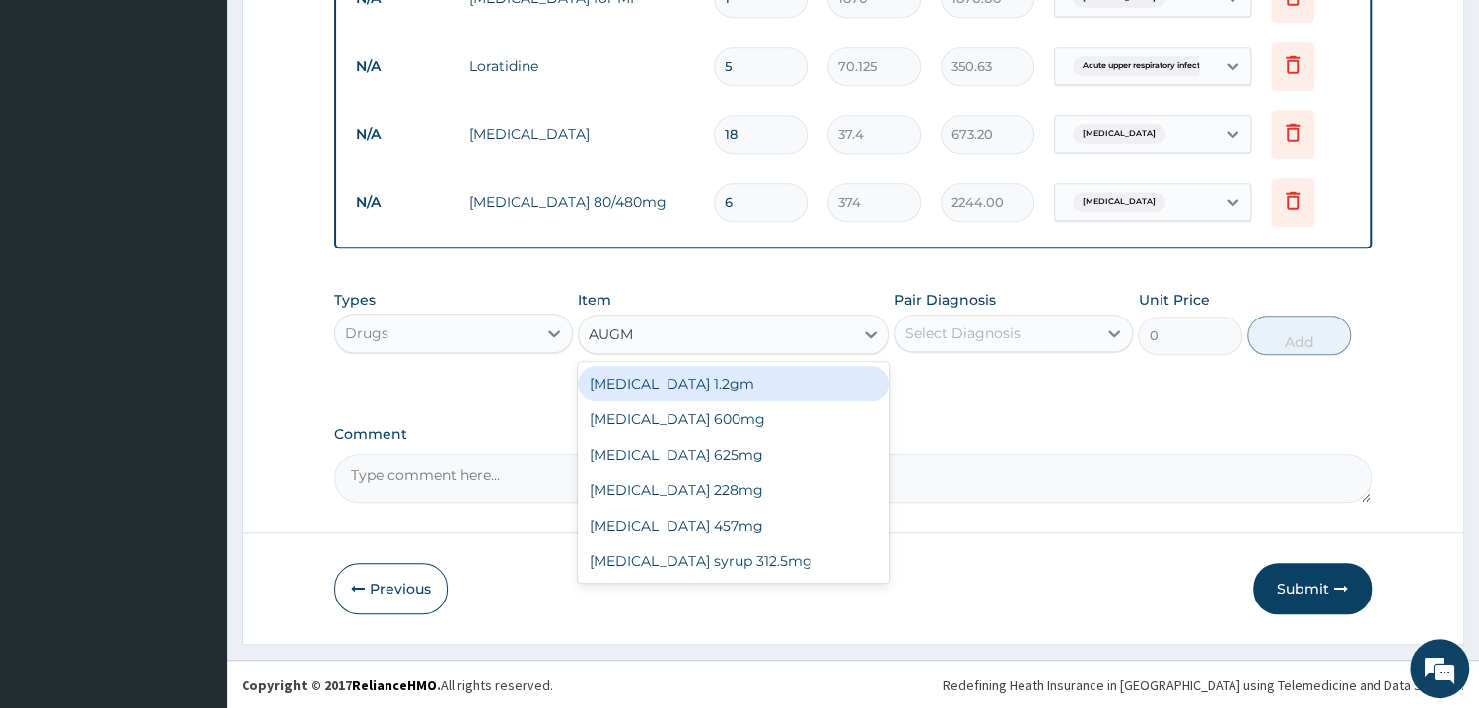
type input "AUGME"
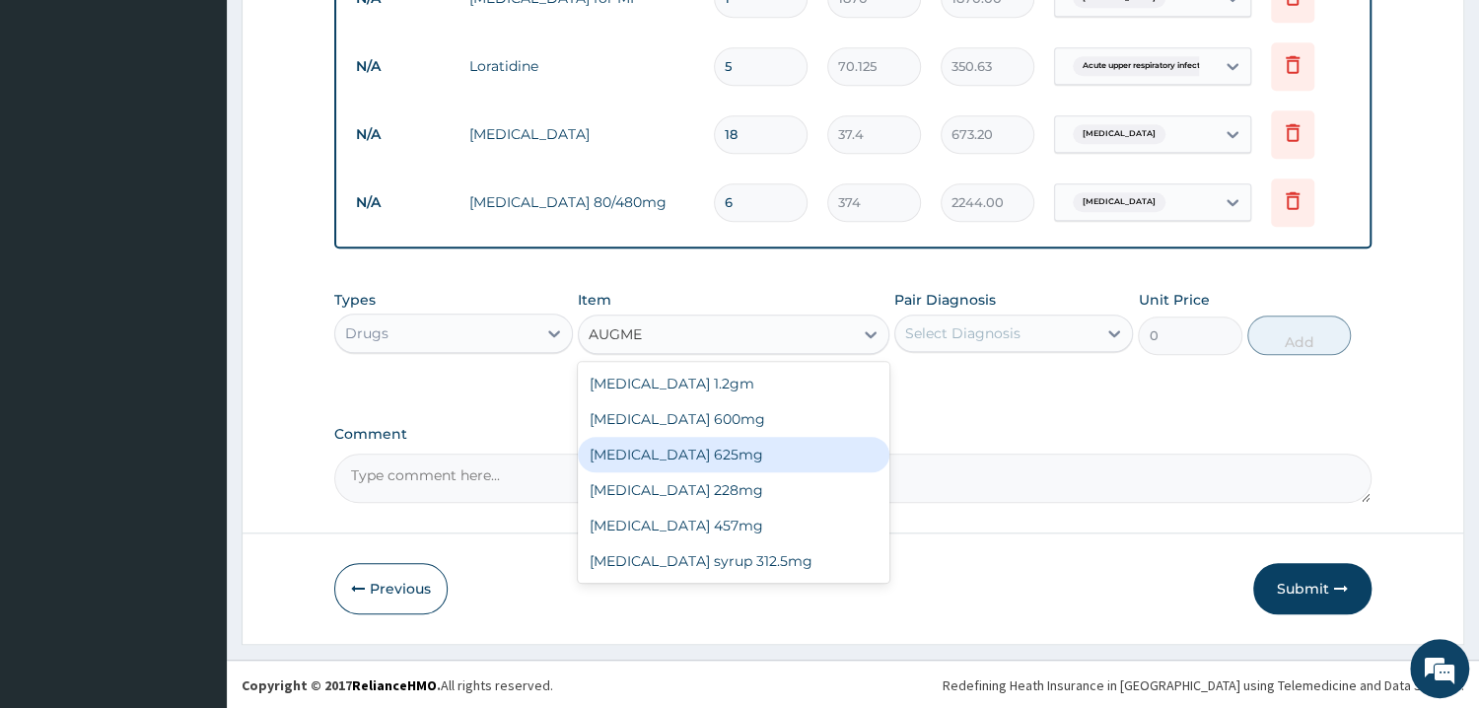
click at [695, 452] on div "[MEDICAL_DATA] 625mg" at bounding box center [733, 454] width 311 height 35
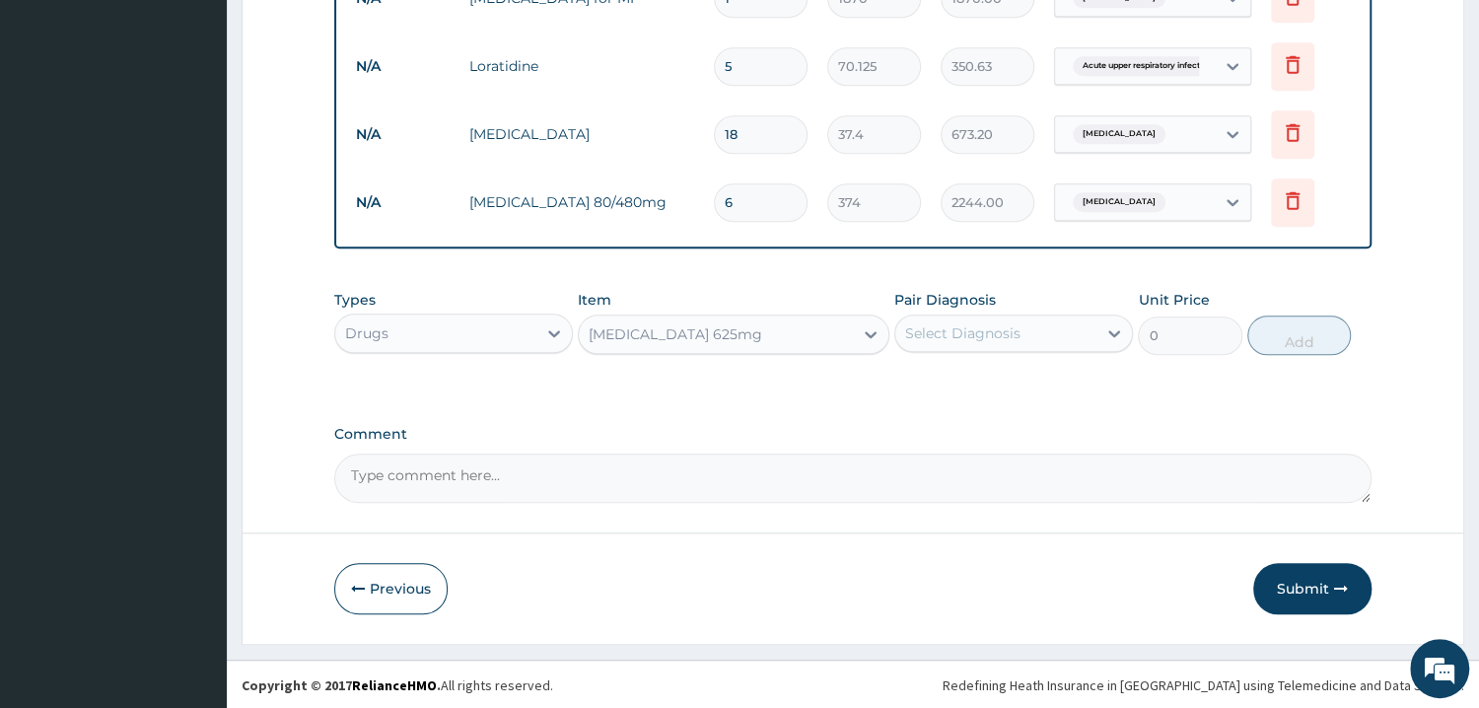
type input "327.25"
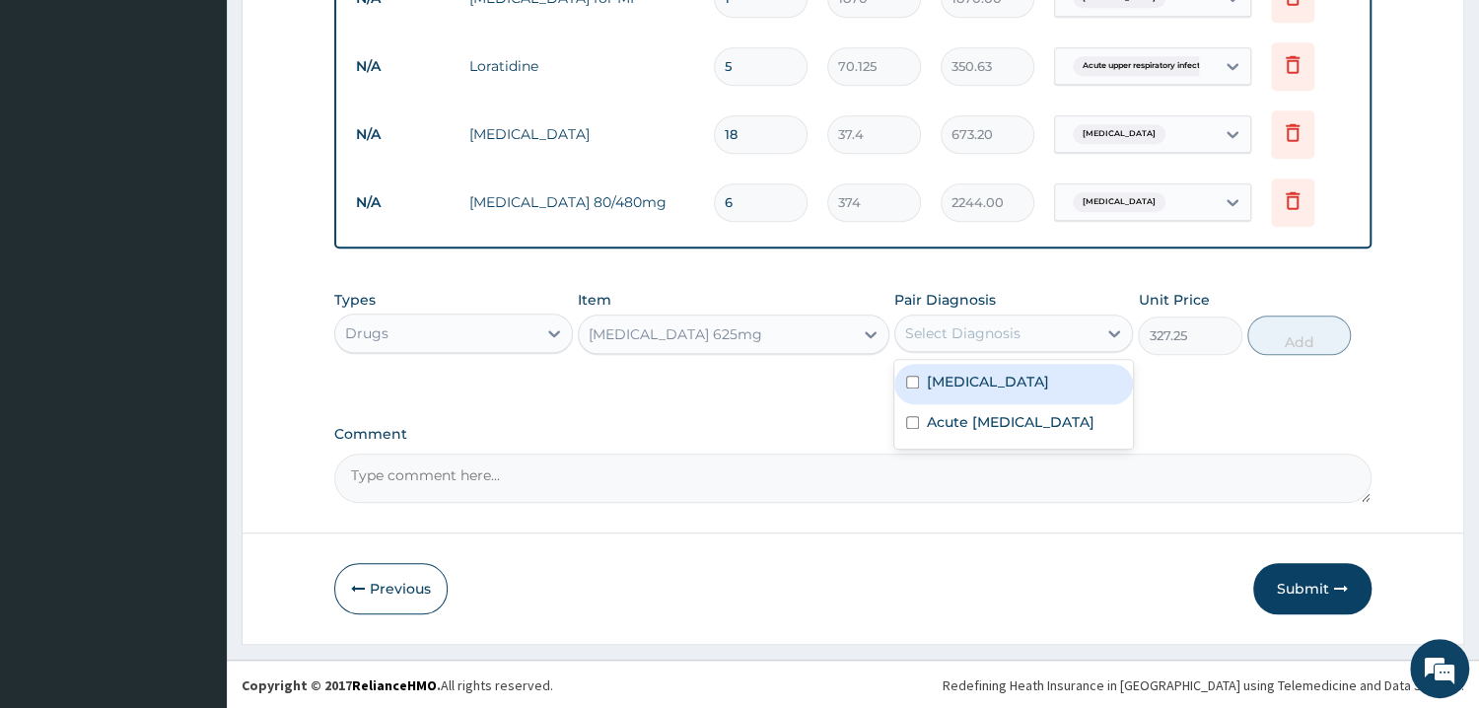
click at [928, 328] on div "Select Diagnosis" at bounding box center [962, 333] width 115 height 20
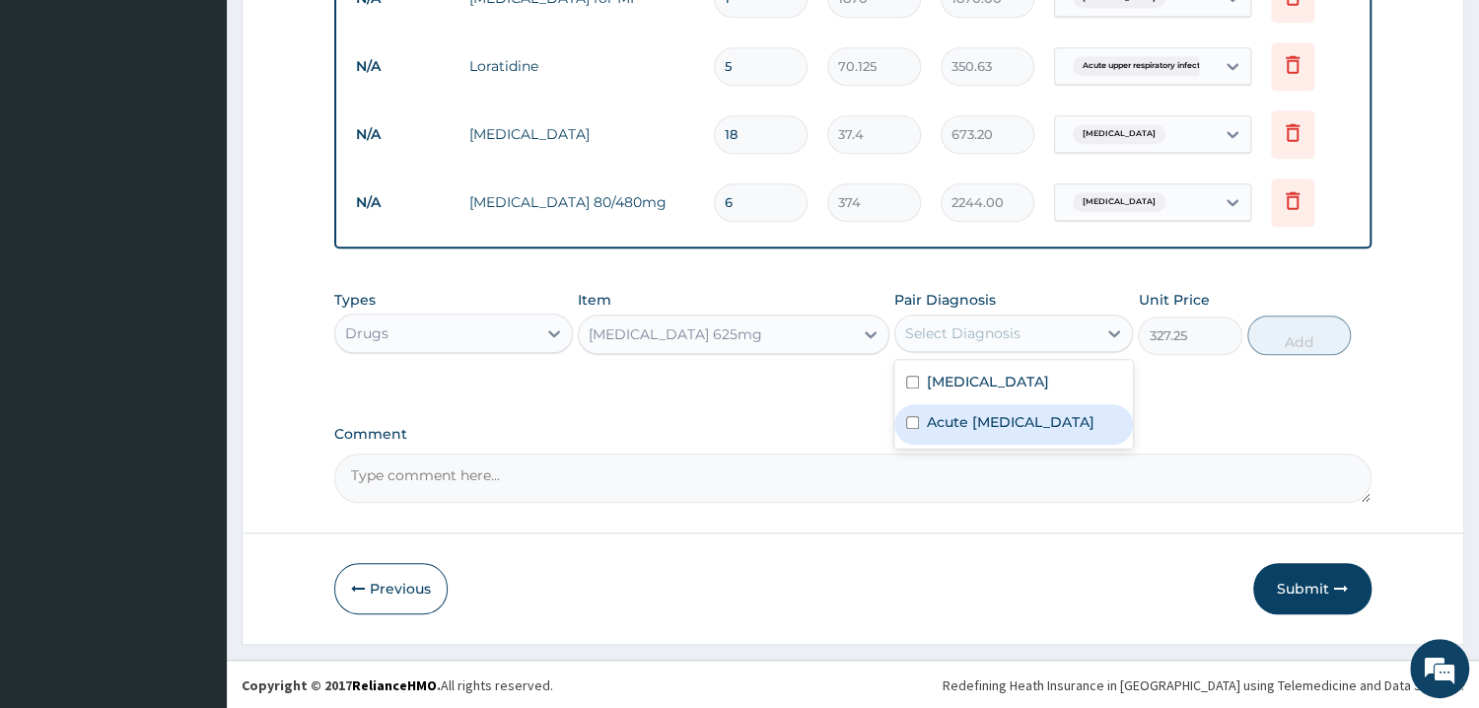
click at [907, 427] on input "checkbox" at bounding box center [912, 422] width 13 height 13
checkbox input "true"
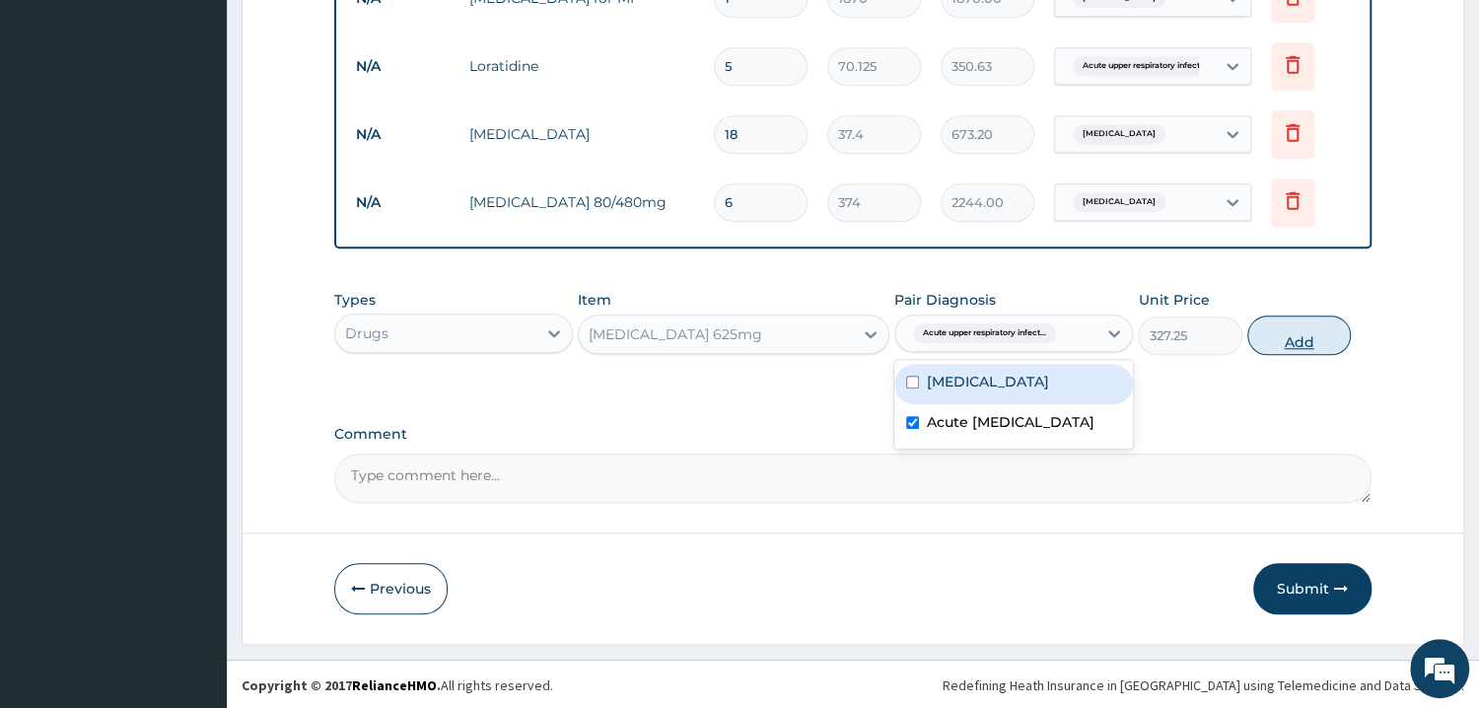
click at [1277, 333] on button "Add" at bounding box center [1299, 334] width 104 height 39
type input "0"
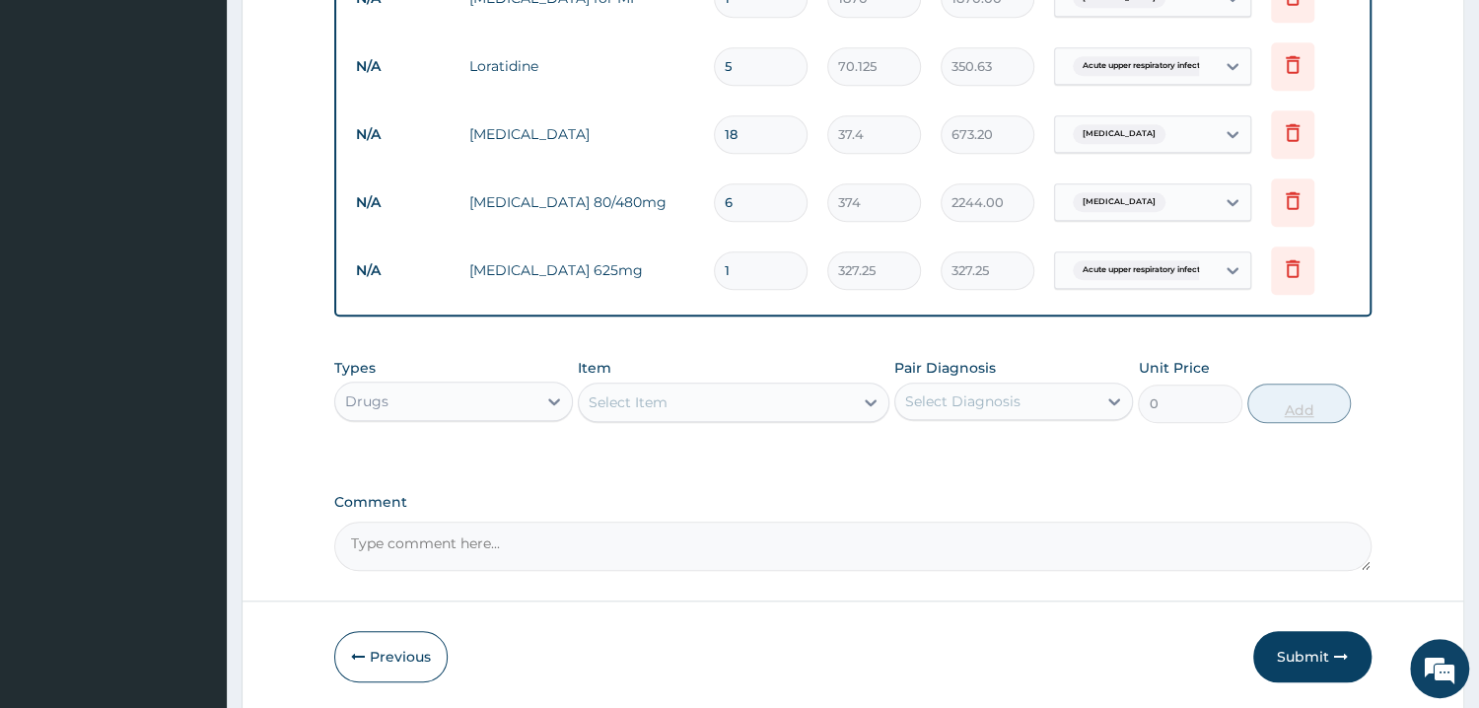
type input "10"
type input "3272.50"
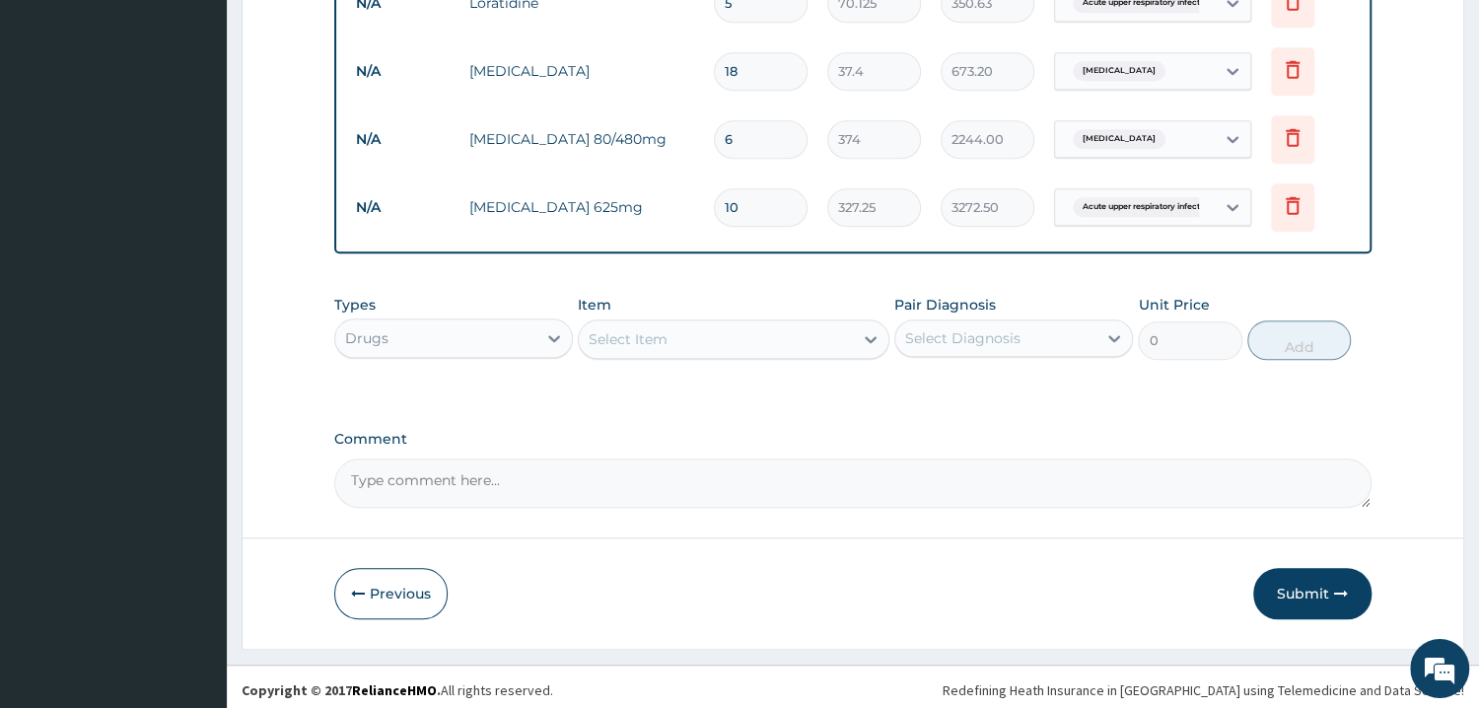
scroll to position [1025, 0]
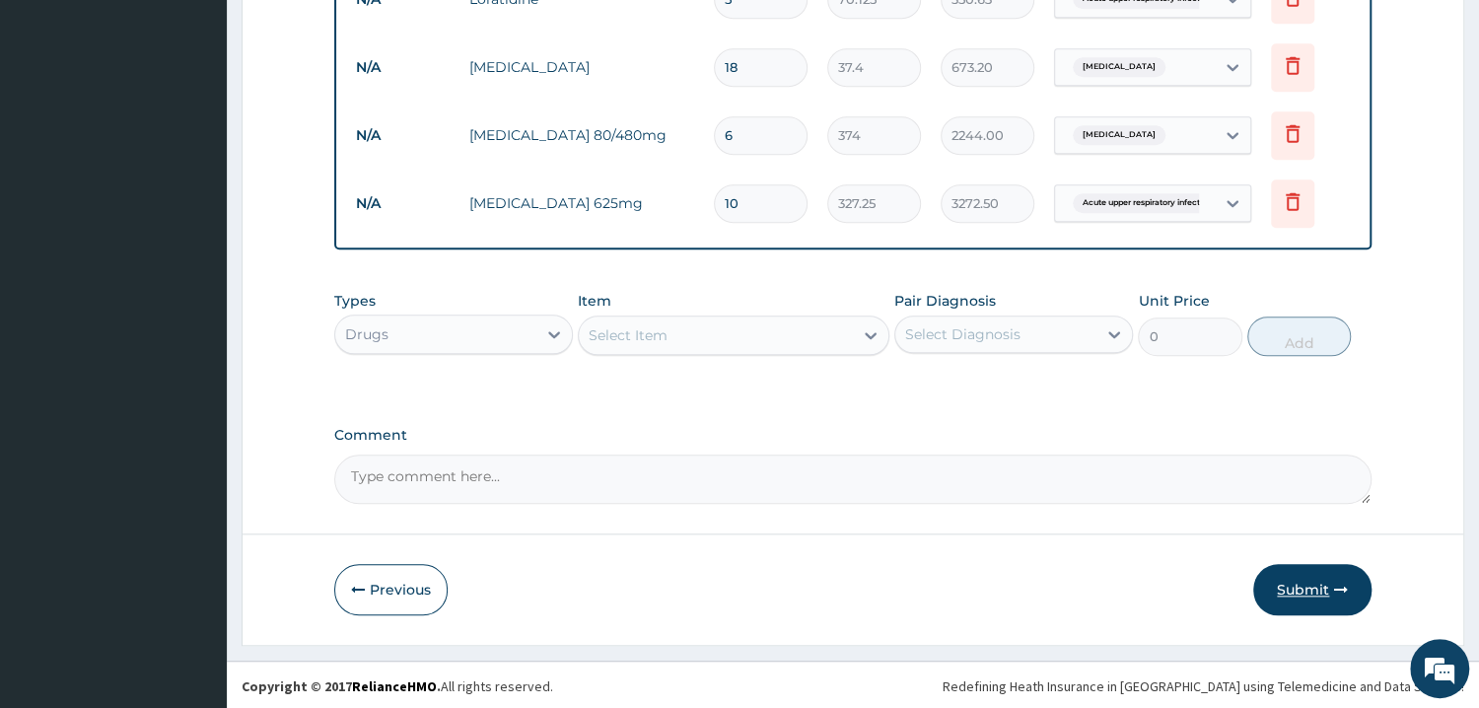
type input "10"
click at [1310, 578] on button "Submit" at bounding box center [1312, 589] width 118 height 51
